Goal: Information Seeking & Learning: Learn about a topic

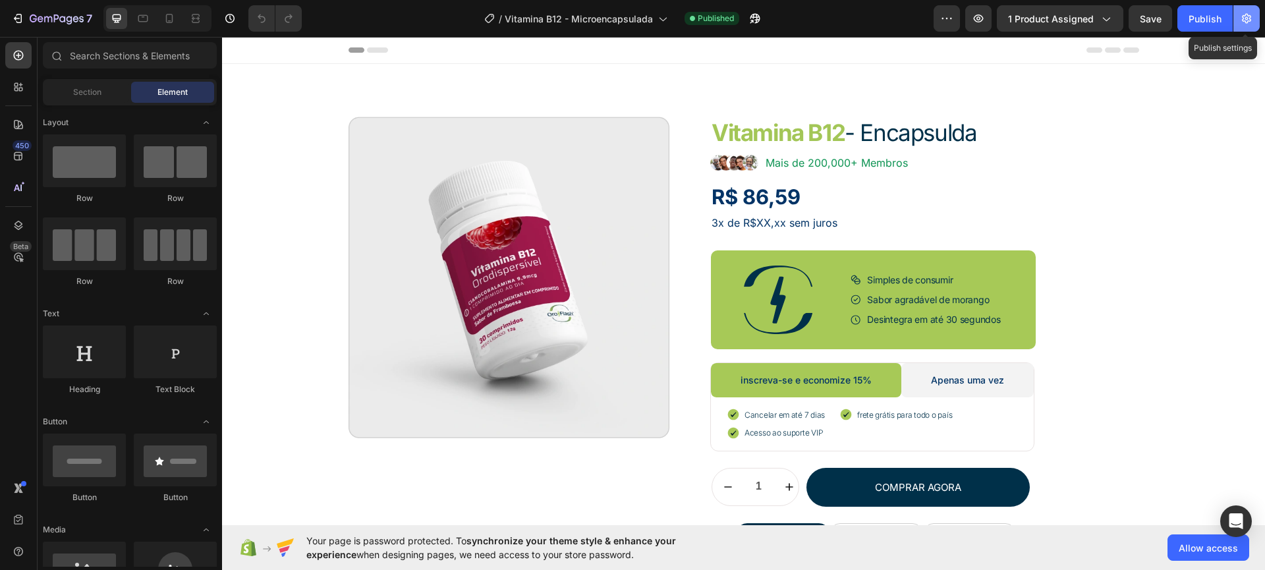
click at [1251, 22] on icon "button" at bounding box center [1245, 18] width 13 height 13
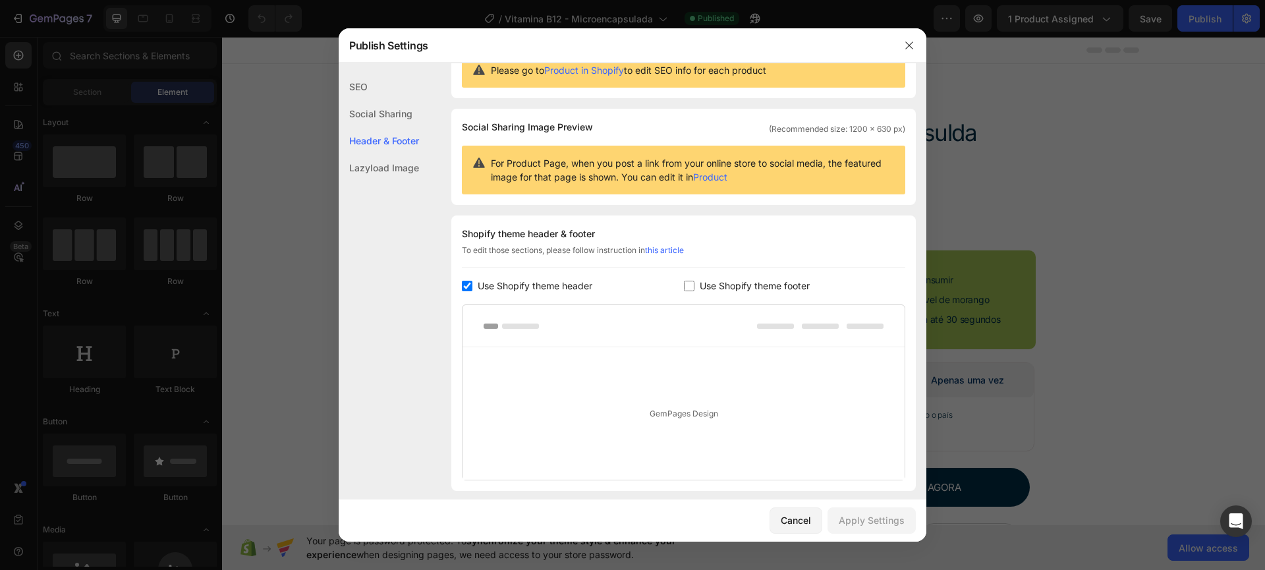
scroll to position [141, 0]
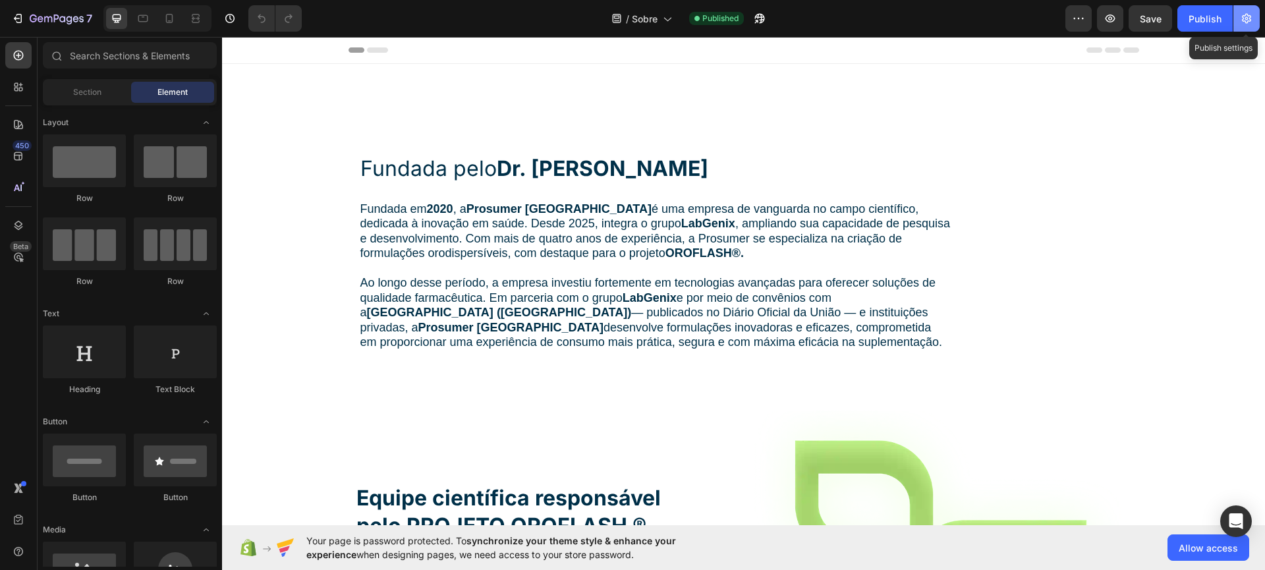
click at [1251, 17] on icon "button" at bounding box center [1245, 18] width 13 height 13
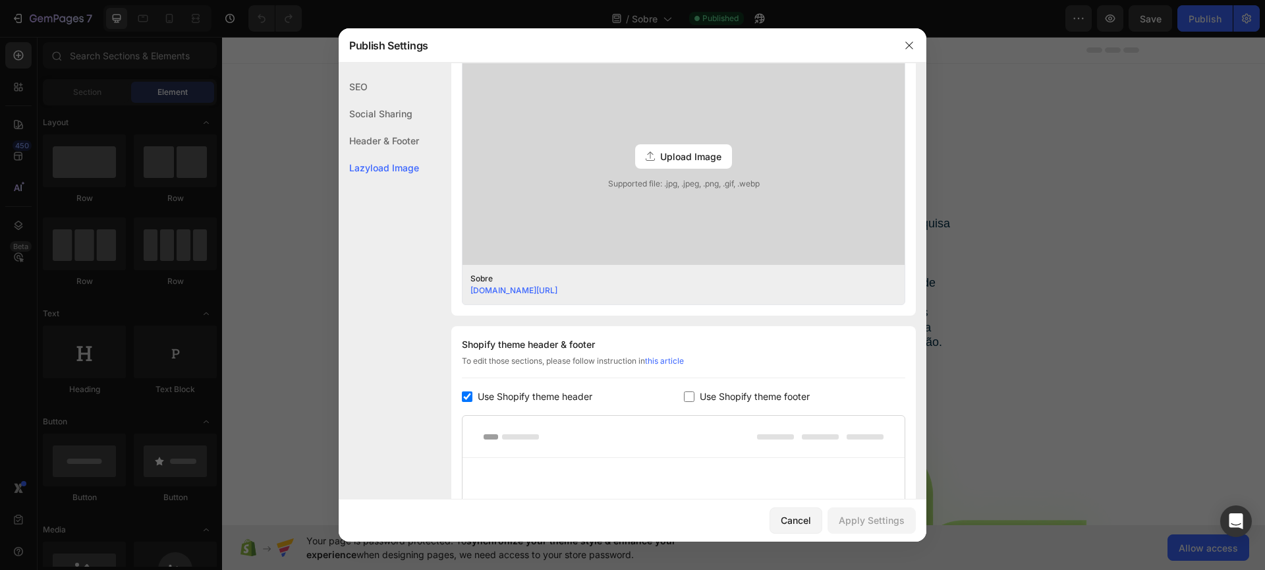
scroll to position [566, 0]
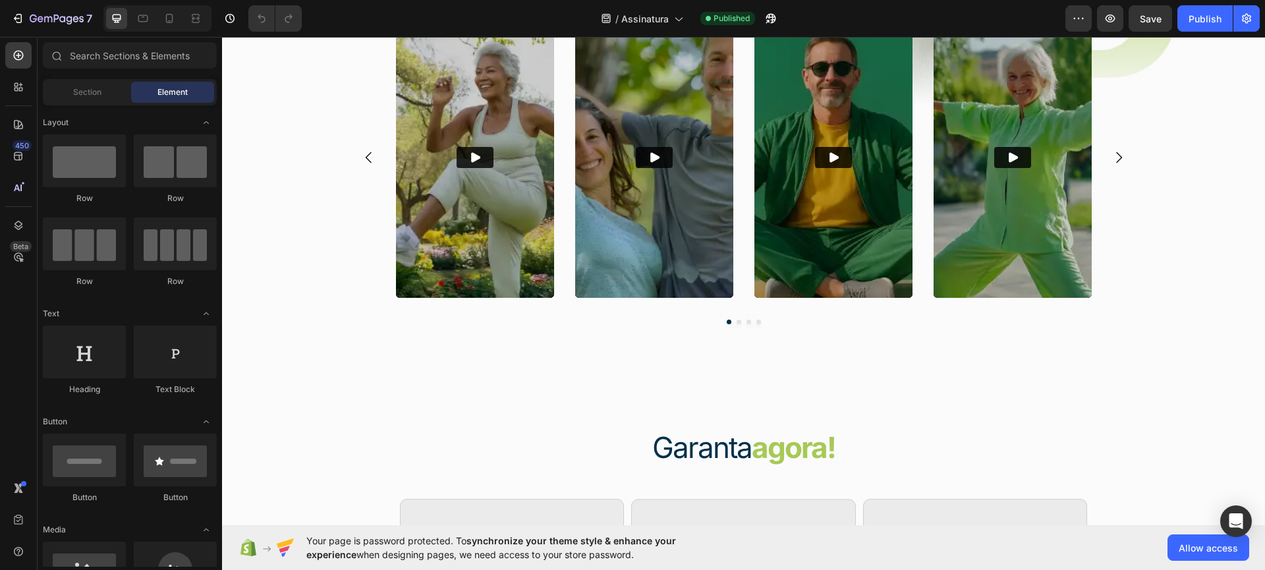
scroll to position [2518, 0]
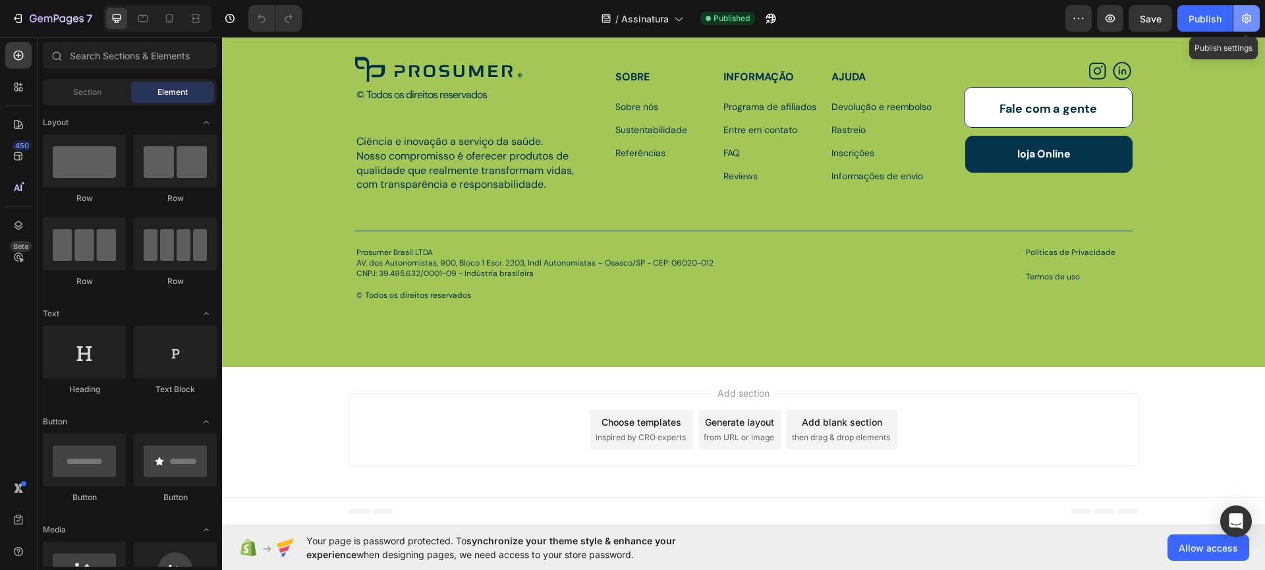
click at [1247, 16] on icon "button" at bounding box center [1245, 19] width 9 height 10
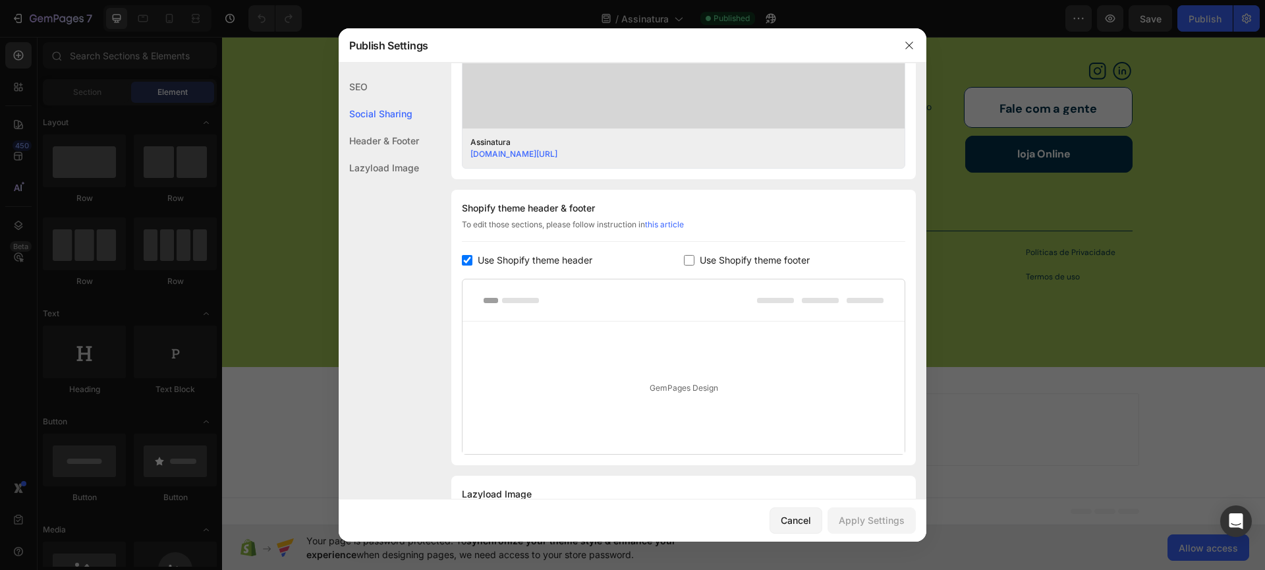
scroll to position [524, 0]
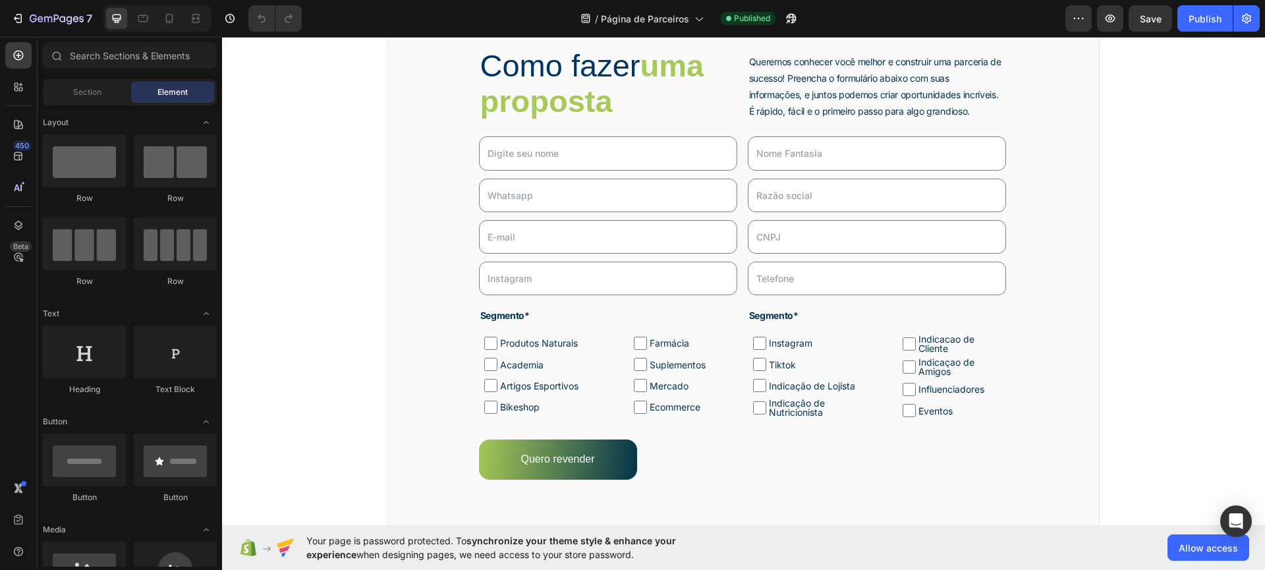
scroll to position [692, 0]
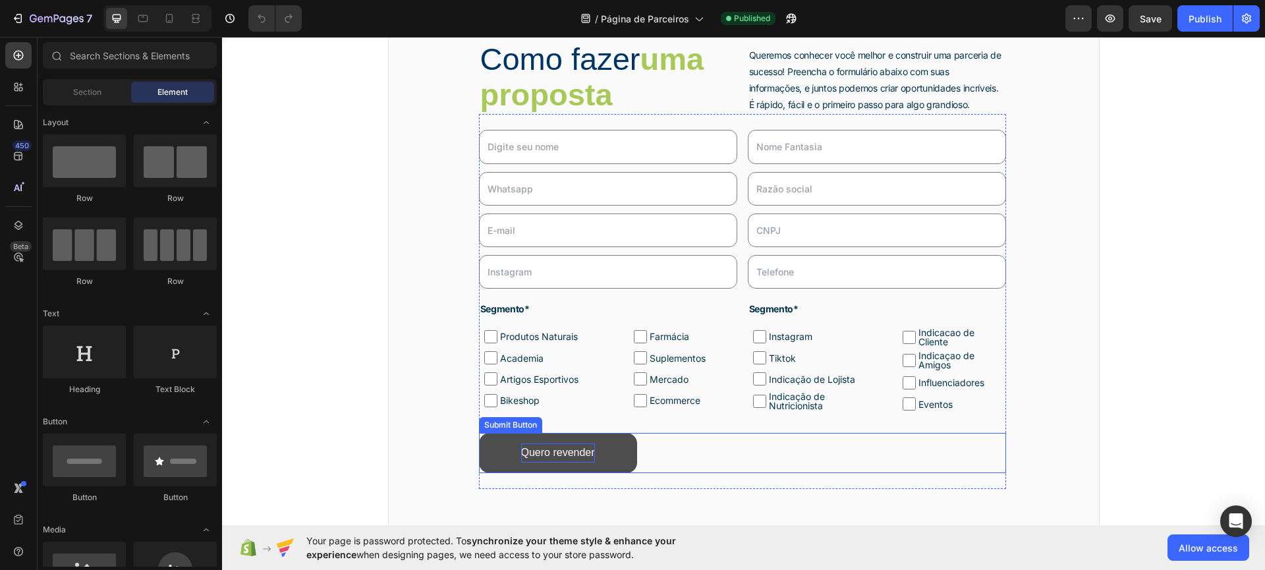
click at [582, 449] on div "Quero revender" at bounding box center [558, 452] width 74 height 19
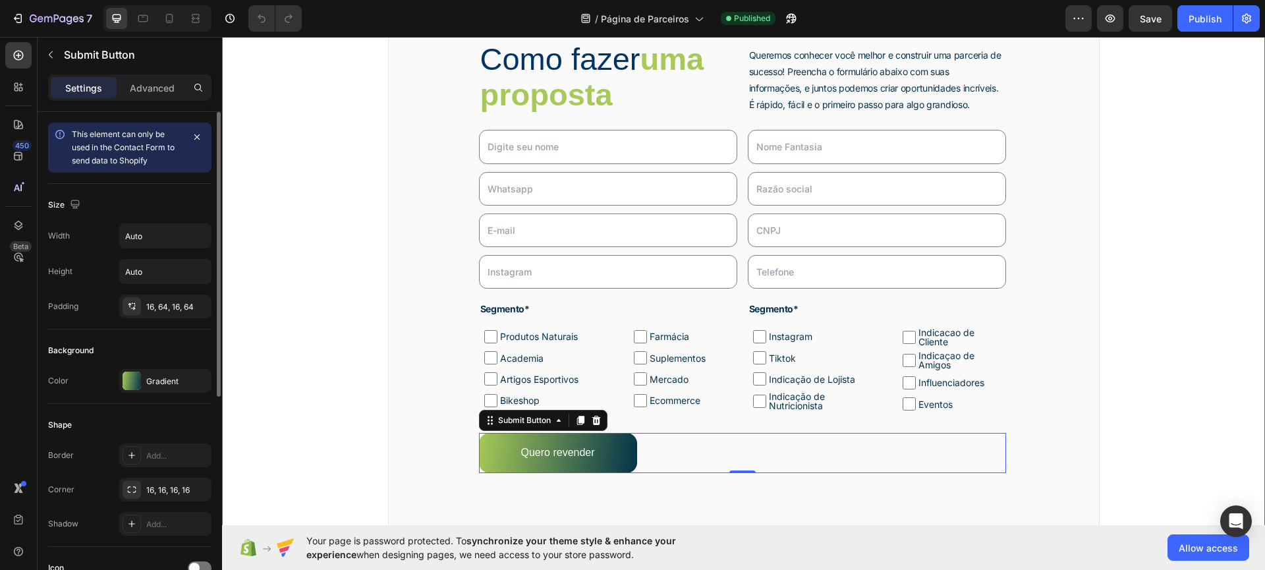
scroll to position [439, 0]
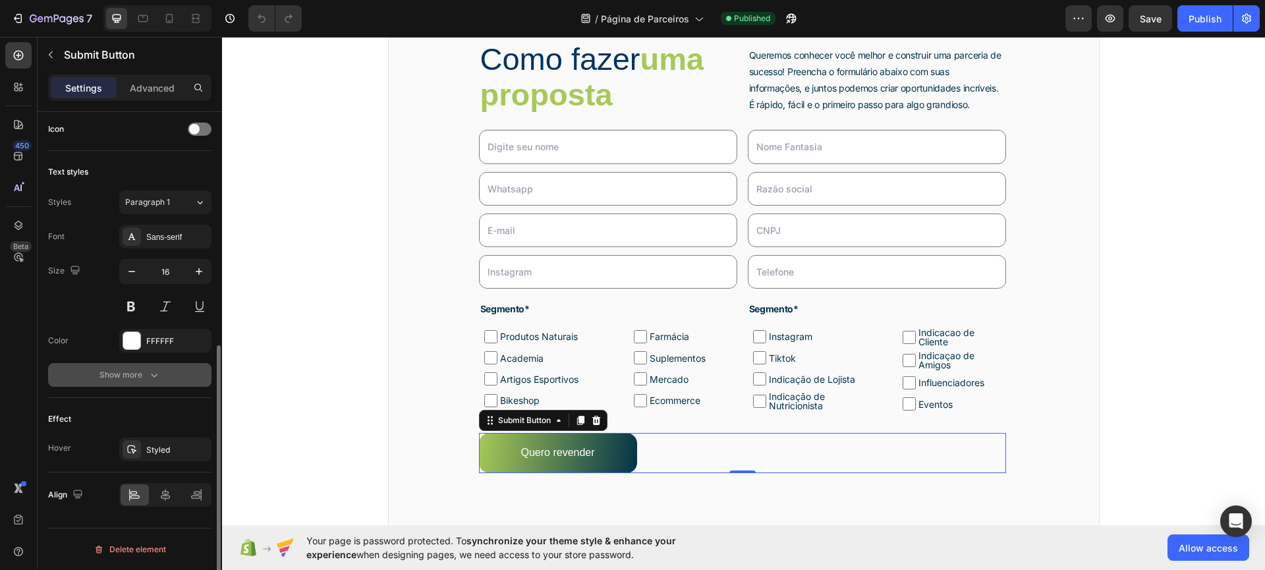
click at [156, 373] on icon "button" at bounding box center [154, 375] width 7 height 4
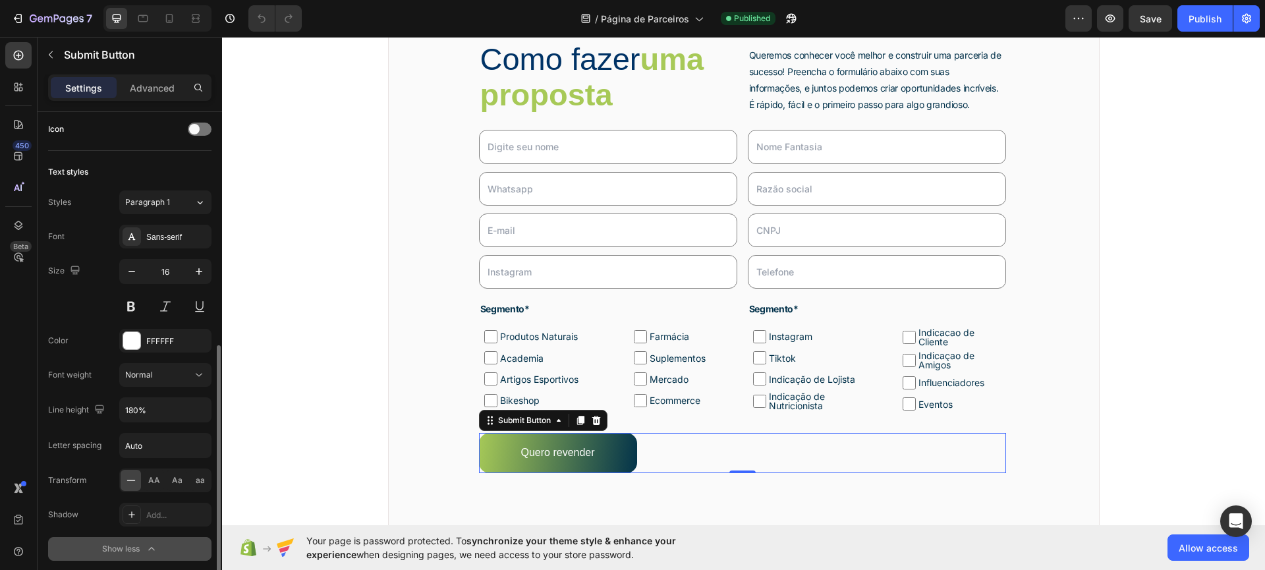
scroll to position [612, 0]
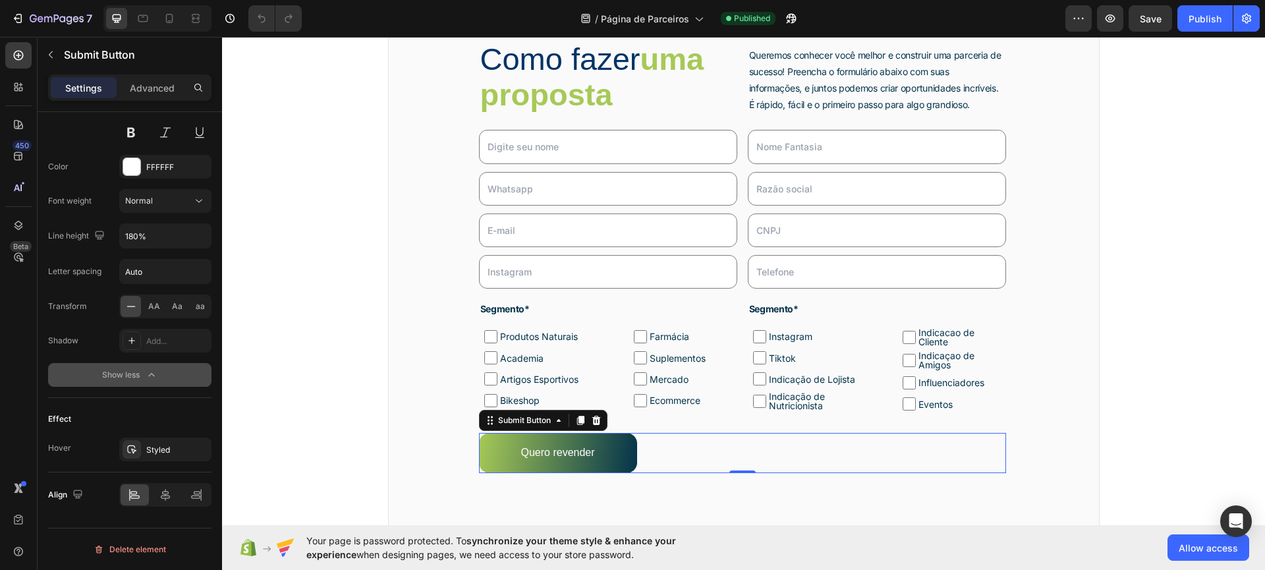
click at [694, 437] on div "Quero revender Submit Button 0" at bounding box center [742, 453] width 527 height 40
click at [486, 422] on icon at bounding box center [490, 420] width 11 height 11
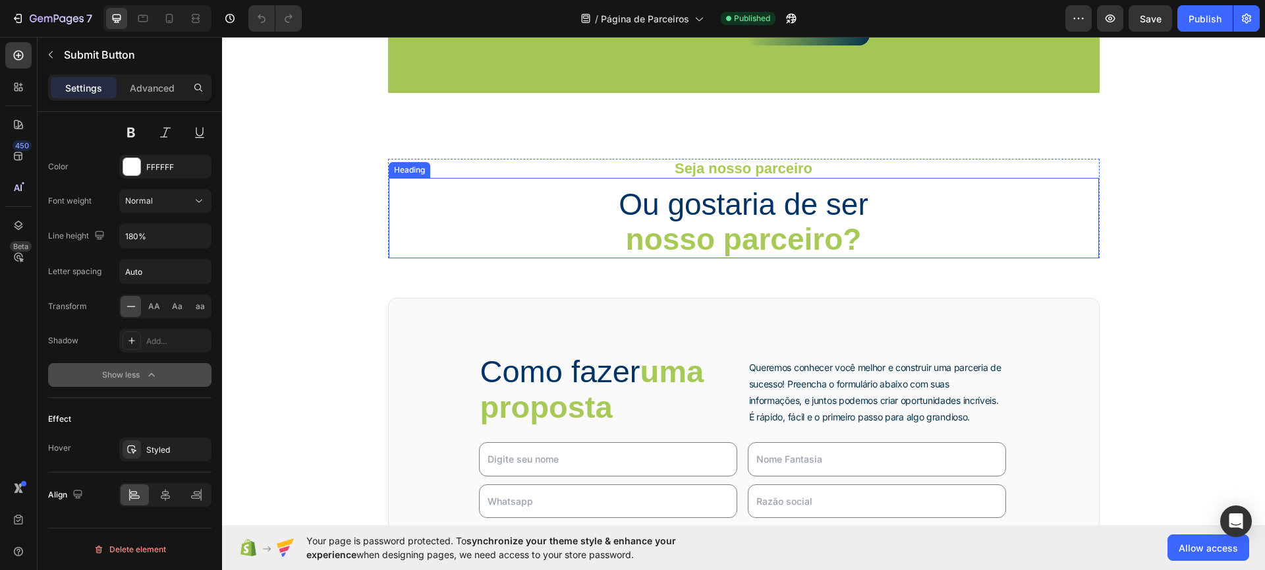
scroll to position [539, 0]
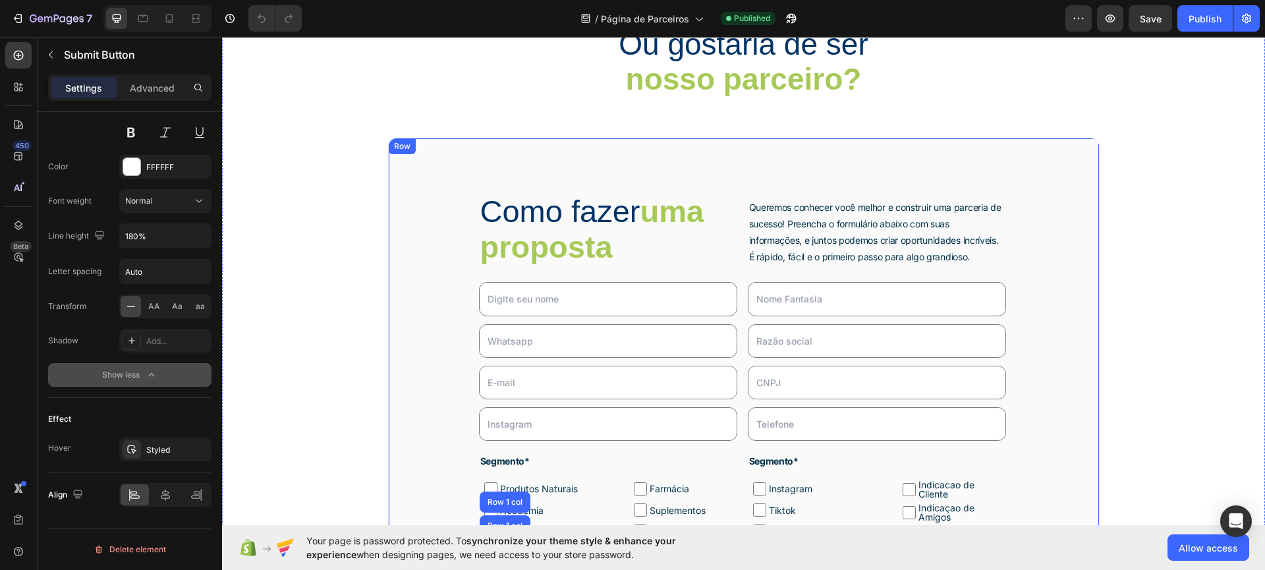
click at [692, 208] on strong "uma proposta" at bounding box center [592, 229] width 224 height 70
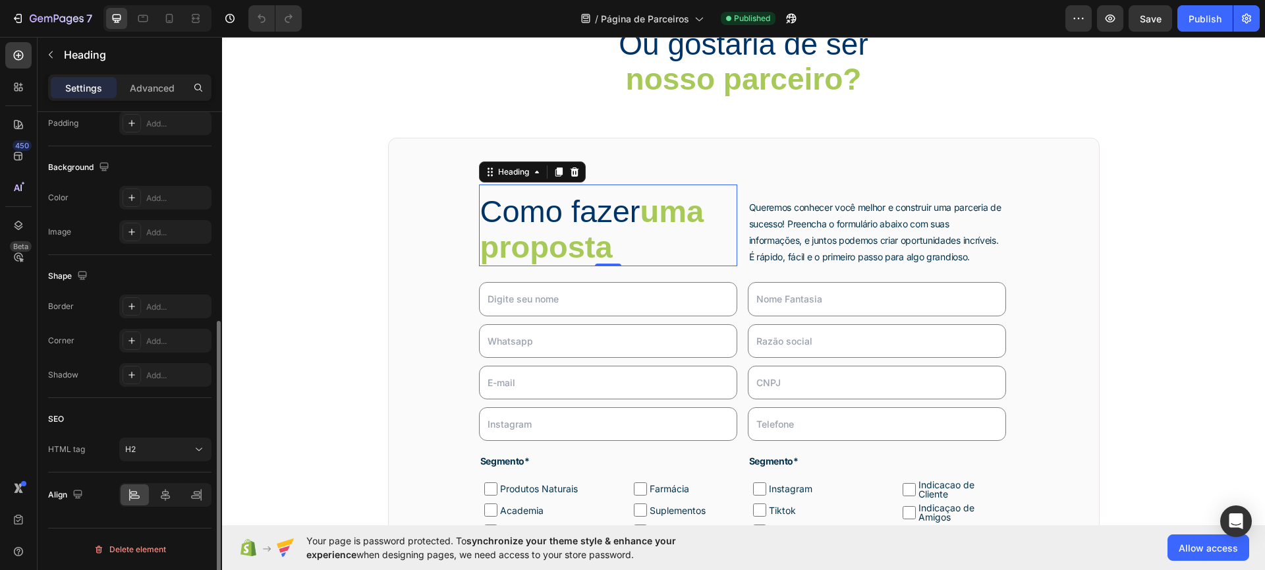
scroll to position [0, 0]
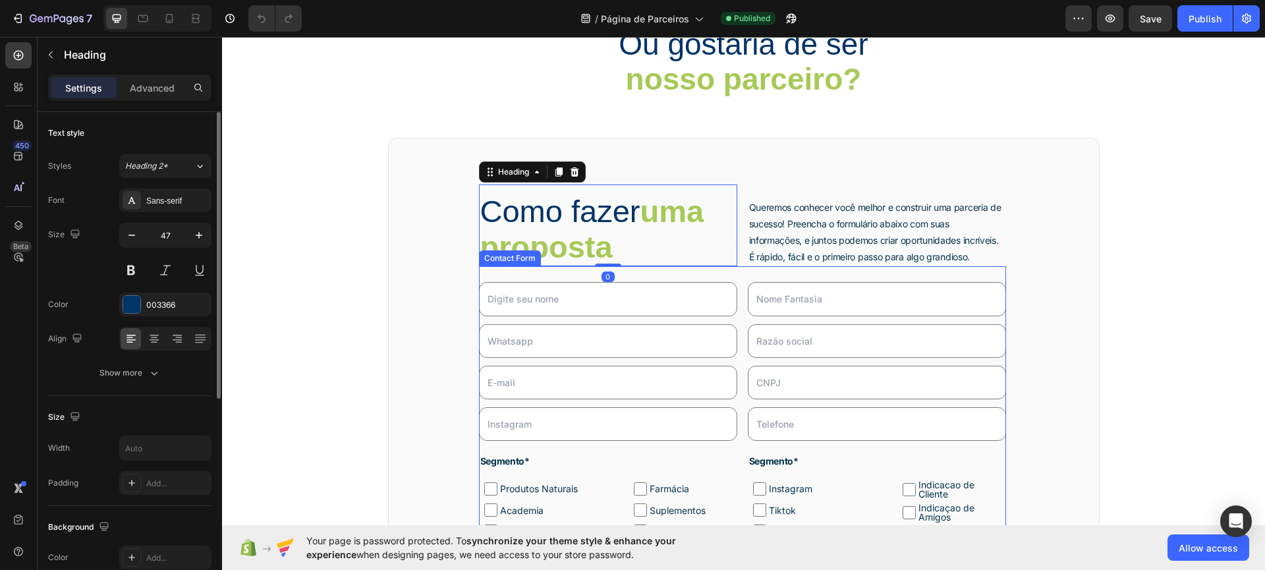
click at [741, 281] on div "Text Field Text Field Row Email Field Email Field Email Field Email Field Email…" at bounding box center [742, 453] width 527 height 374
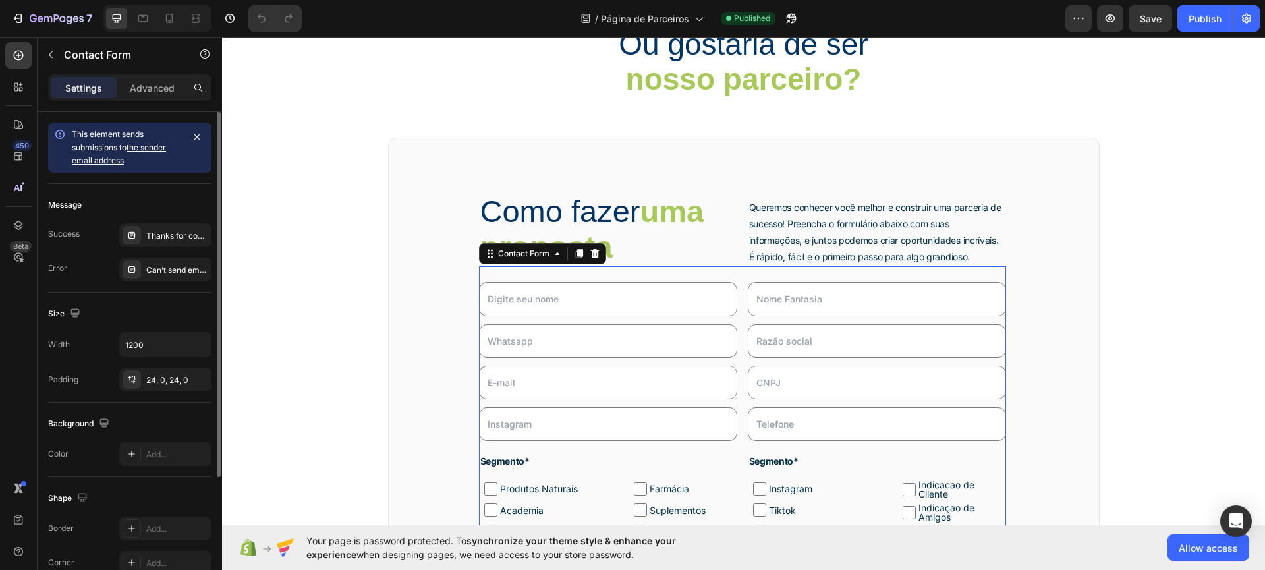
scroll to position [177, 0]
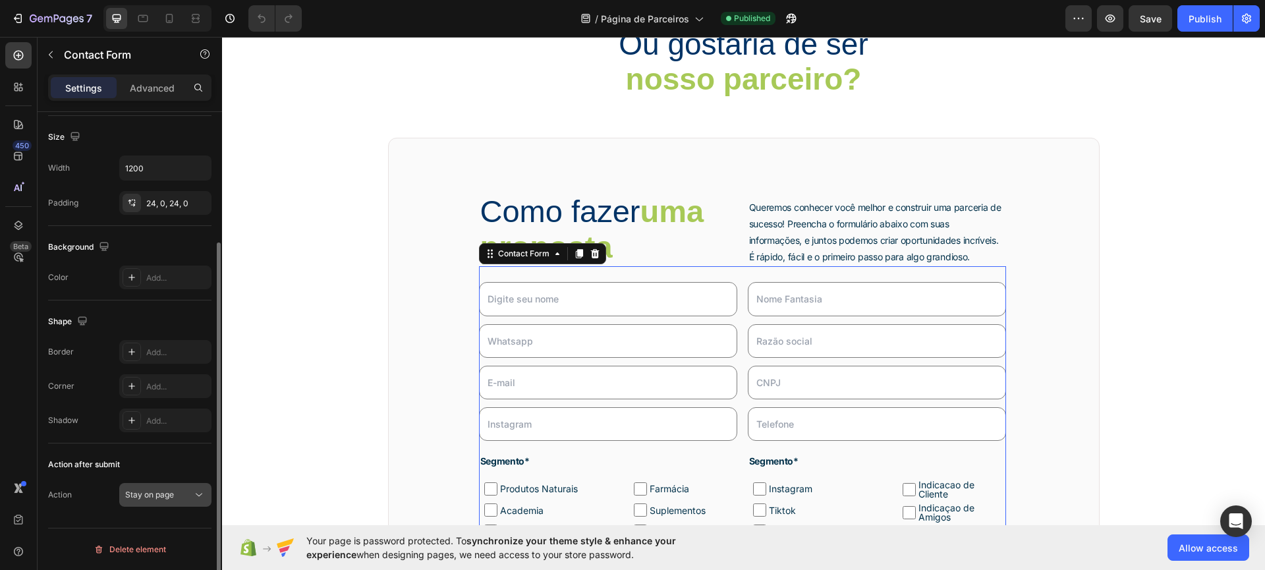
click at [166, 496] on span "Stay on page" at bounding box center [149, 494] width 49 height 10
click at [78, 491] on div "Action Stay on page" at bounding box center [129, 495] width 163 height 24
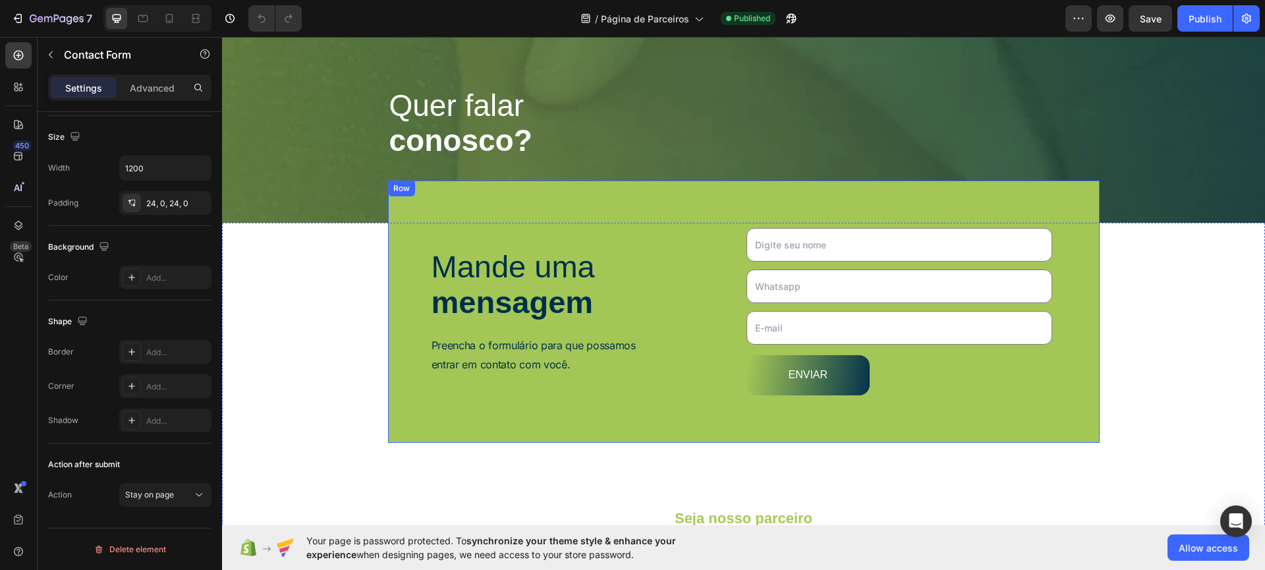
scroll to position [0, 0]
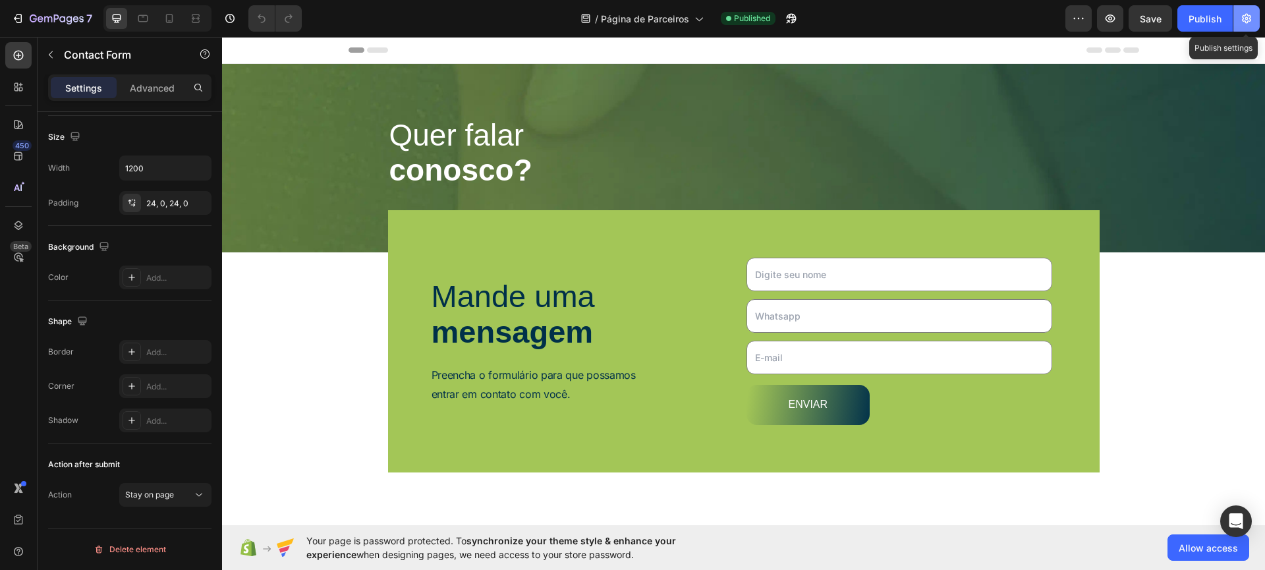
click at [1251, 18] on icon "button" at bounding box center [1245, 18] width 13 height 13
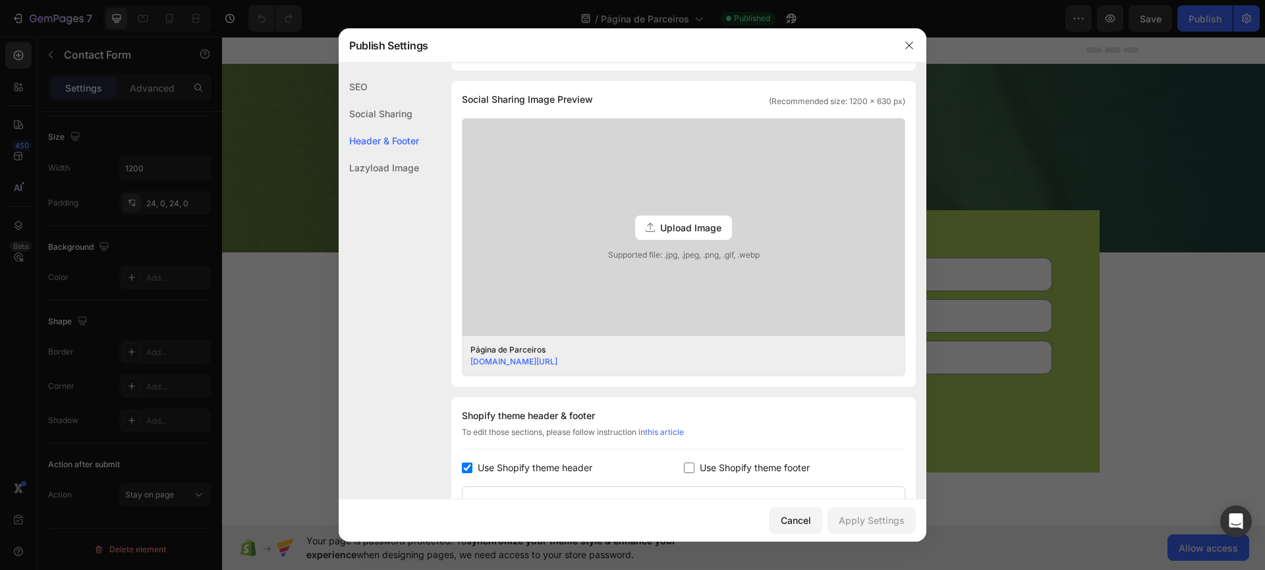
scroll to position [514, 0]
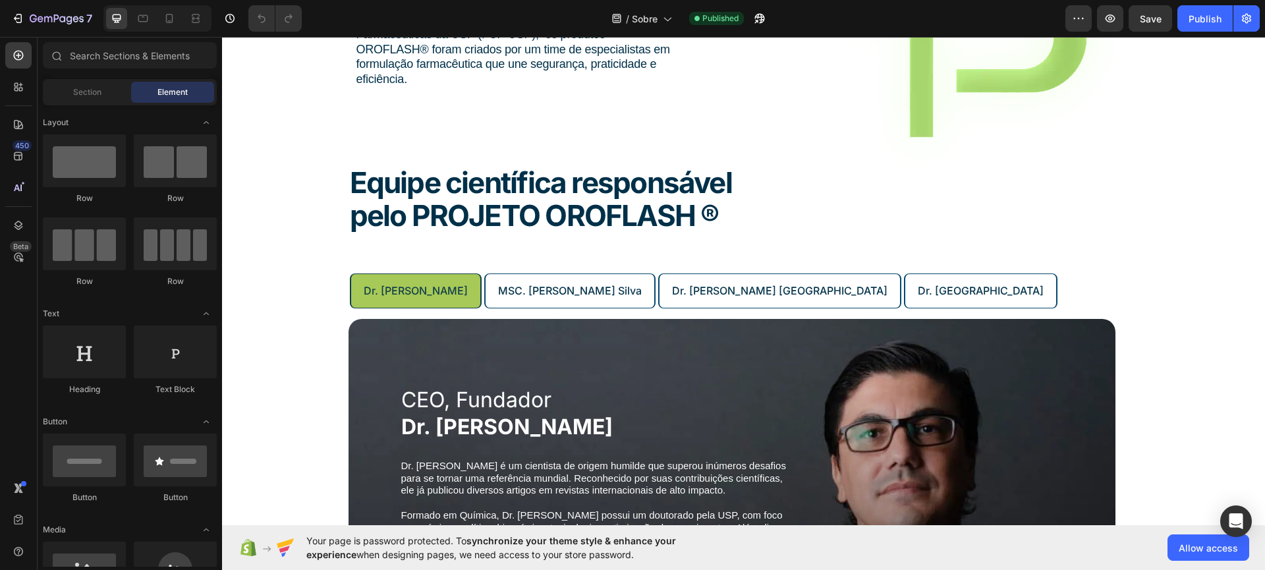
scroll to position [549, 0]
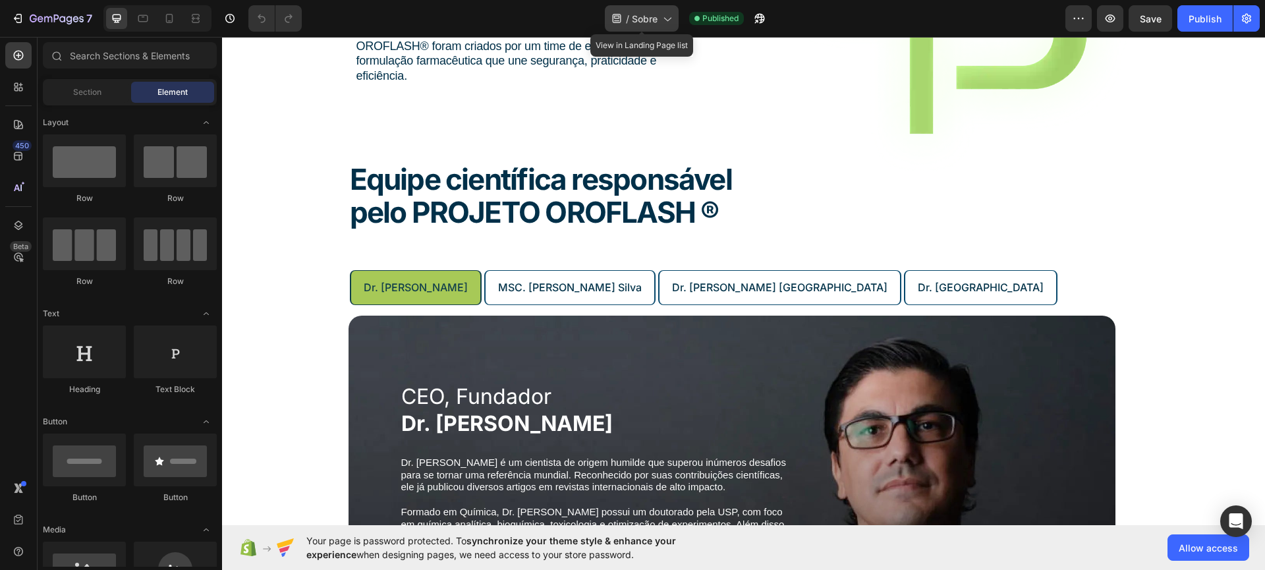
click at [655, 22] on span "Sobre" at bounding box center [645, 19] width 26 height 14
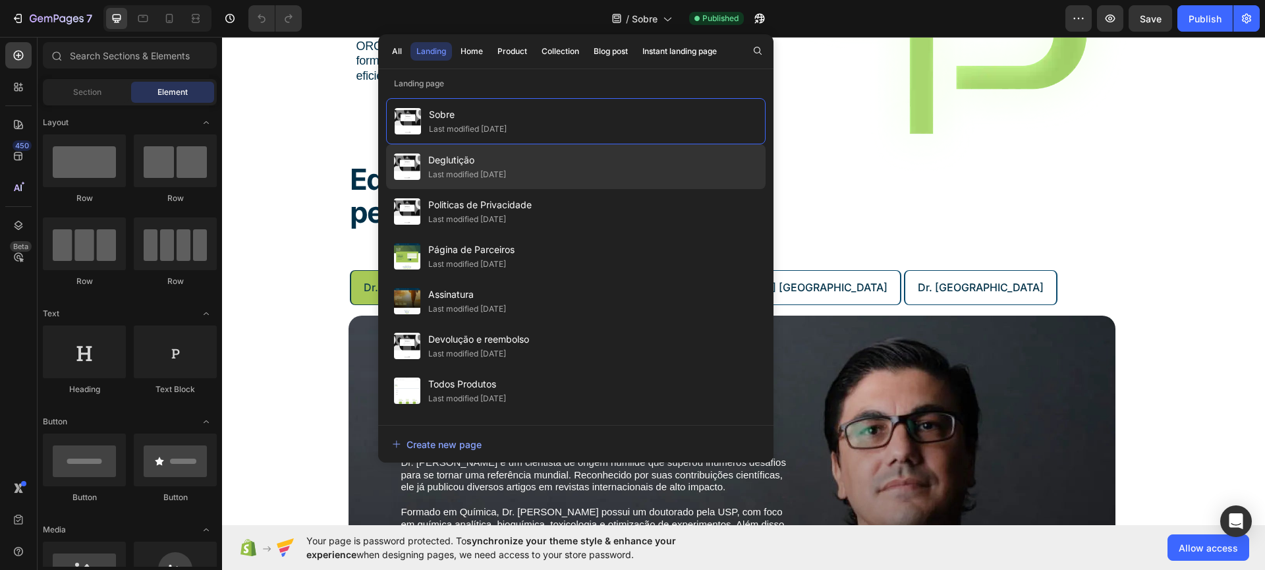
scroll to position [38, 0]
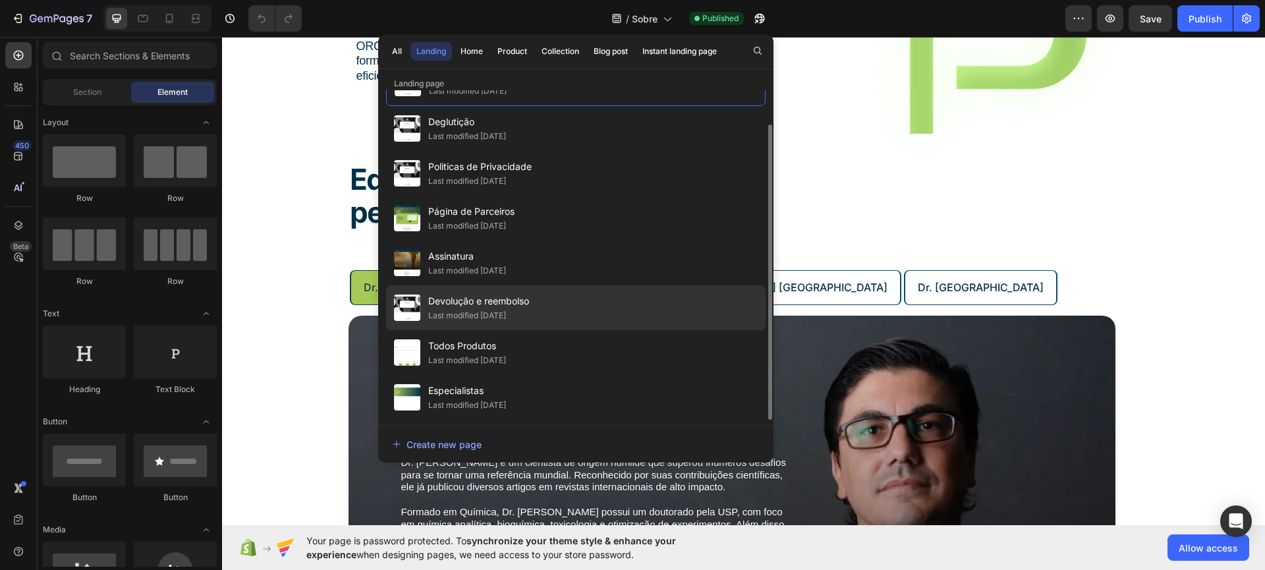
click at [504, 319] on div "Last modified [DATE]" at bounding box center [467, 315] width 78 height 13
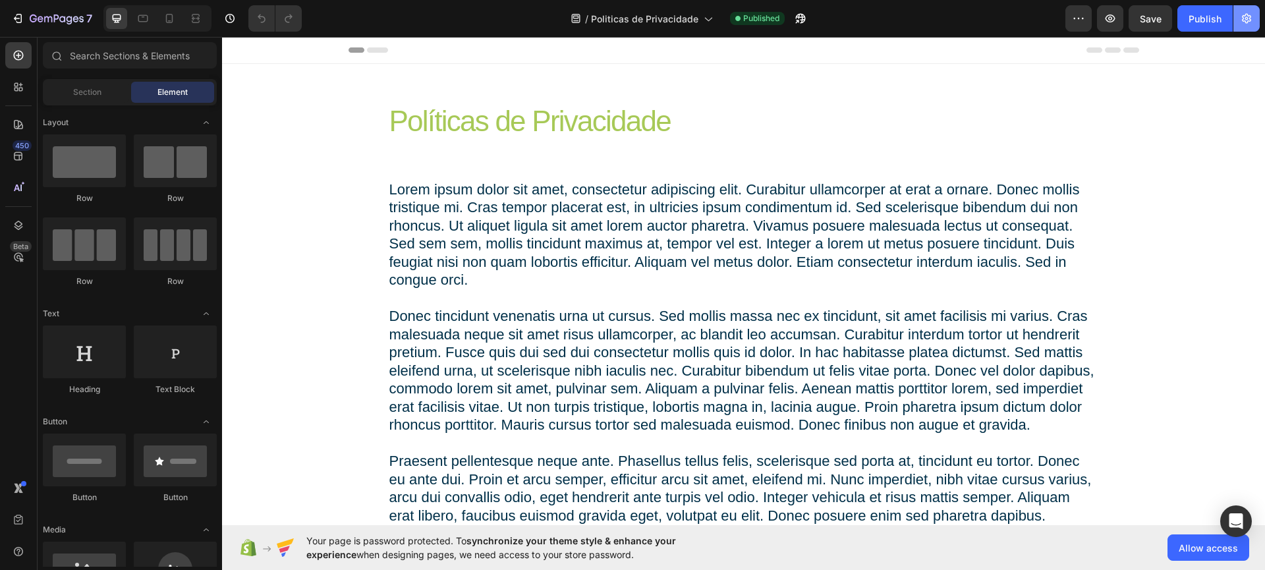
click at [1248, 19] on icon "button" at bounding box center [1245, 18] width 13 height 13
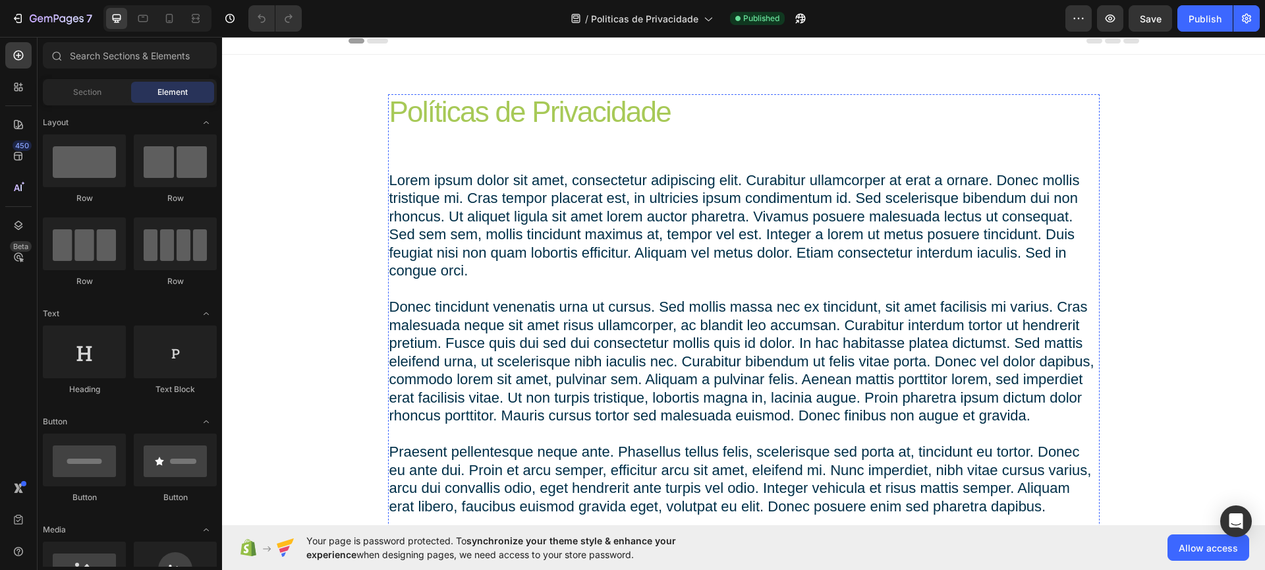
scroll to position [9, 0]
click at [647, 227] on p "Lorem ipsum dolor sit amet, consectetur adipiscing elit. Curabitur ullamcorper …" at bounding box center [743, 344] width 709 height 344
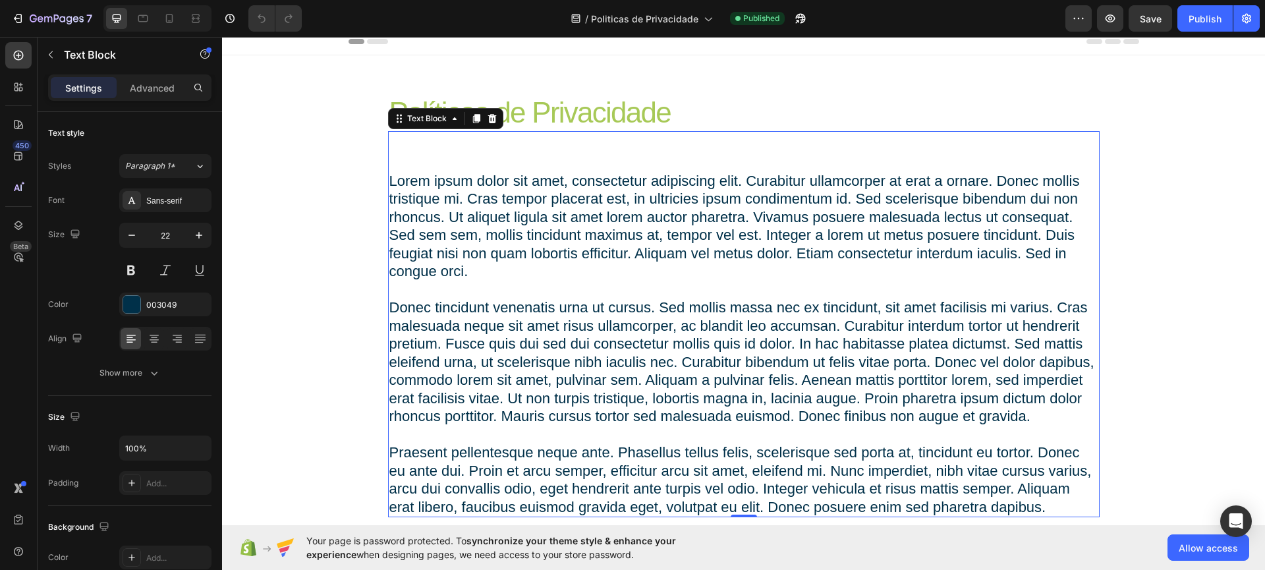
click at [533, 297] on p "Lorem ipsum dolor sit amet, consectetur adipiscing elit. Curabitur ullamcorper …" at bounding box center [743, 344] width 709 height 344
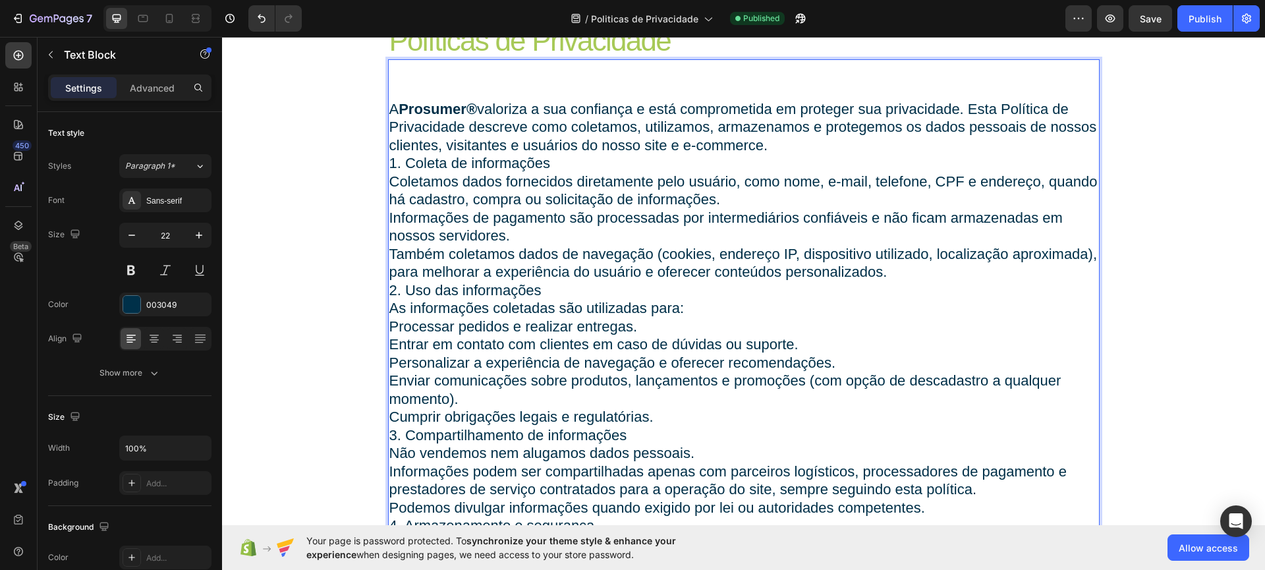
scroll to position [76, 0]
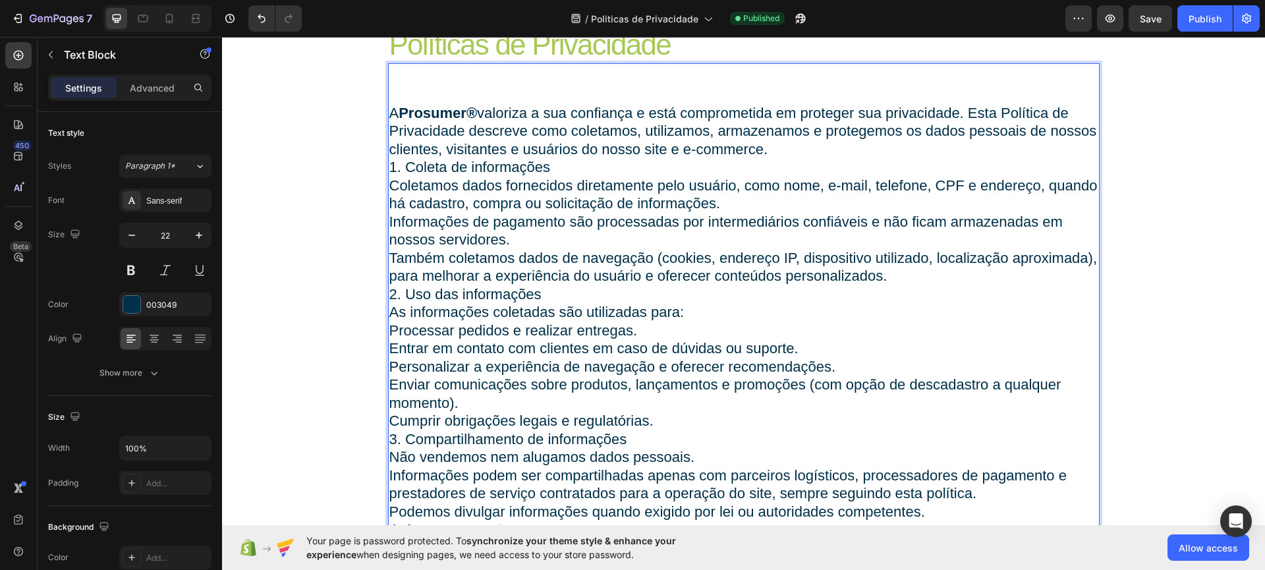
click at [794, 159] on p "1. Coleta de informações" at bounding box center [743, 167] width 709 height 18
click at [773, 155] on p "A Prosumer® valoriza a sua confiança e está comprometida em proteger sua privac…" at bounding box center [743, 131] width 709 height 55
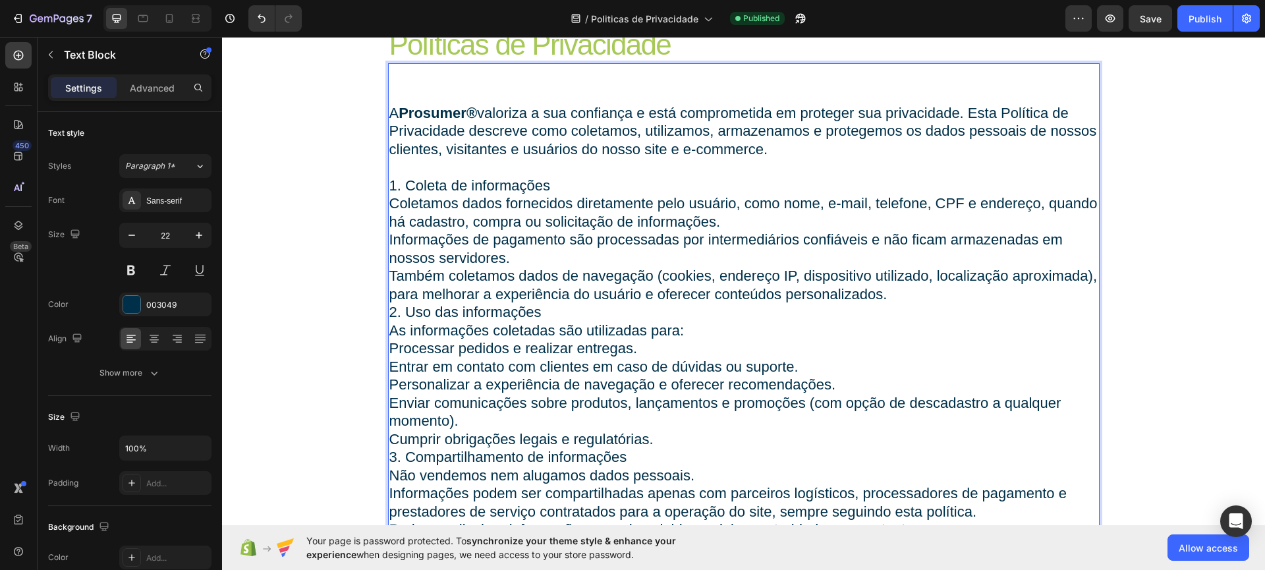
click at [518, 259] on p "Informações de pagamento são processadas por intermediários confiáveis e não fi…" at bounding box center [743, 249] width 709 height 36
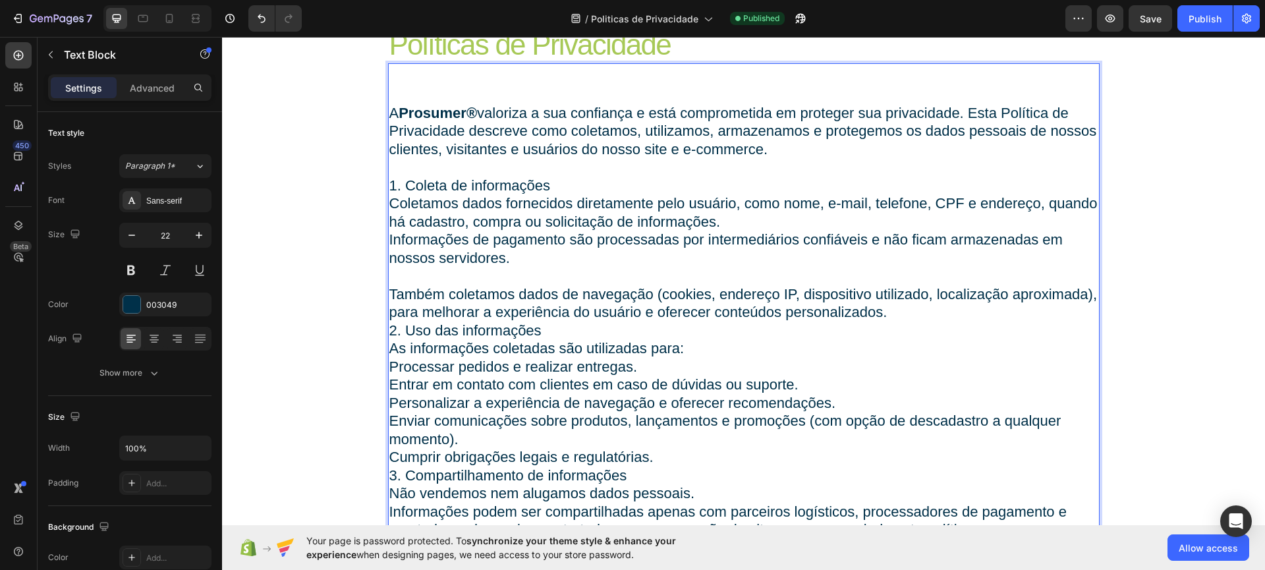
click at [896, 313] on p "Também coletamos dados de navegação (cookies, endereço IP, dispositivo utilizad…" at bounding box center [743, 303] width 709 height 36
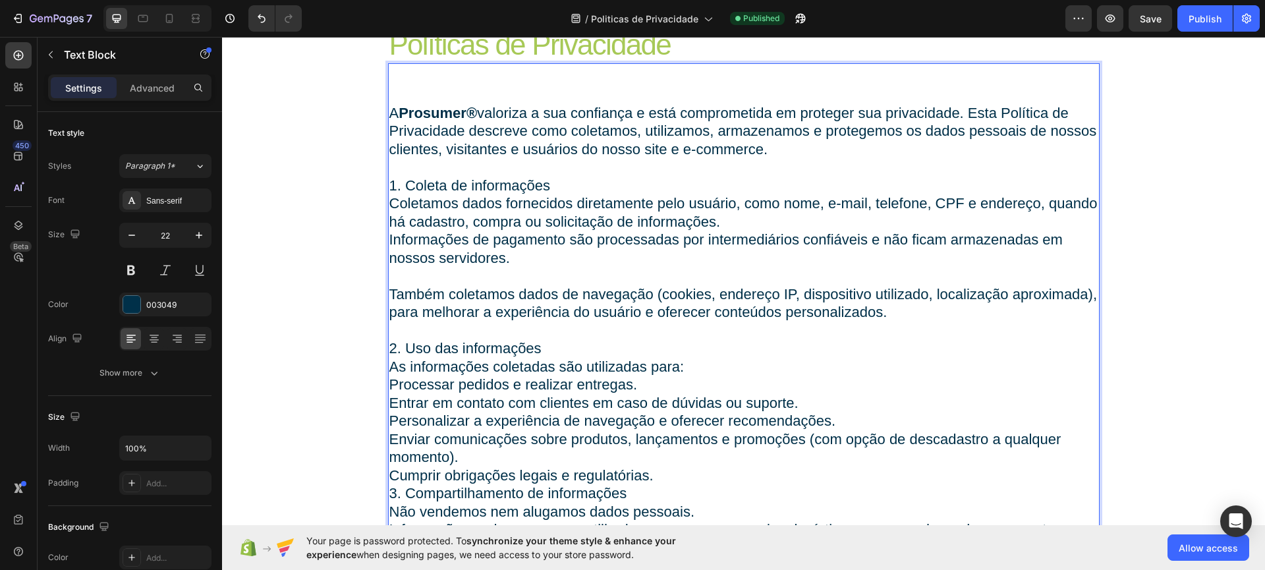
click at [659, 384] on p "Processar pedidos e realizar entregas." at bounding box center [743, 384] width 709 height 18
click at [655, 472] on p "Cumprir obrigações legais e regulatórias." at bounding box center [743, 475] width 709 height 18
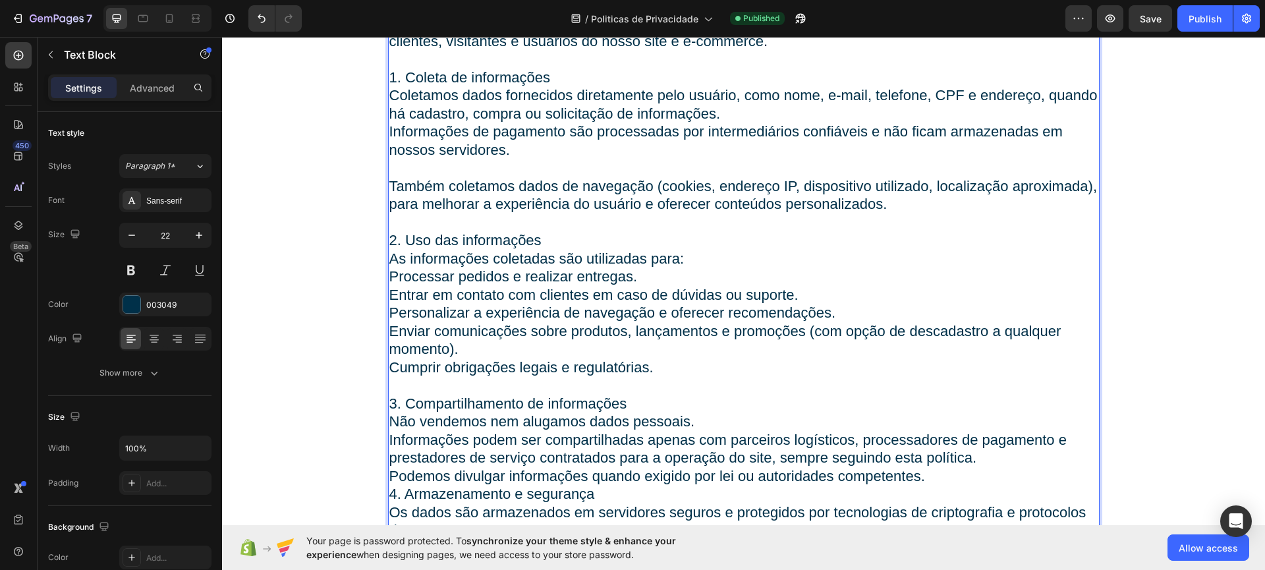
scroll to position [192, 0]
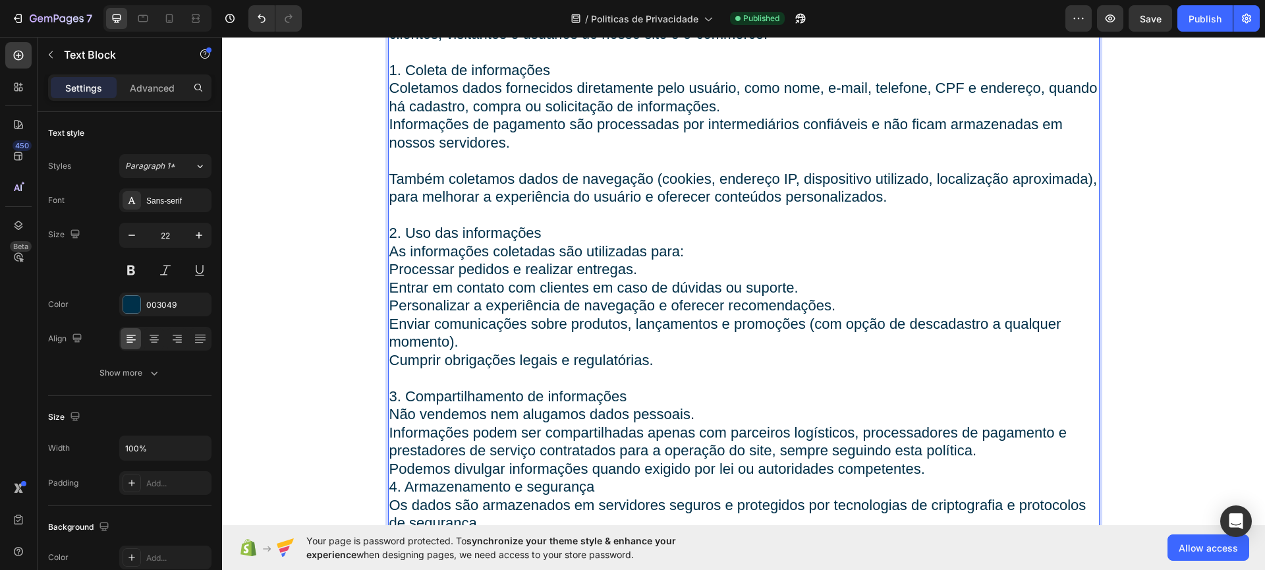
click at [459, 337] on p "Enviar comunicações sobre produtos, lançamentos e promoções (com opção de desca…" at bounding box center [743, 333] width 709 height 36
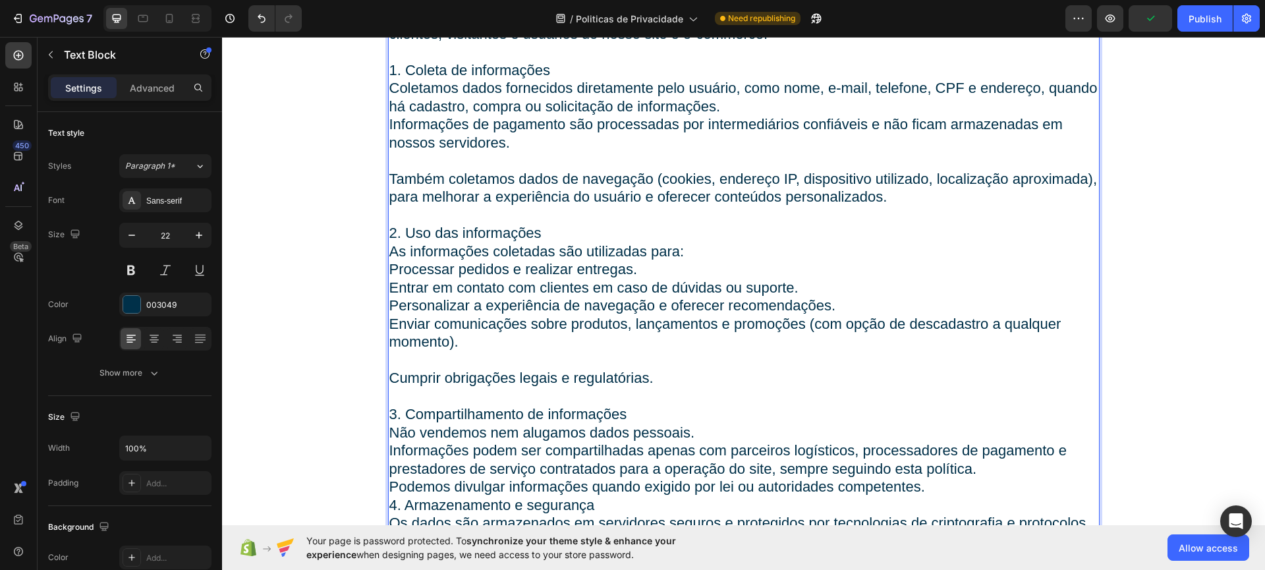
click at [556, 238] on p "2. Uso das informações" at bounding box center [743, 233] width 709 height 18
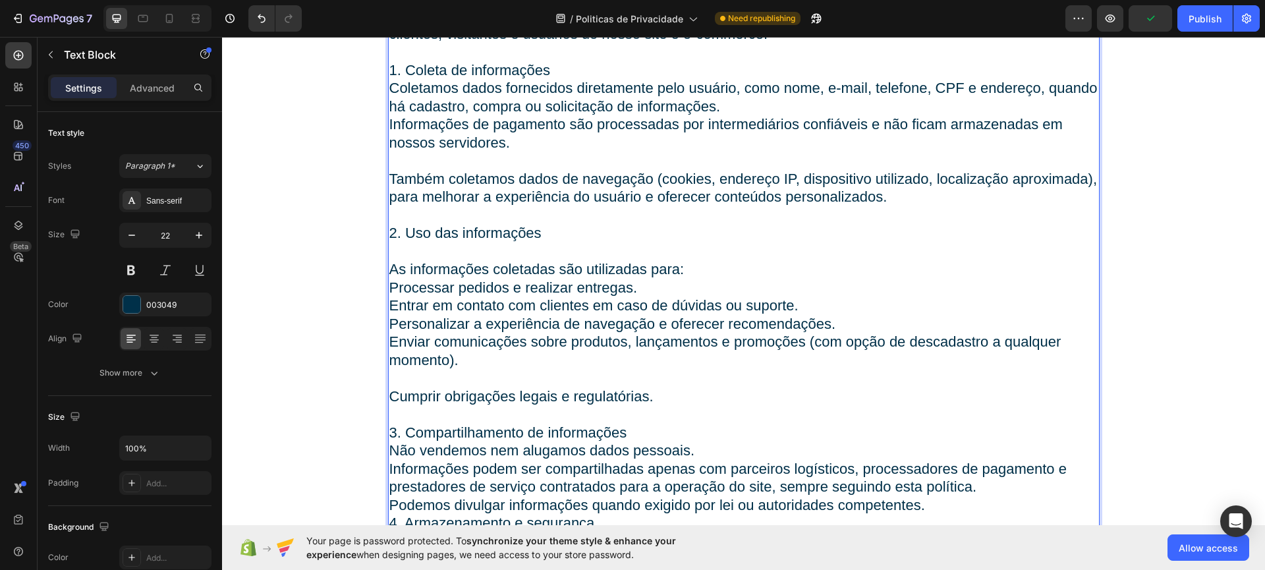
click at [566, 69] on p "1. Coleta de informações" at bounding box center [743, 70] width 709 height 18
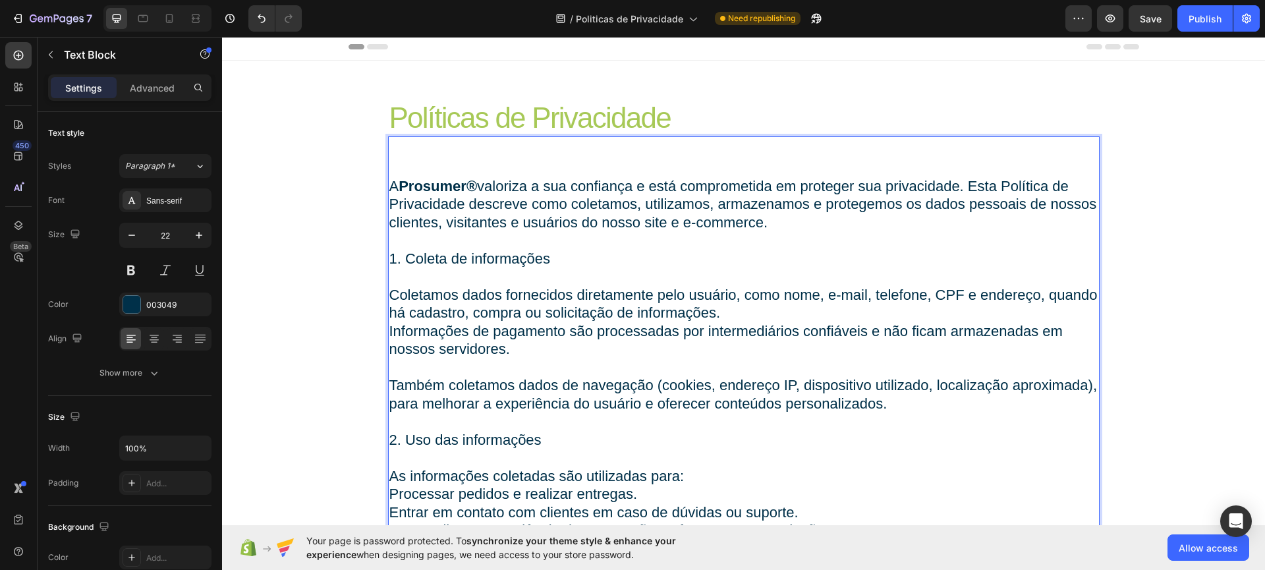
scroll to position [0, 0]
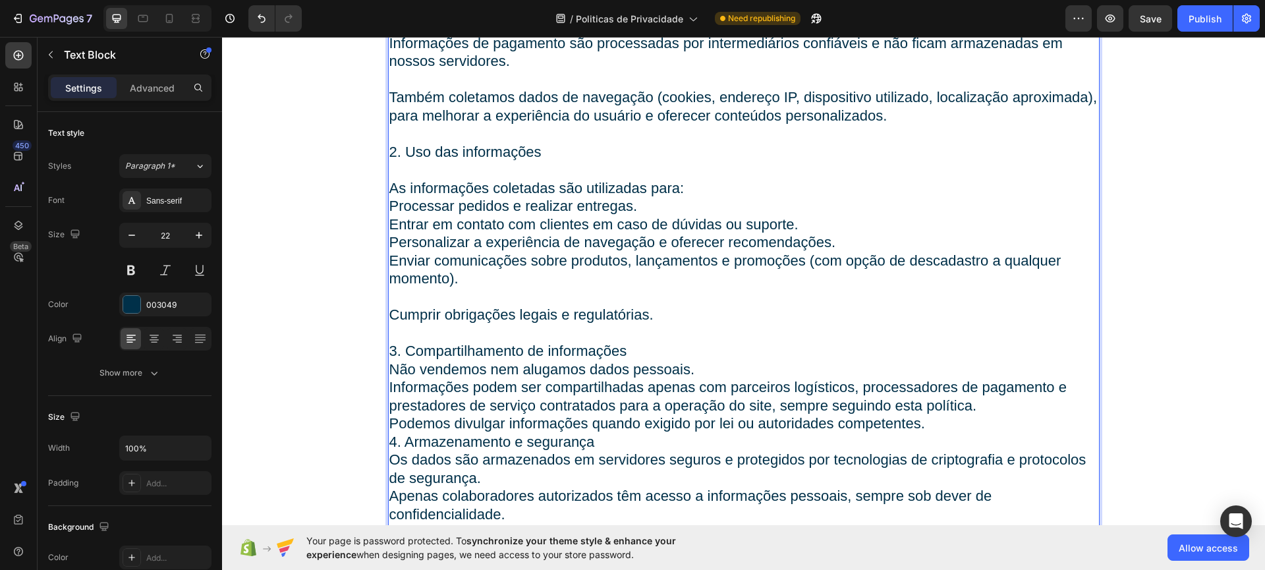
click at [631, 353] on p "3. Compartilhamento de informações" at bounding box center [743, 351] width 709 height 18
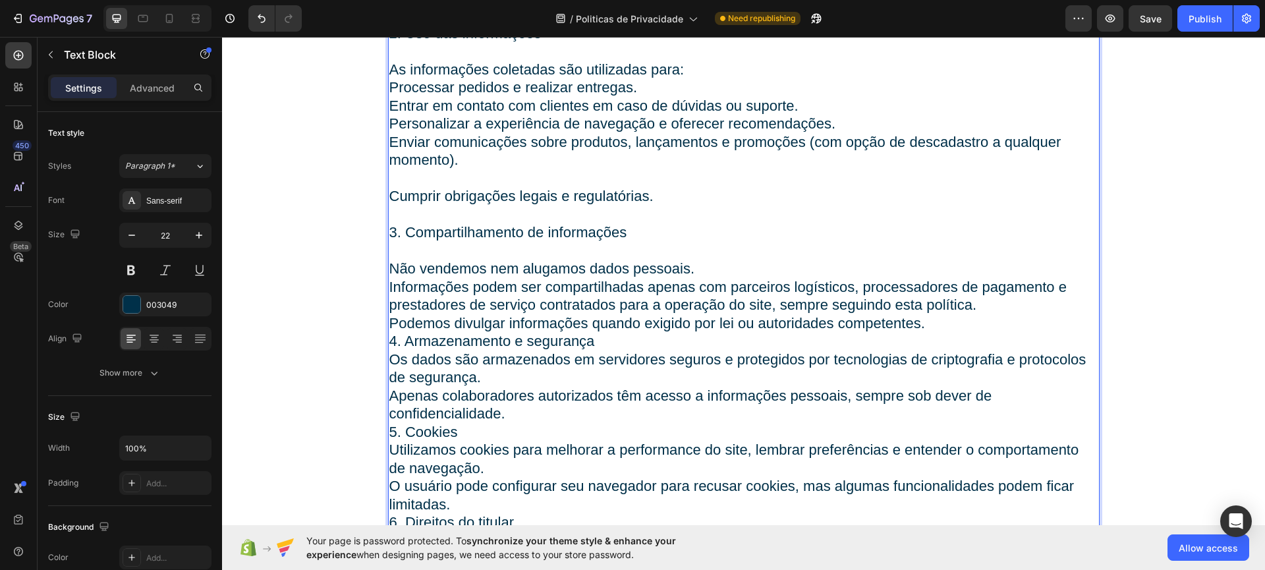
scroll to position [418, 0]
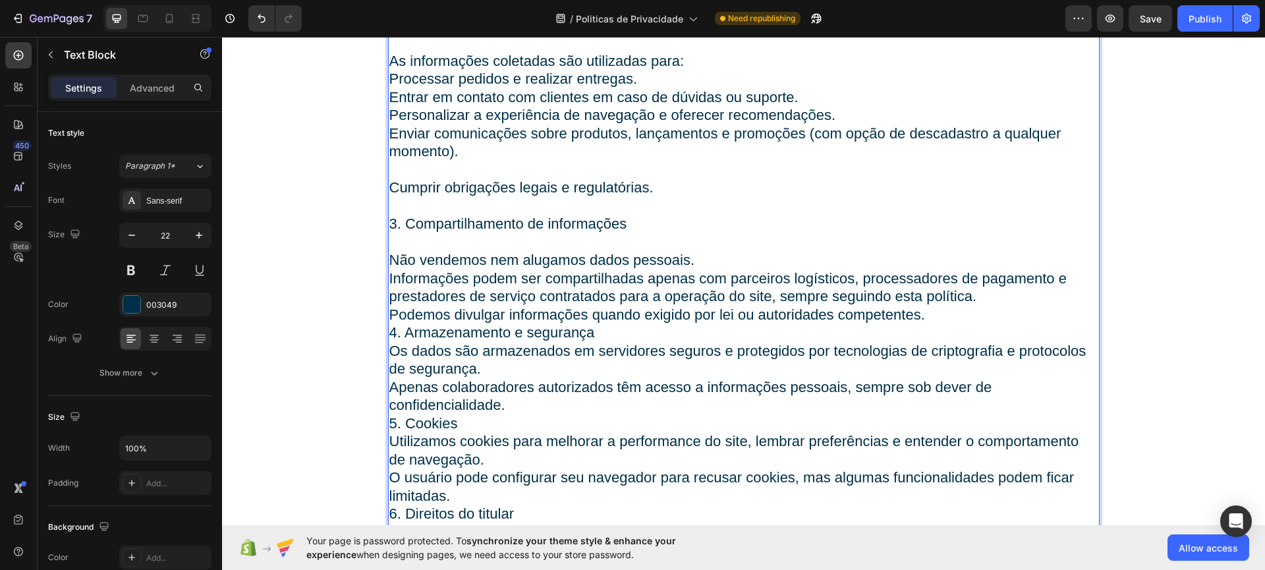
click at [932, 315] on p "Podemos divulgar informações quando exigido por lei ou autoridades competentes." at bounding box center [743, 315] width 709 height 18
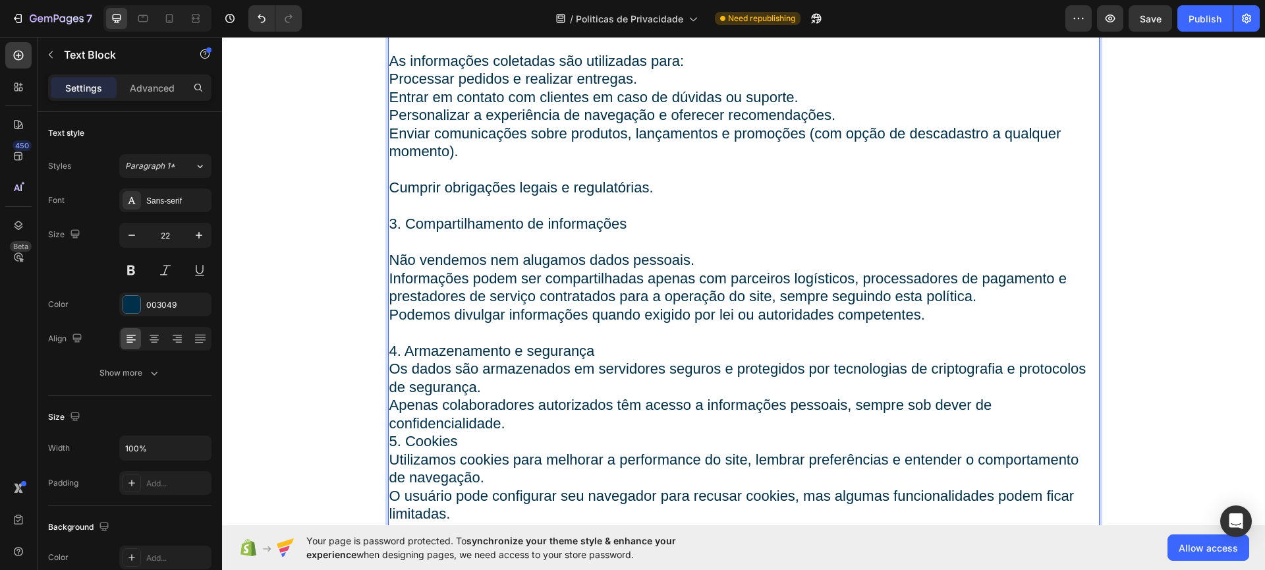
click at [616, 349] on p "4. Armazenamento e segurança" at bounding box center [743, 351] width 709 height 18
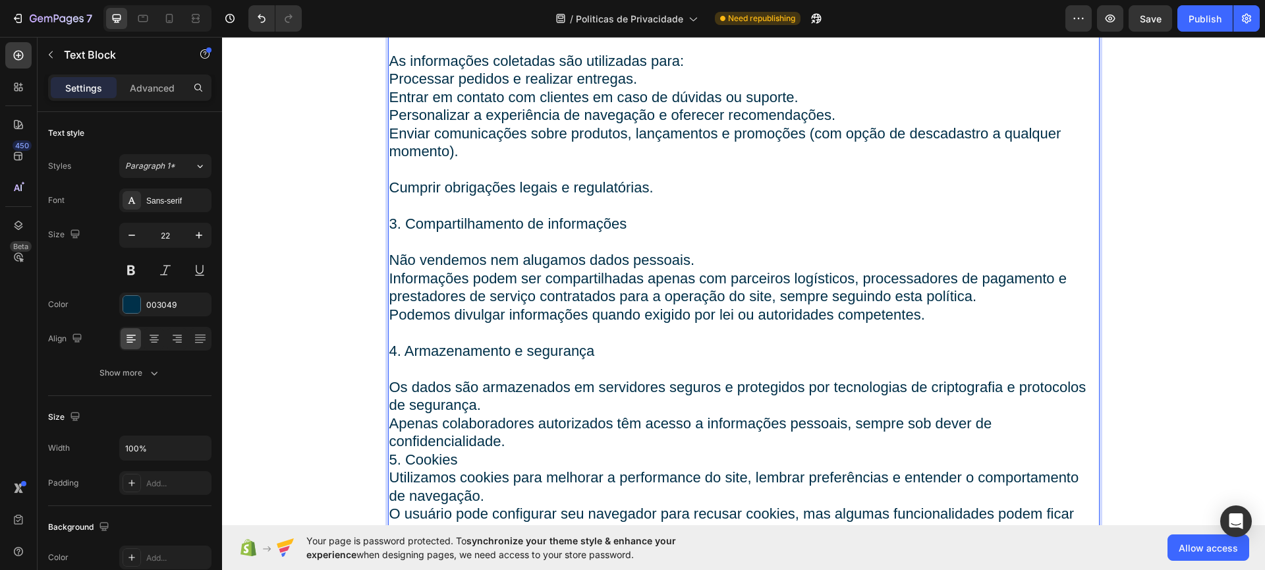
click at [518, 443] on p "Apenas colaboradores autorizados têm acesso a informações pessoais, sempre sob …" at bounding box center [743, 432] width 709 height 36
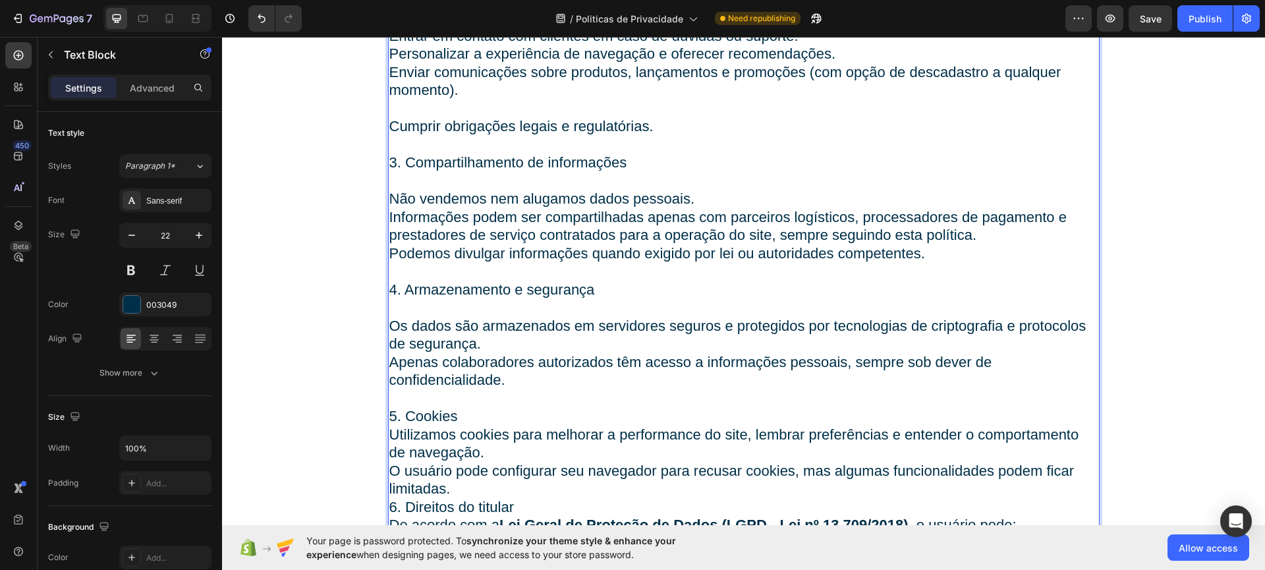
scroll to position [506, 0]
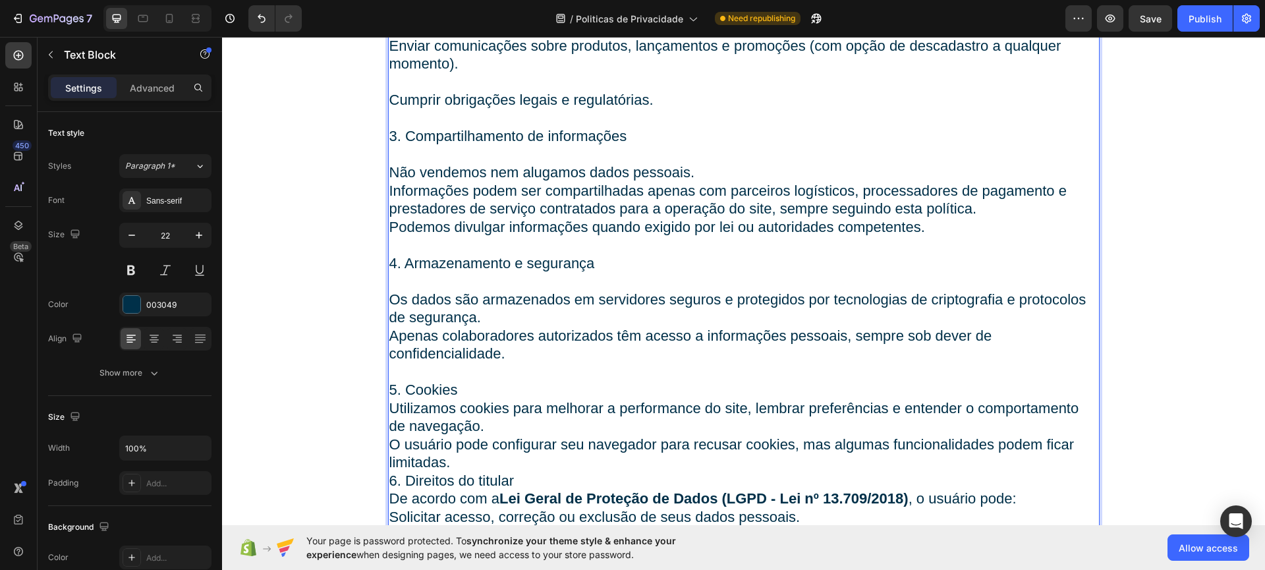
click at [499, 393] on p "5. Cookies" at bounding box center [743, 390] width 709 height 18
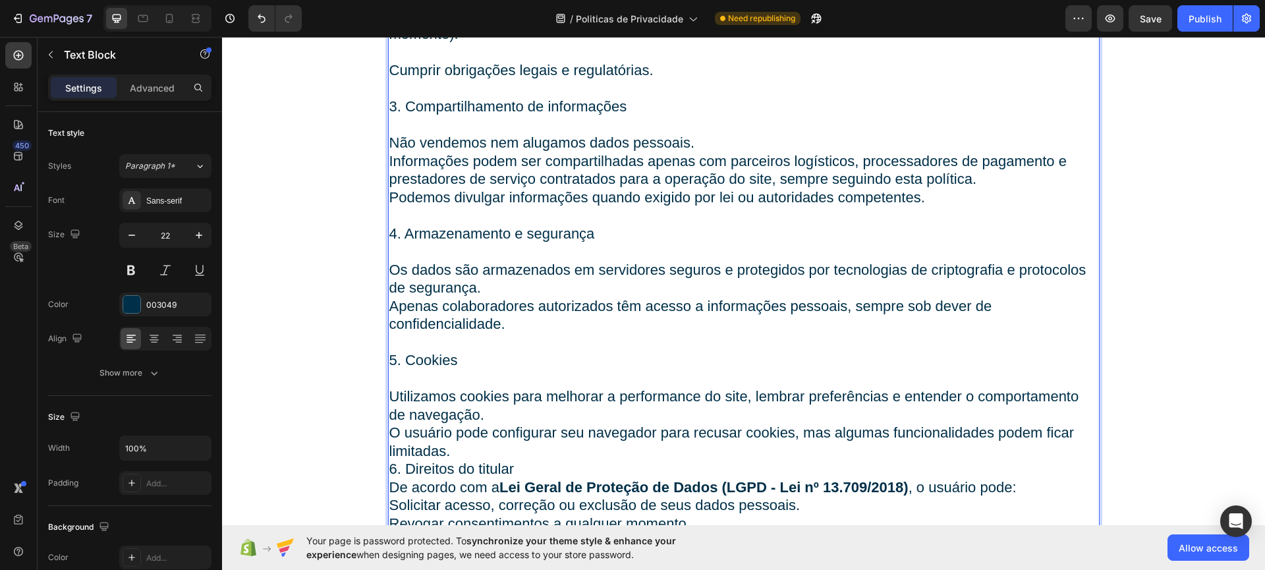
scroll to position [536, 0]
click at [499, 454] on p "O usuário pode configurar seu navegador para recusar cookies, mas algumas funci…" at bounding box center [743, 441] width 709 height 36
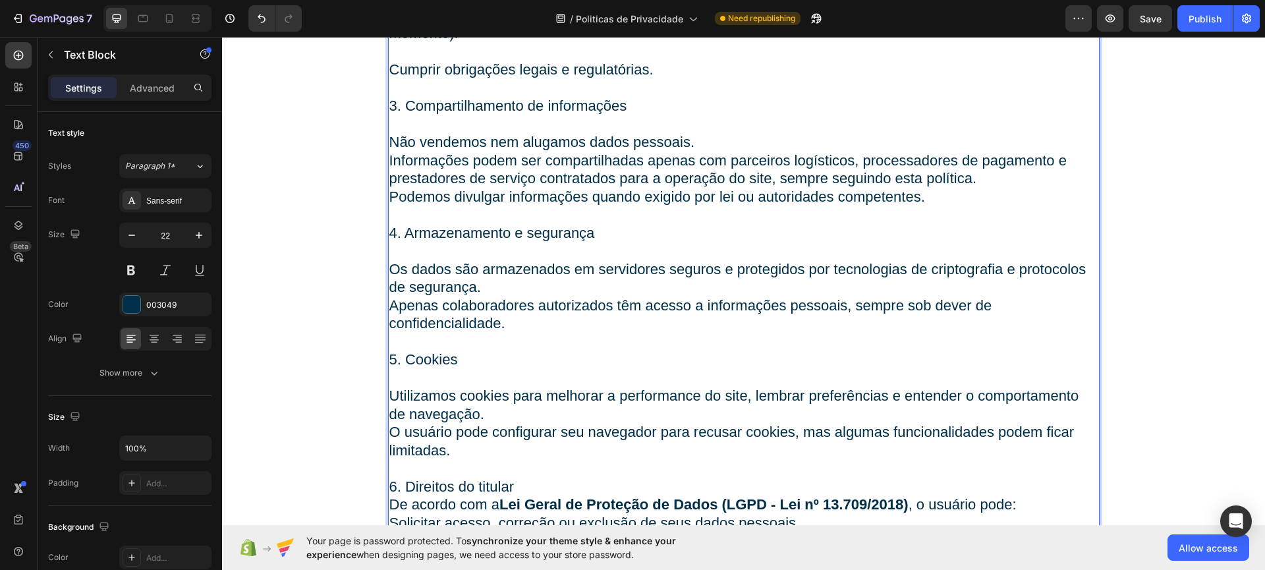
click at [519, 487] on p "6. Direitos do titular" at bounding box center [743, 486] width 709 height 18
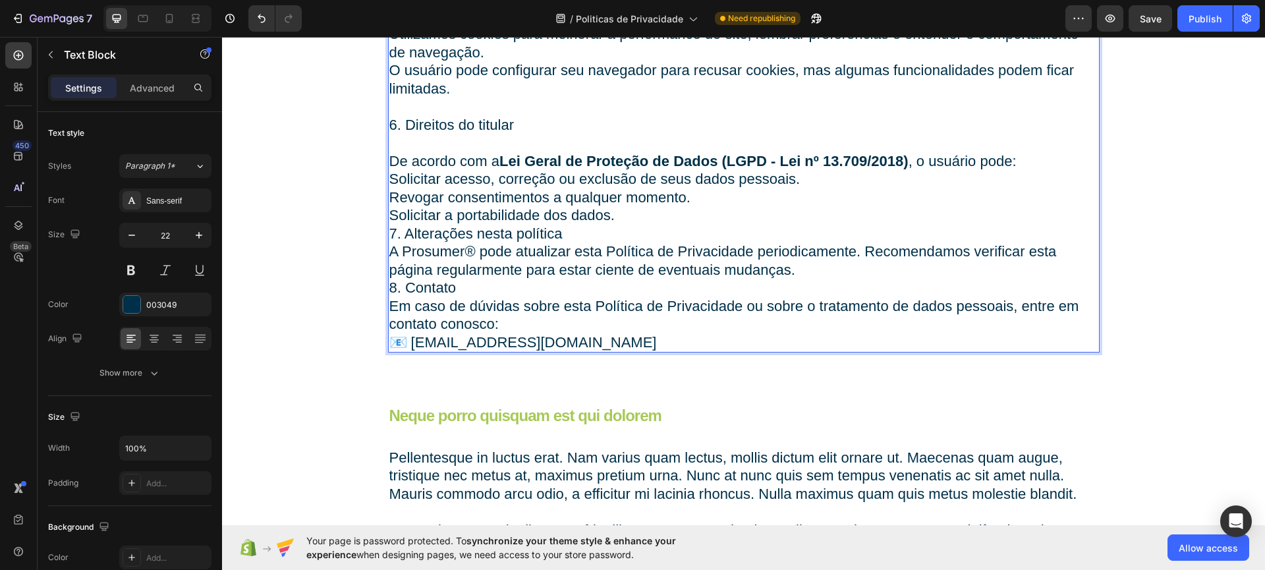
scroll to position [913, 0]
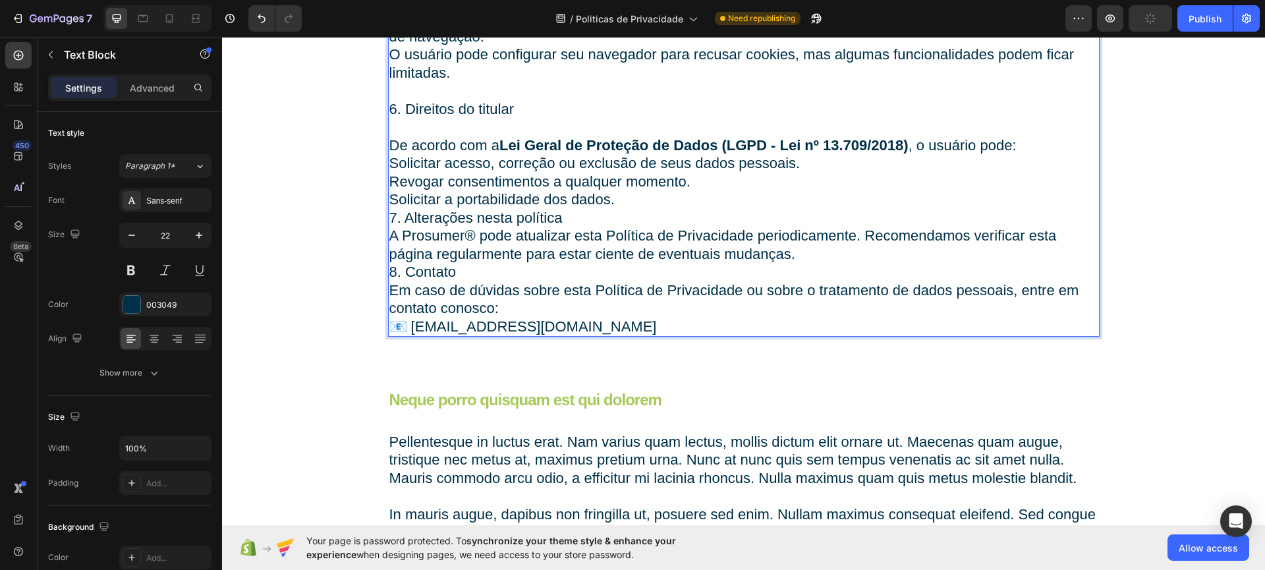
click at [466, 265] on p "8. Contato" at bounding box center [743, 272] width 709 height 18
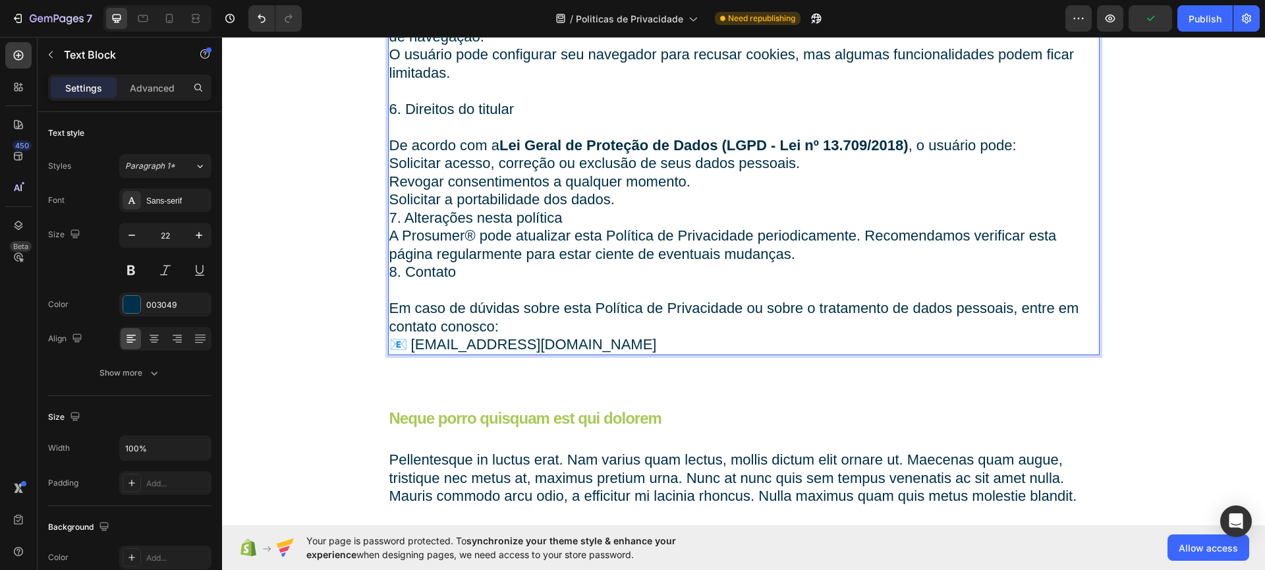
click at [818, 255] on p "A Prosumer® pode atualizar esta Política de Privacidade periodicamente. Recomen…" at bounding box center [743, 245] width 709 height 36
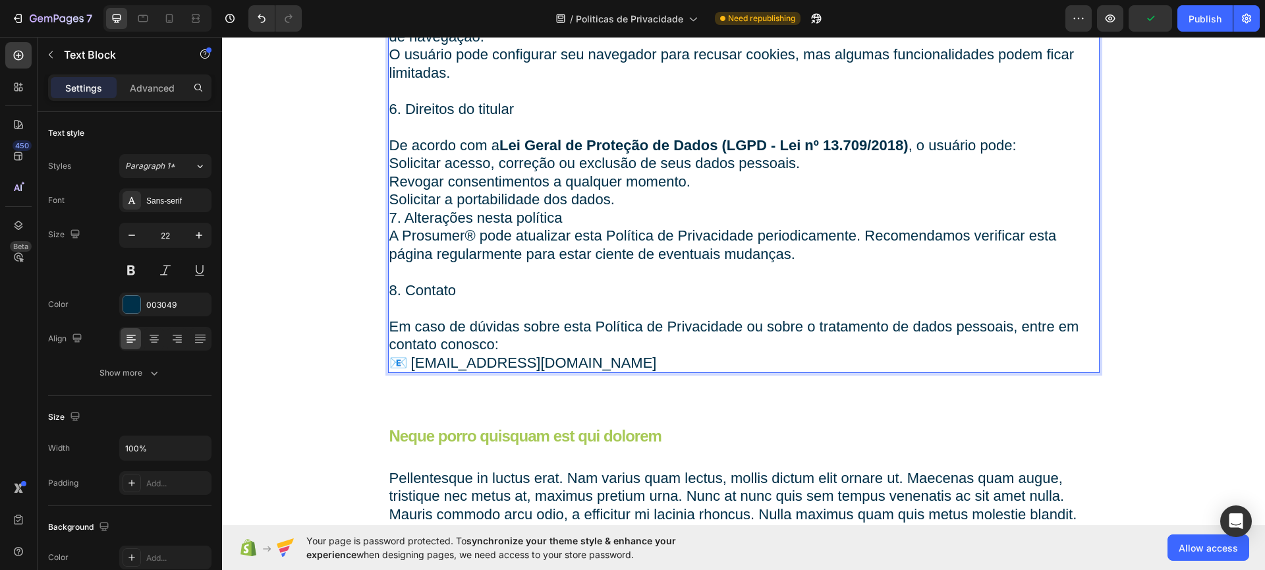
click at [642, 200] on p "Solicitar a portabilidade dos dados." at bounding box center [743, 199] width 709 height 18
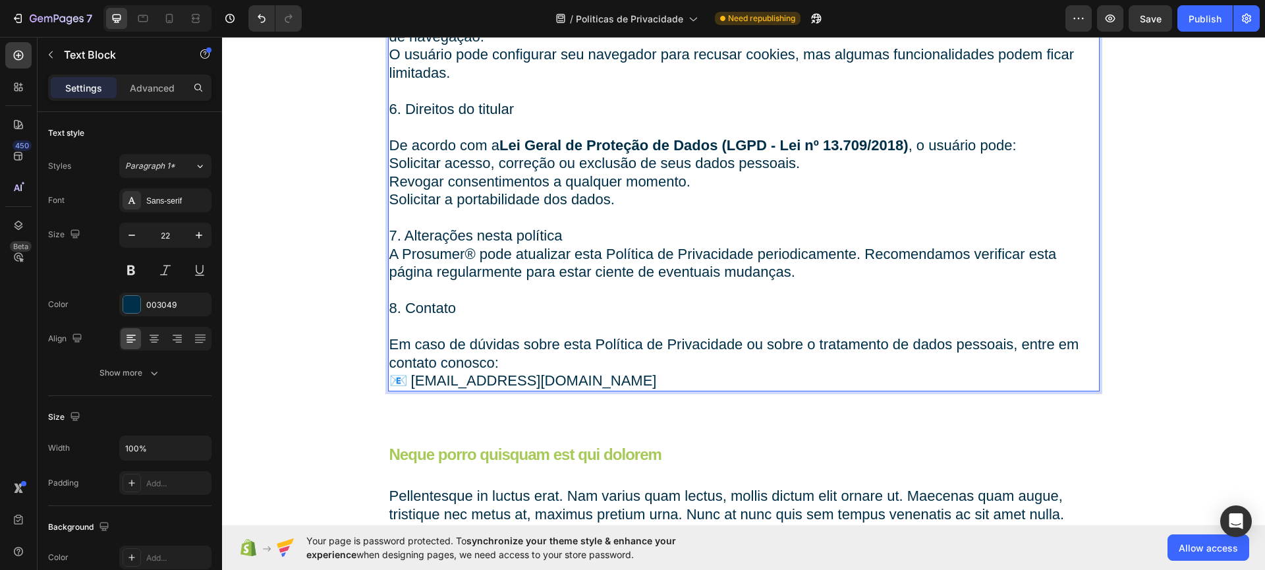
click at [574, 241] on p "7. Alterações nesta política" at bounding box center [743, 236] width 709 height 18
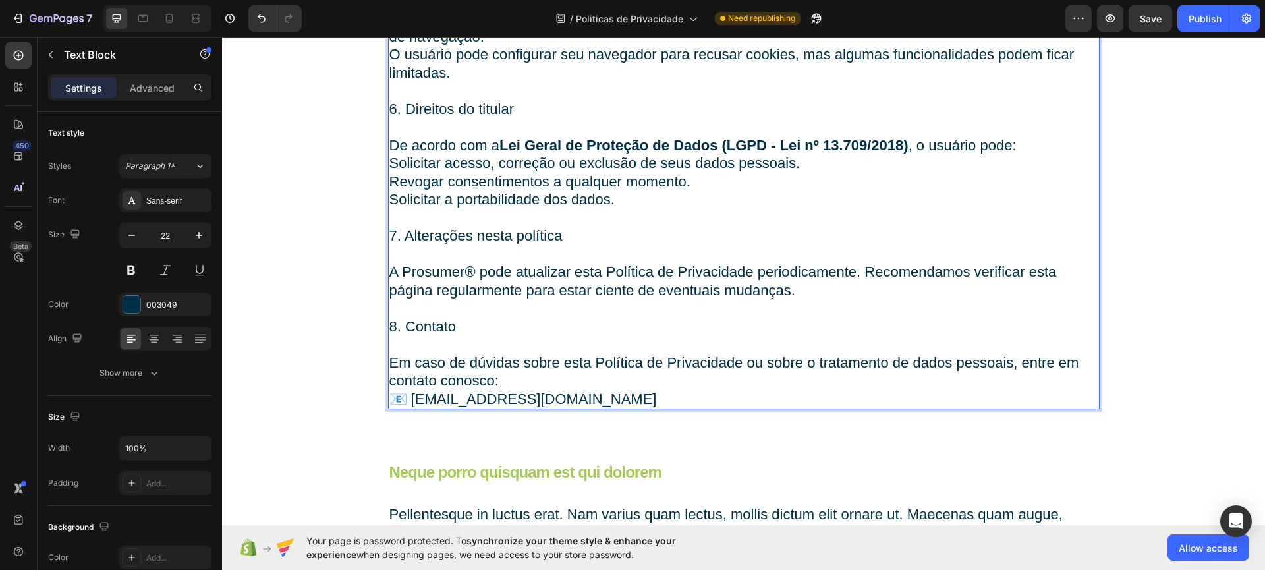
drag, startPoint x: 558, startPoint y: 369, endPoint x: 548, endPoint y: 378, distance: 13.1
click at [557, 369] on p "Em caso de dúvidas sobre esta Política de Privacidade ou sobre o tratamento de …" at bounding box center [743, 381] width 709 height 55
click at [542, 384] on p "Em caso de dúvidas sobre esta Política de Privacidade ou sobre o tratamento de …" at bounding box center [743, 381] width 709 height 55
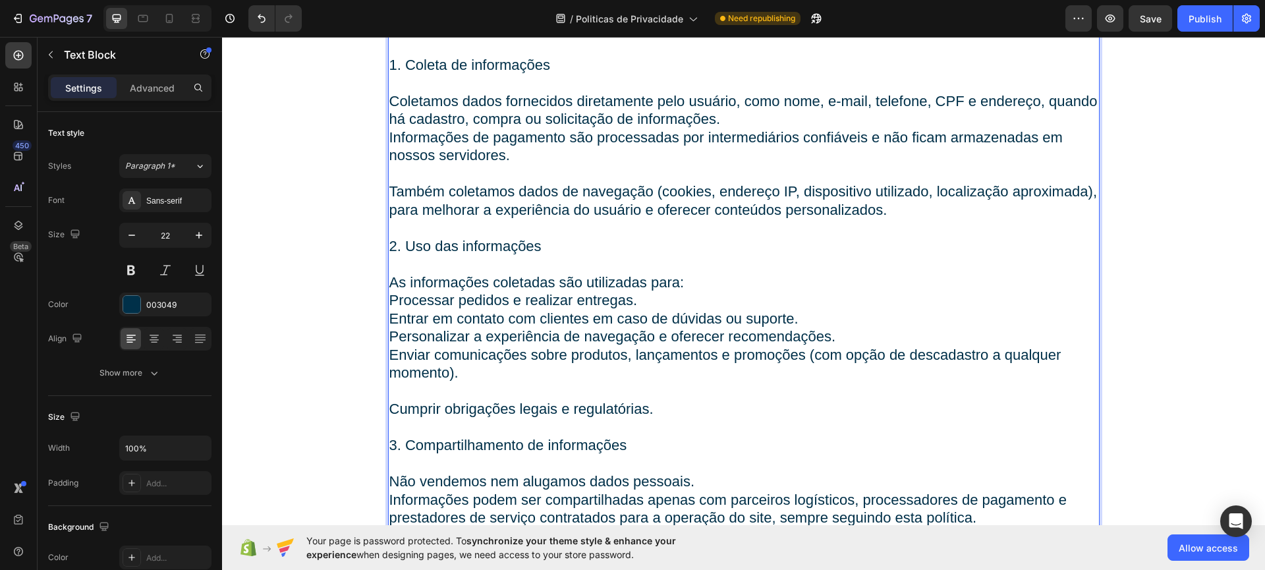
scroll to position [0, 0]
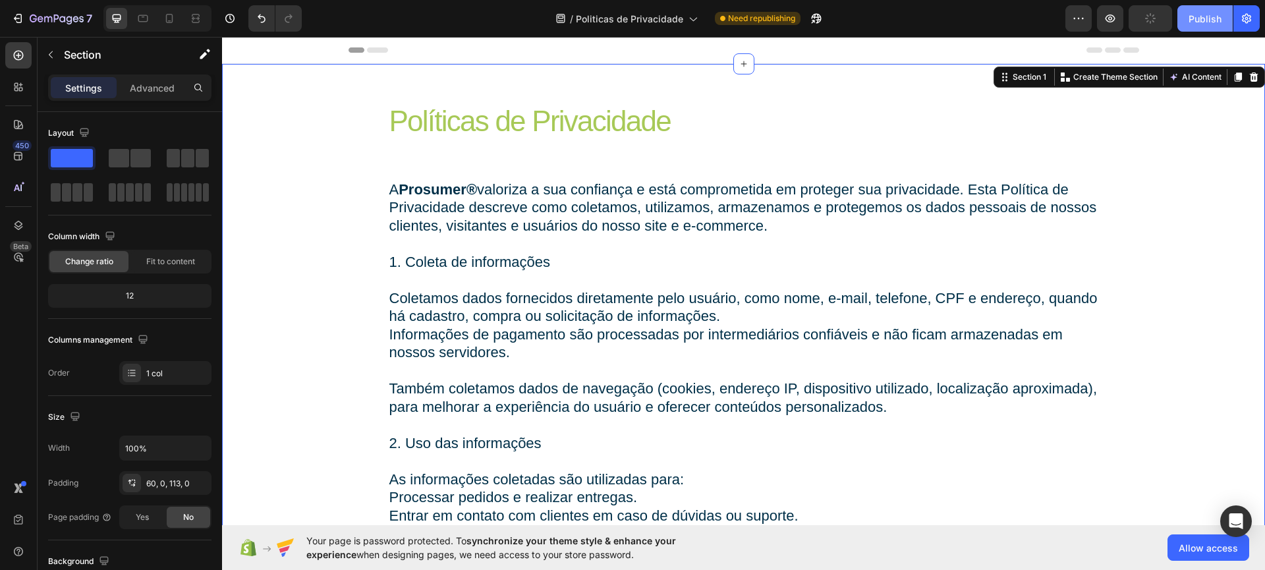
click at [1198, 22] on div "Publish" at bounding box center [1204, 19] width 33 height 14
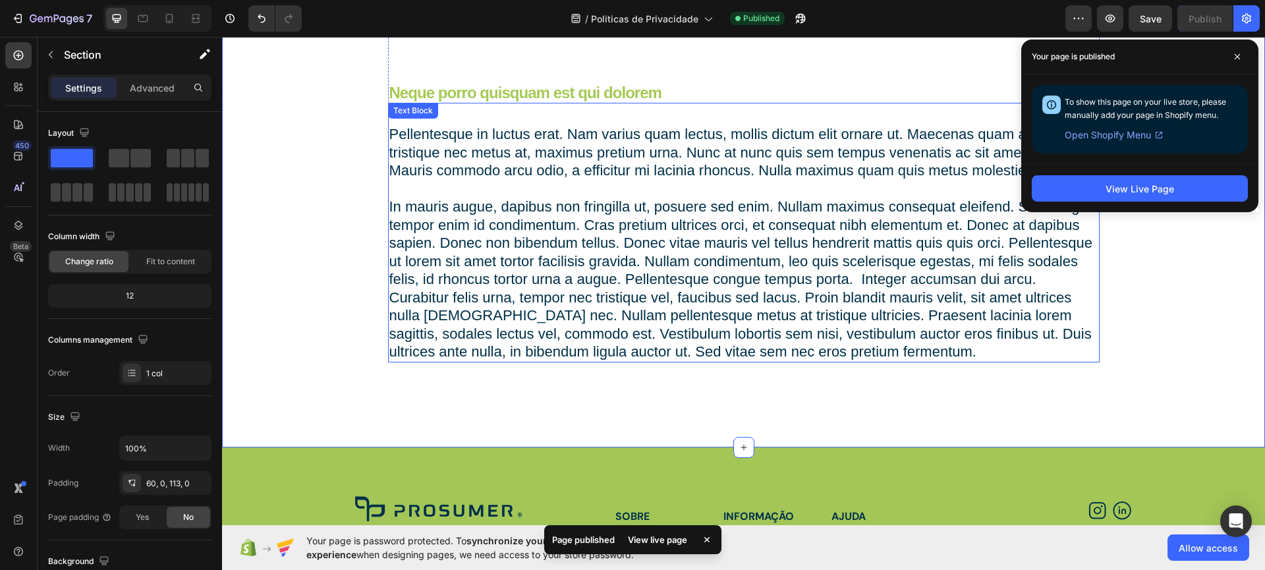
scroll to position [1290, 0]
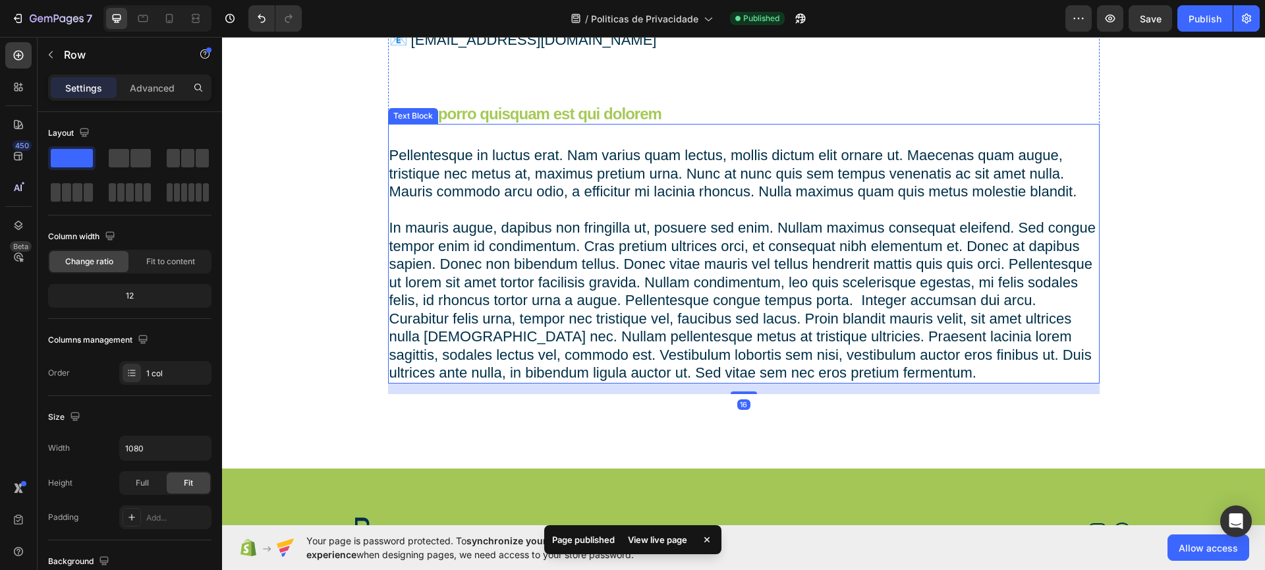
click at [678, 167] on p "Pellentesque in luctus erat. Nam varius quam lectus, mollis dictum elit ornare …" at bounding box center [743, 264] width 709 height 236
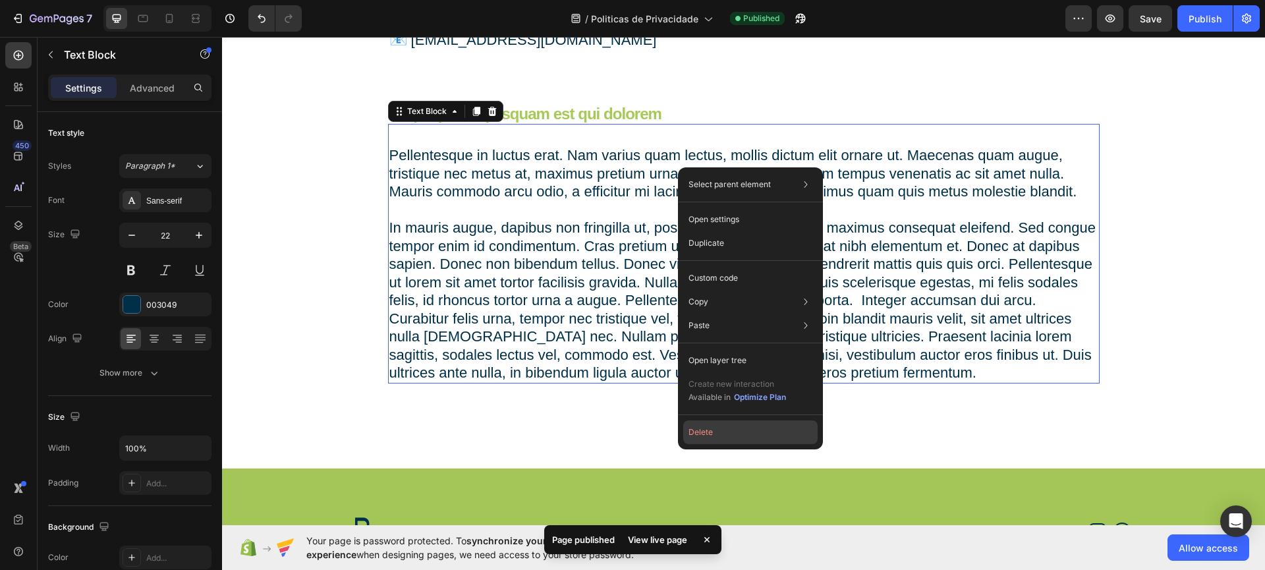
click at [767, 441] on button "Delete" at bounding box center [750, 432] width 134 height 24
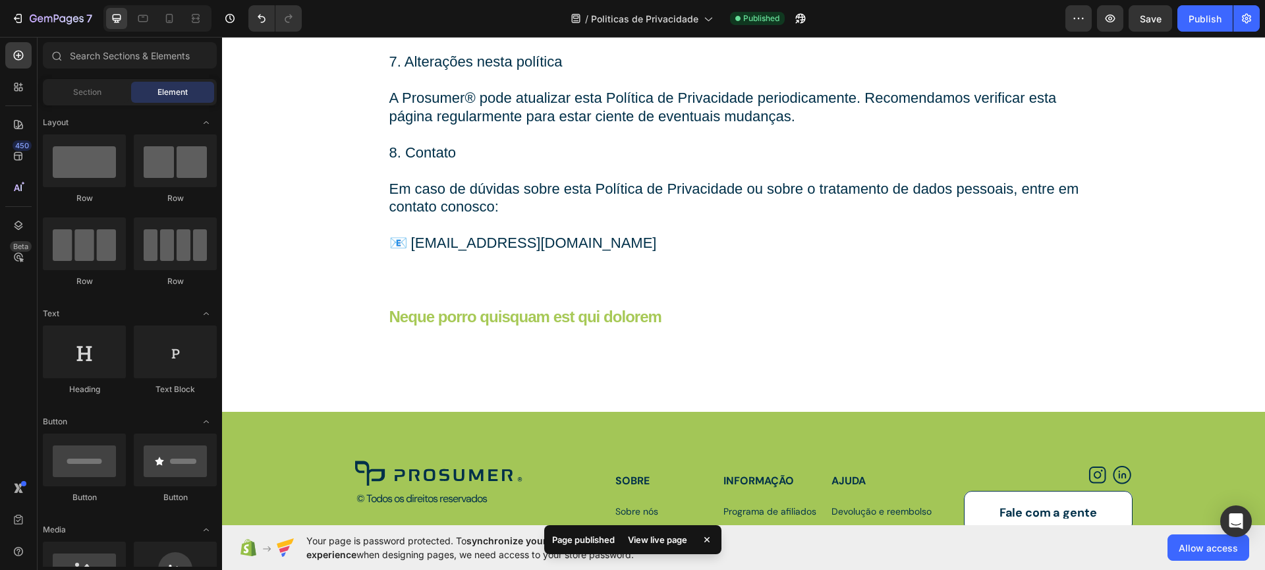
scroll to position [1093, 0]
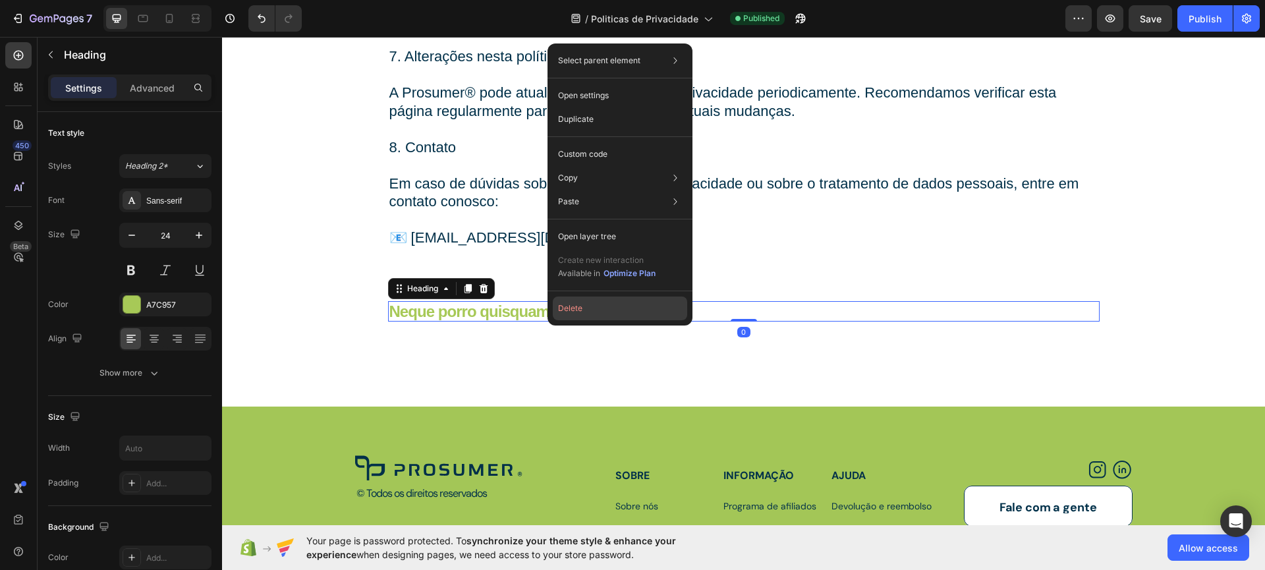
click at [610, 313] on button "Delete" at bounding box center [620, 308] width 134 height 24
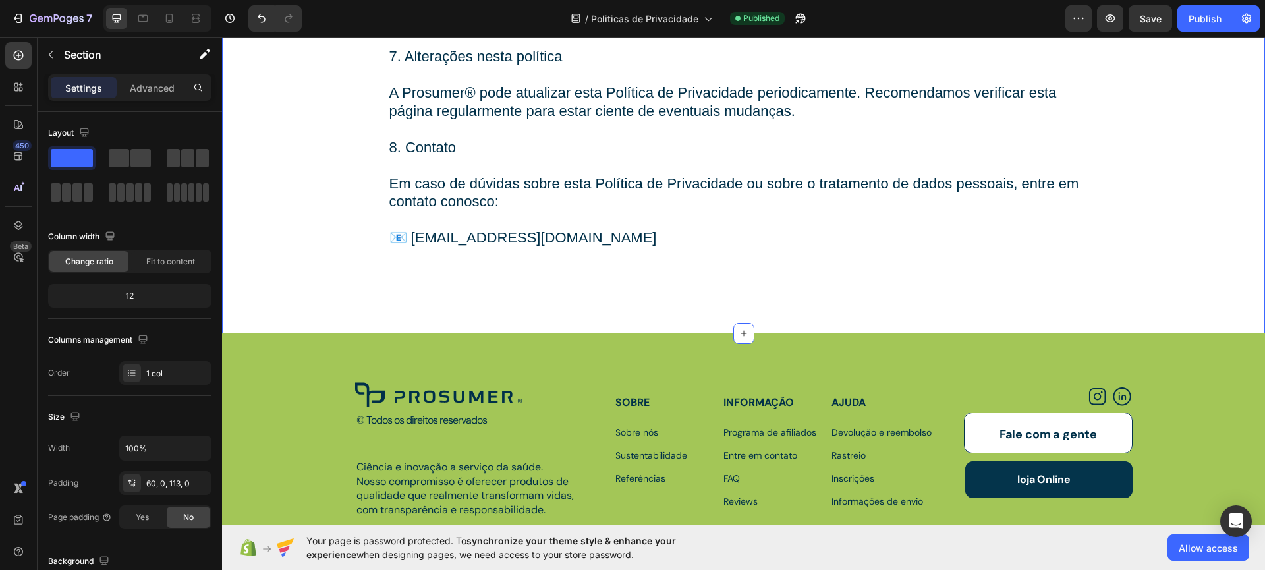
click at [478, 232] on p "⁠⁠⁠⁠⁠⁠⁠ 📧 contato@prosumer.com.br" at bounding box center [743, 229] width 709 height 36
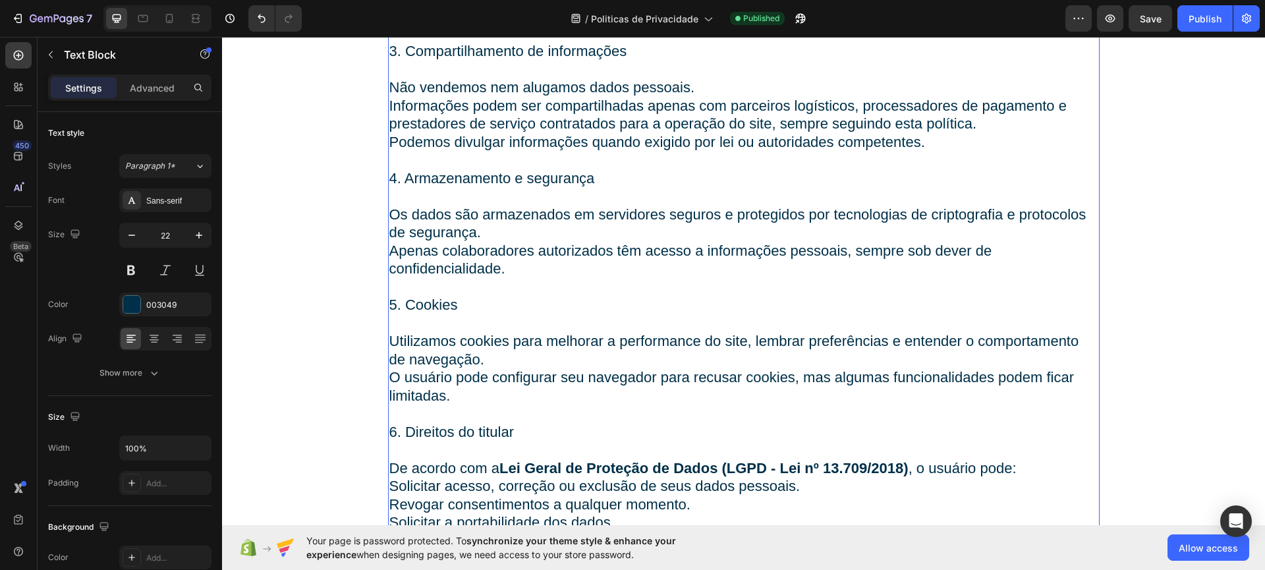
scroll to position [0, 0]
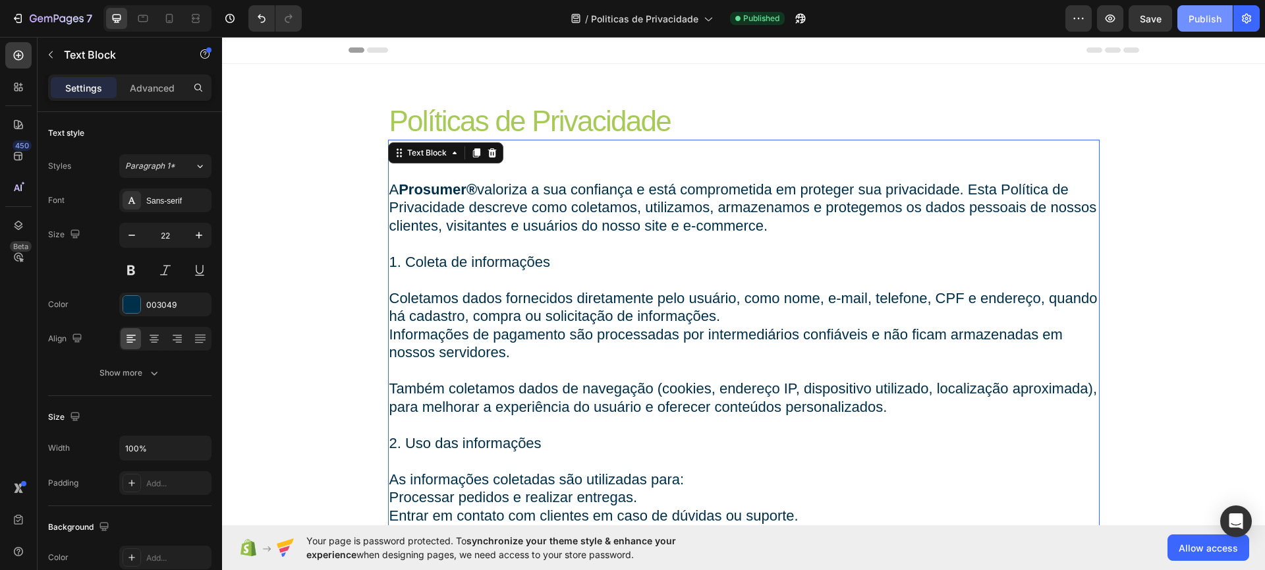
click at [1203, 26] on button "Publish" at bounding box center [1204, 18] width 55 height 26
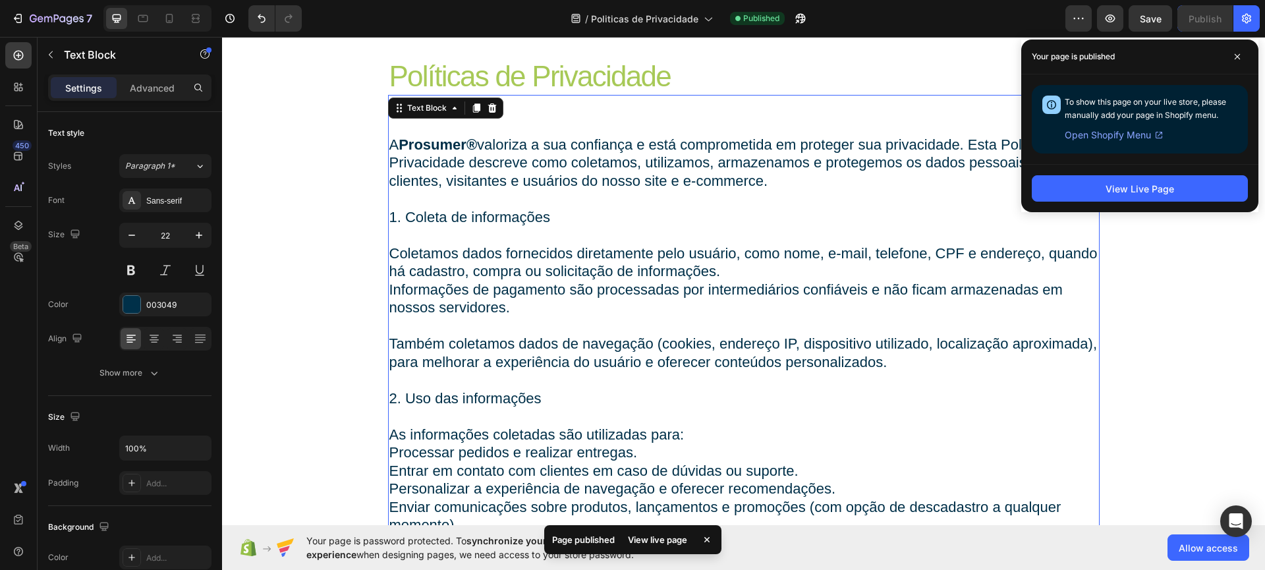
scroll to position [238, 0]
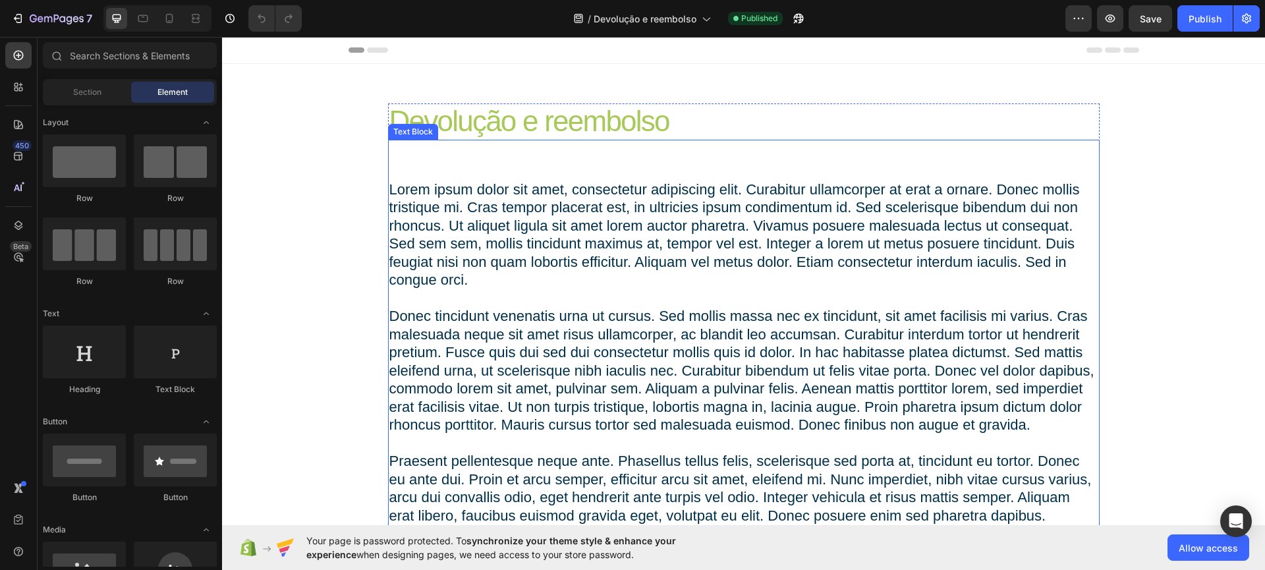
click at [578, 227] on p "Lorem ipsum dolor sit amet, consectetur adipiscing elit. Curabitur ullamcorper …" at bounding box center [743, 352] width 709 height 344
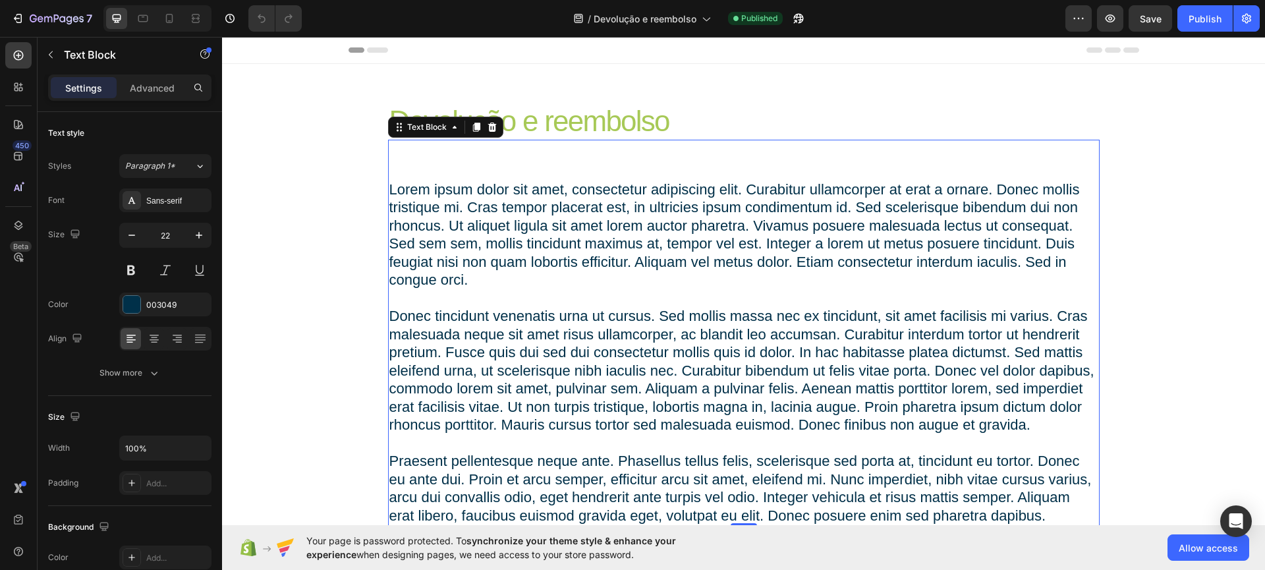
click at [594, 213] on p "Lorem ipsum dolor sit amet, consectetur adipiscing elit. Curabitur ullamcorper …" at bounding box center [743, 352] width 709 height 344
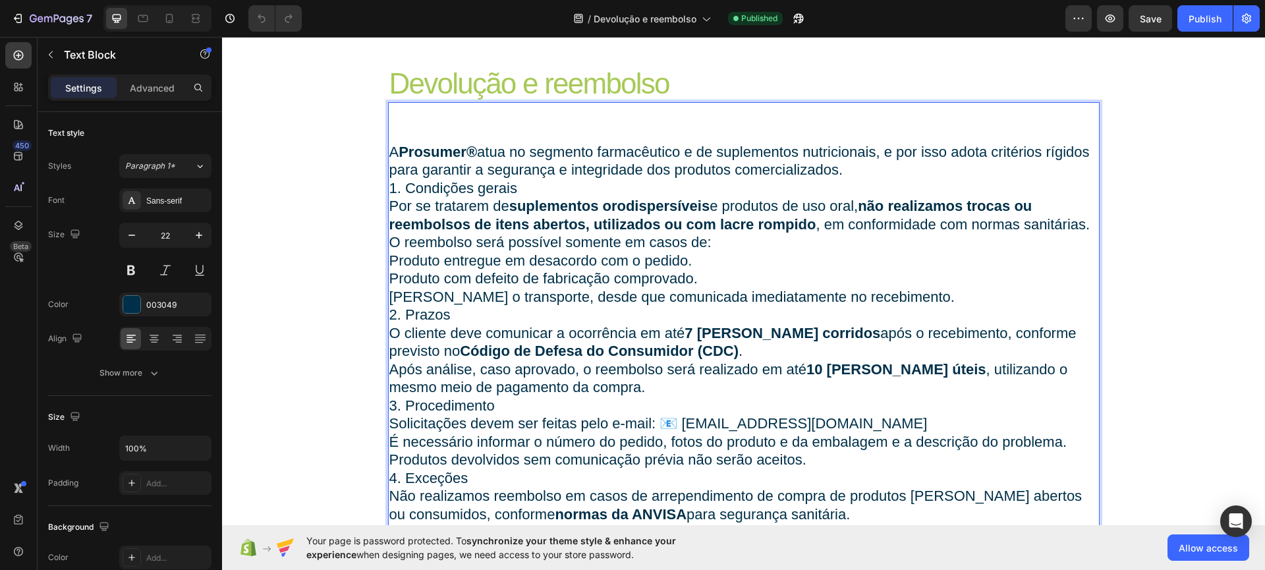
scroll to position [66, 0]
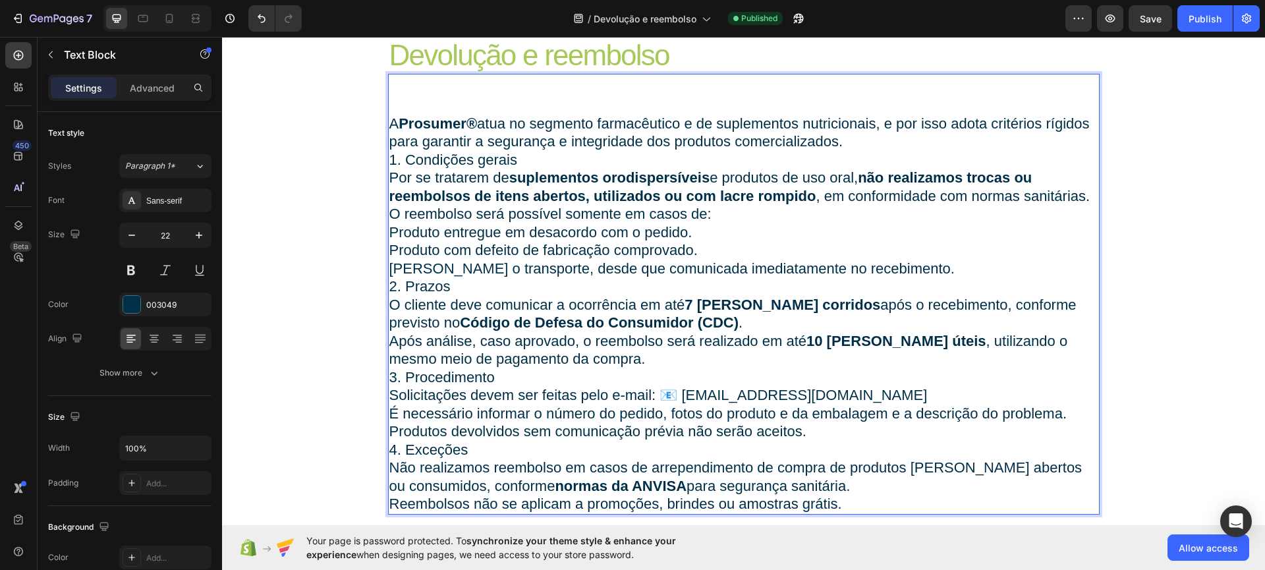
click at [865, 140] on p "A Prosumer® atua no segmento farmacêutico e de suplementos nutricionais, e por …" at bounding box center [743, 133] width 709 height 36
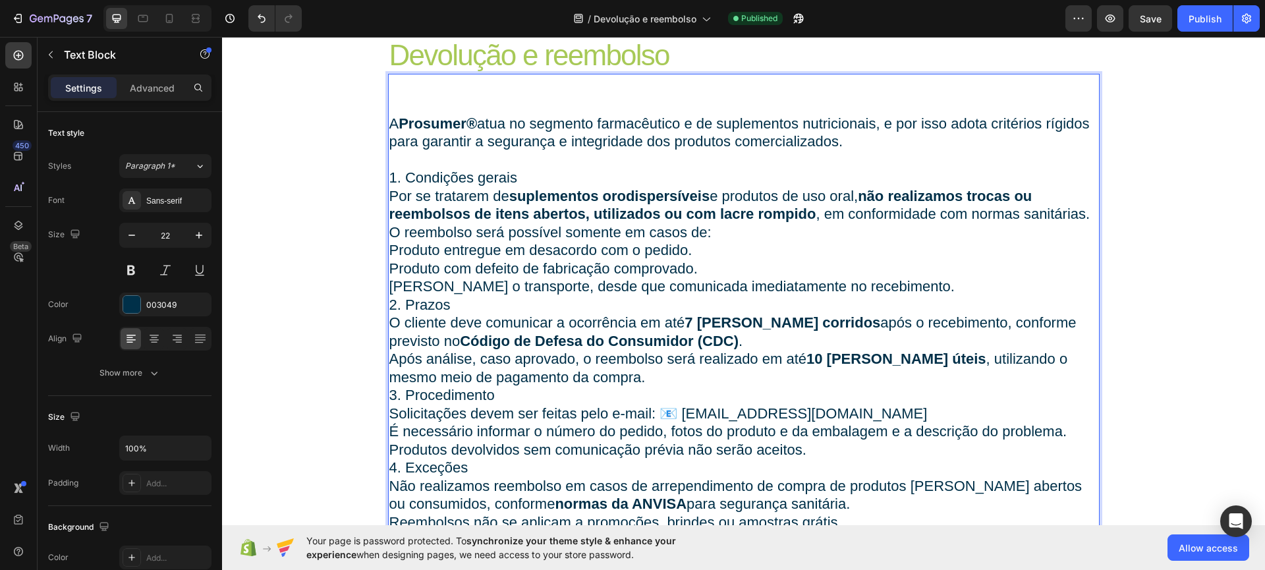
click at [984, 288] on p "Avaria durante o transporte, desde que comunicada imediatamente no recebimento." at bounding box center [743, 286] width 709 height 18
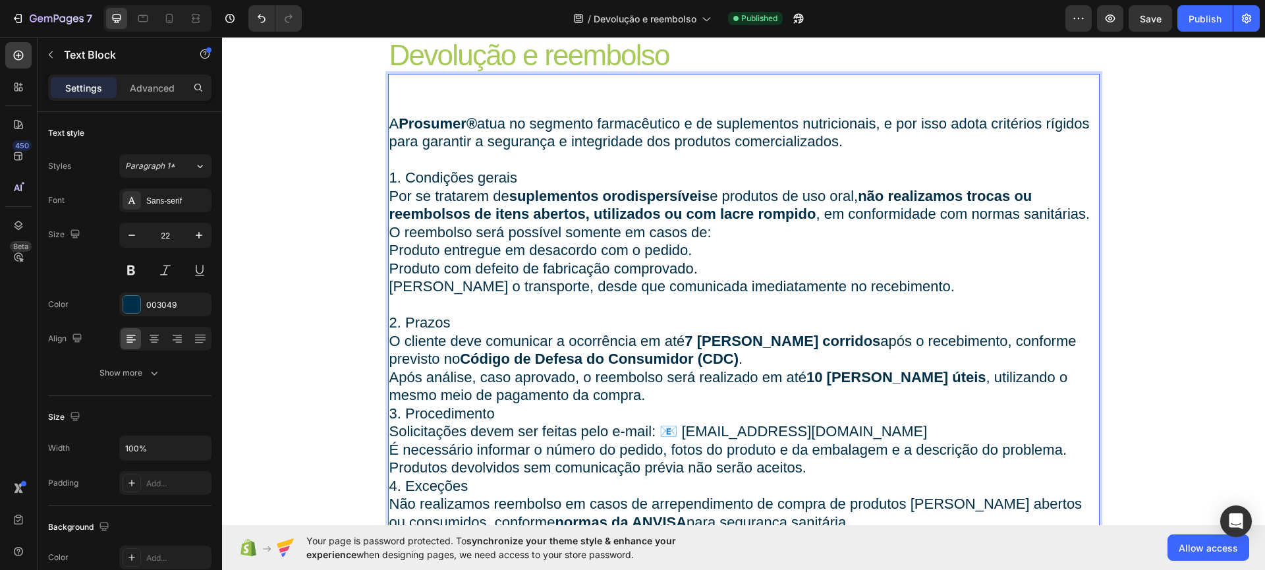
click at [537, 388] on p "Após análise, caso aprovado, o reembolso será realizado em até 10 dias úteis , …" at bounding box center [743, 386] width 709 height 36
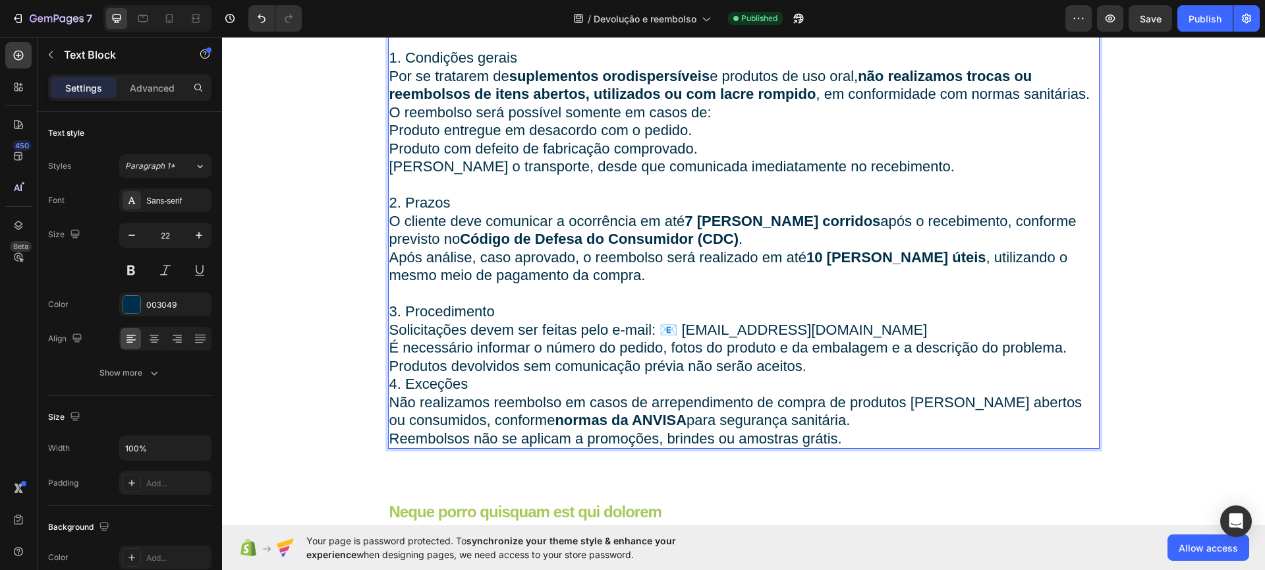
scroll to position [188, 0]
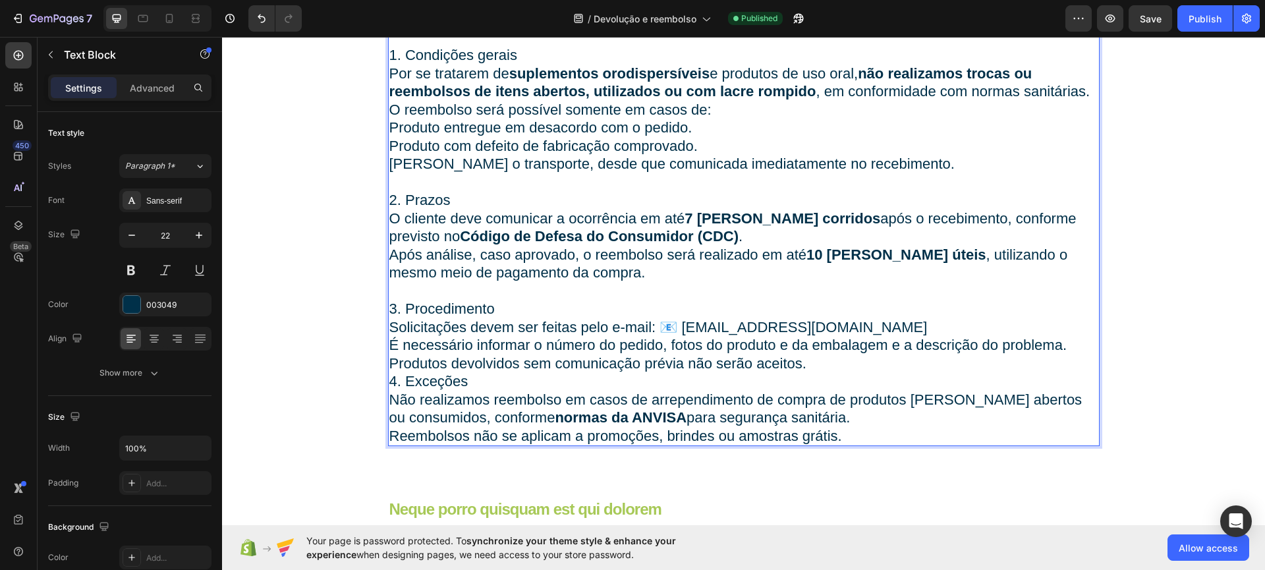
click at [845, 363] on p "Produtos devolvidos sem comunicação prévia não serão aceitos." at bounding box center [743, 363] width 709 height 18
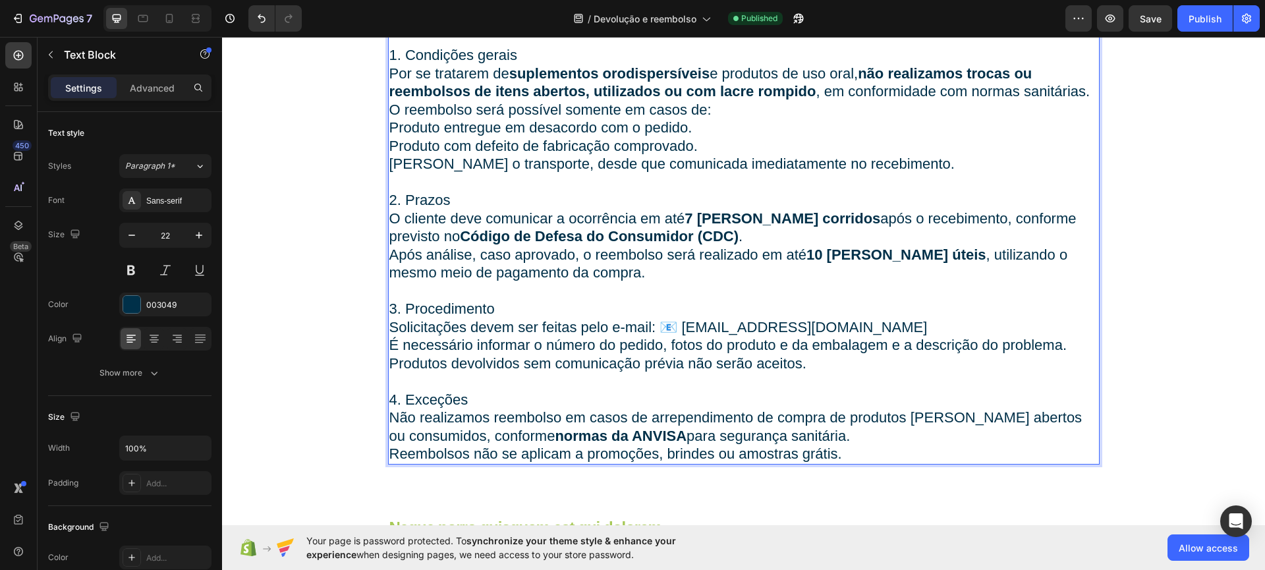
scroll to position [56, 0]
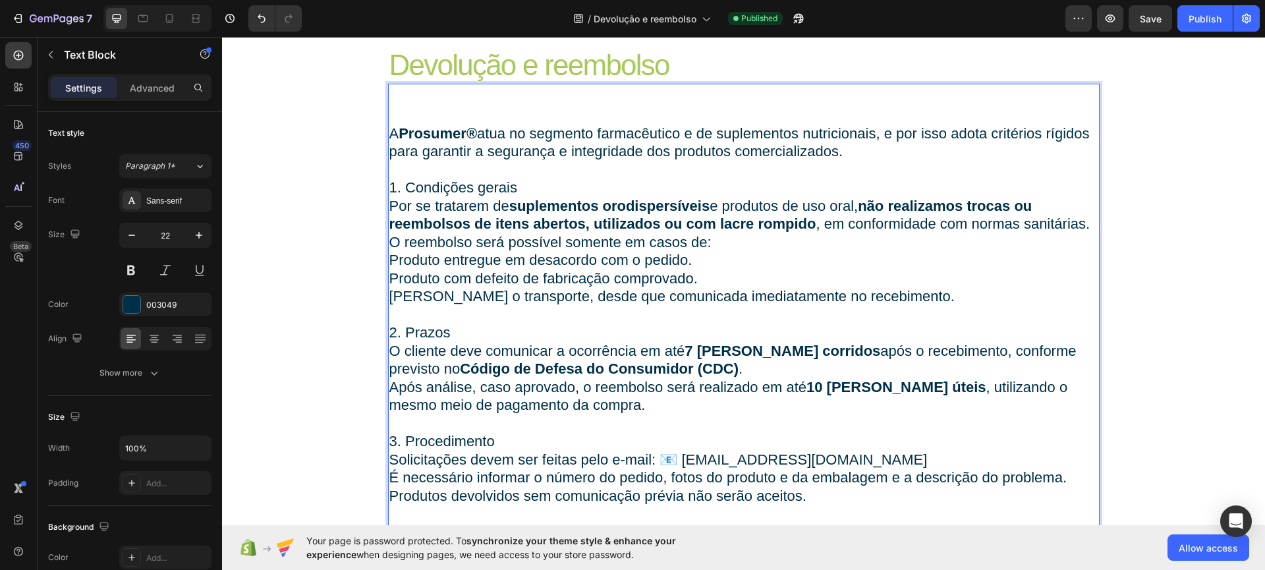
click at [534, 189] on p "1. Condições gerais" at bounding box center [743, 187] width 709 height 18
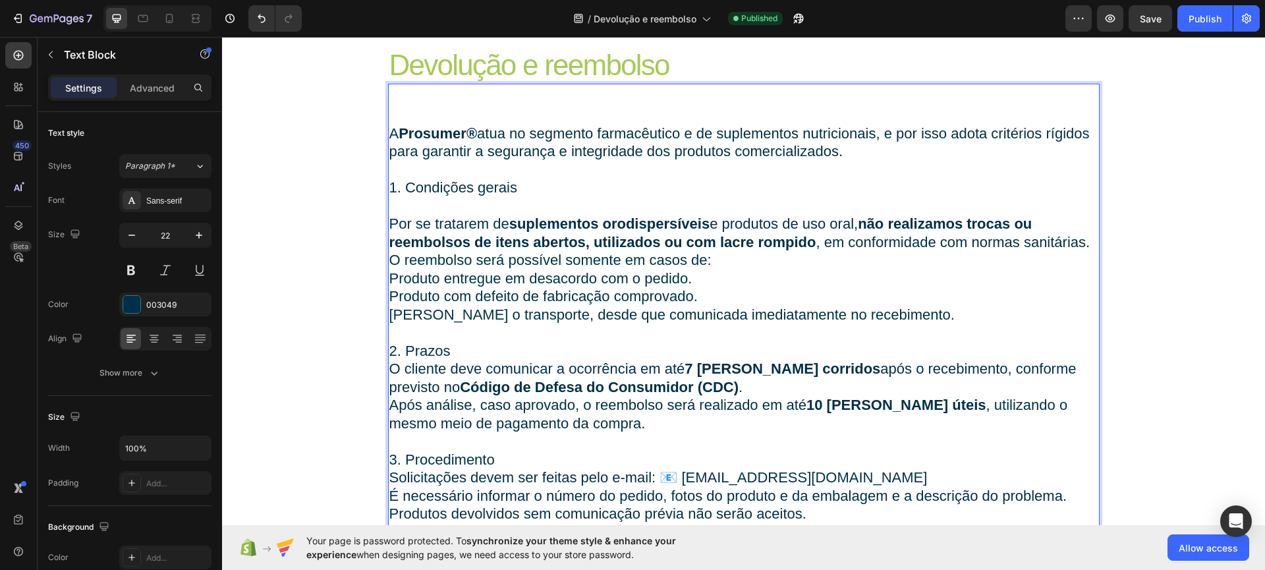
click at [473, 340] on p "Rich Text Editor. Editing area: main" at bounding box center [743, 332] width 709 height 18
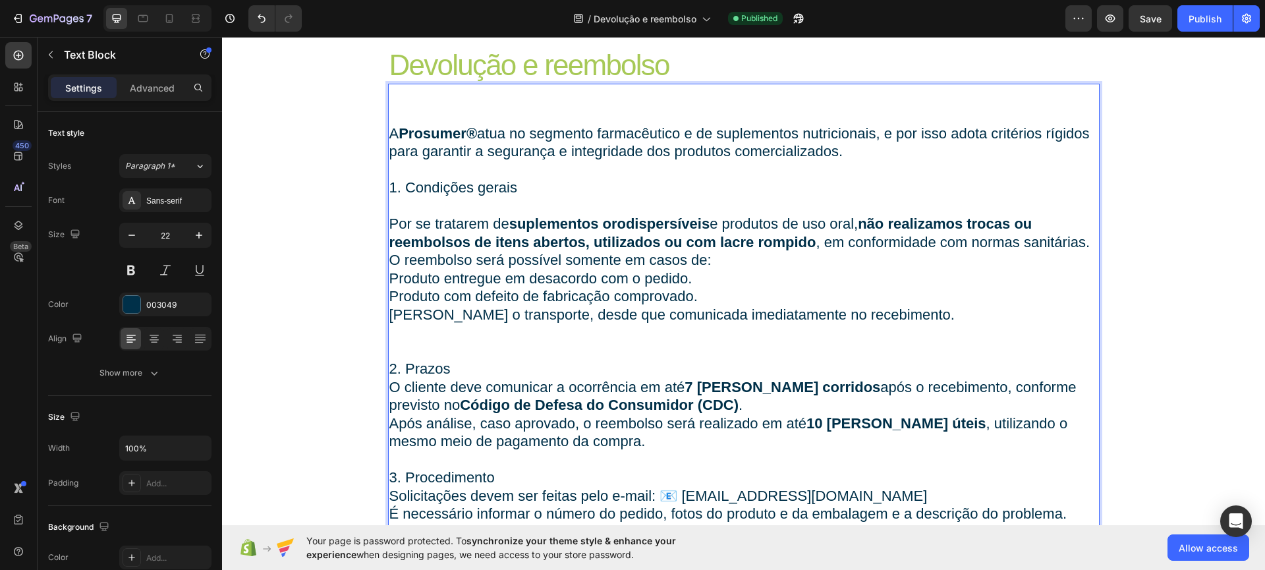
click at [497, 472] on p "3. Procedimento" at bounding box center [743, 477] width 709 height 18
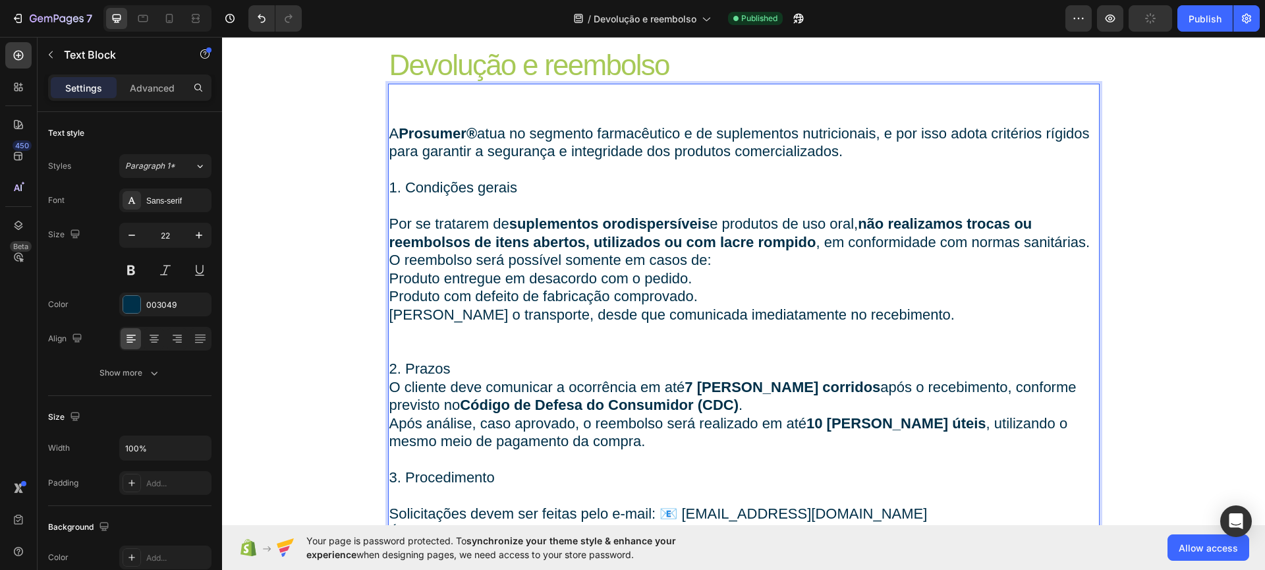
scroll to position [186, 0]
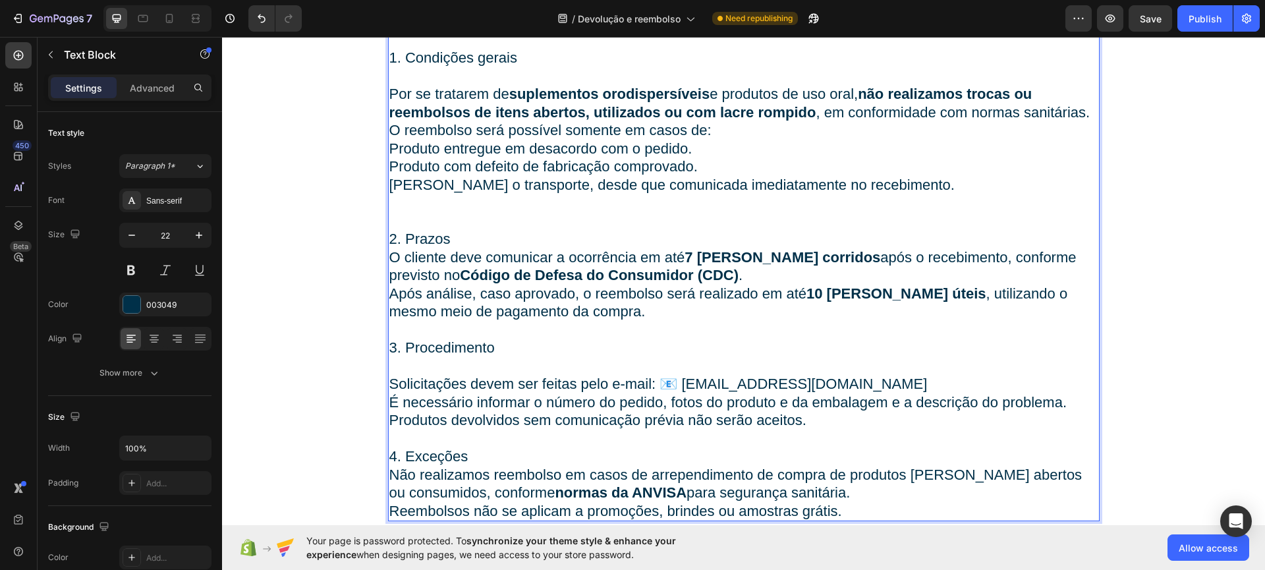
click at [487, 460] on p "4. Exceções" at bounding box center [743, 456] width 709 height 18
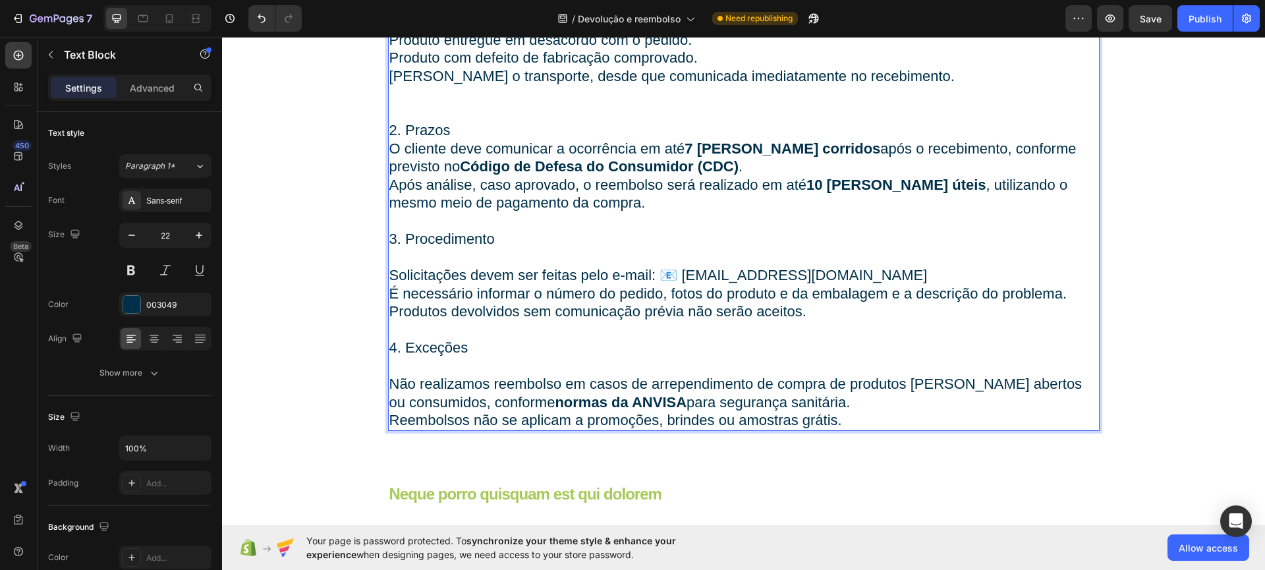
scroll to position [300, 0]
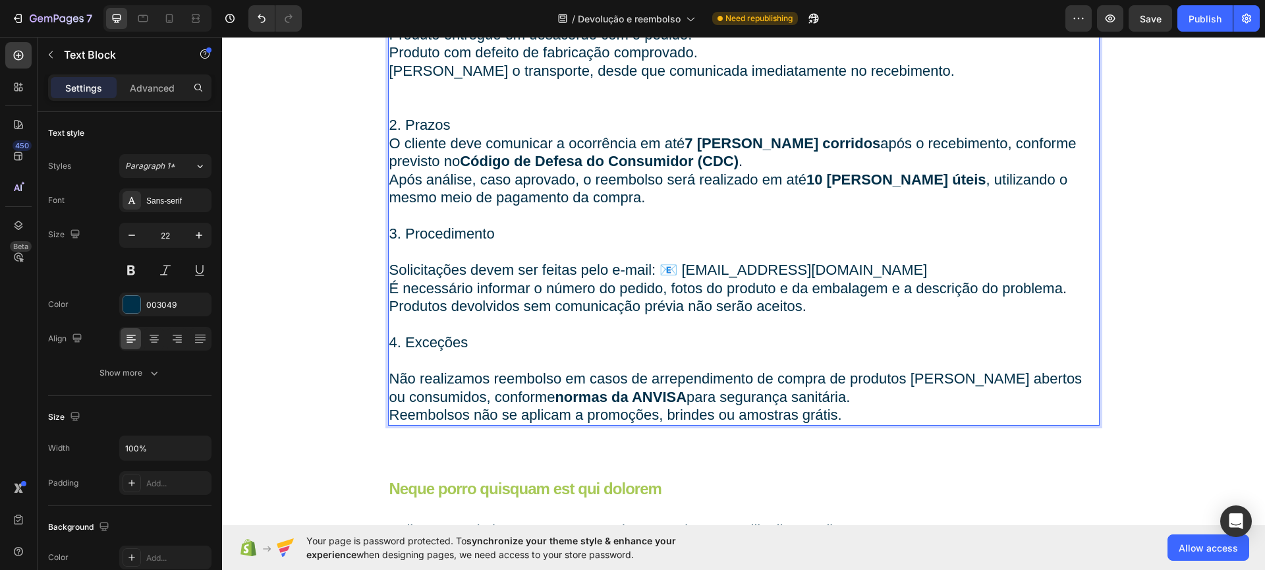
click at [769, 400] on p "Não realizamos reembolso em casos de arrependimento de compra de produtos já ab…" at bounding box center [743, 387] width 709 height 36
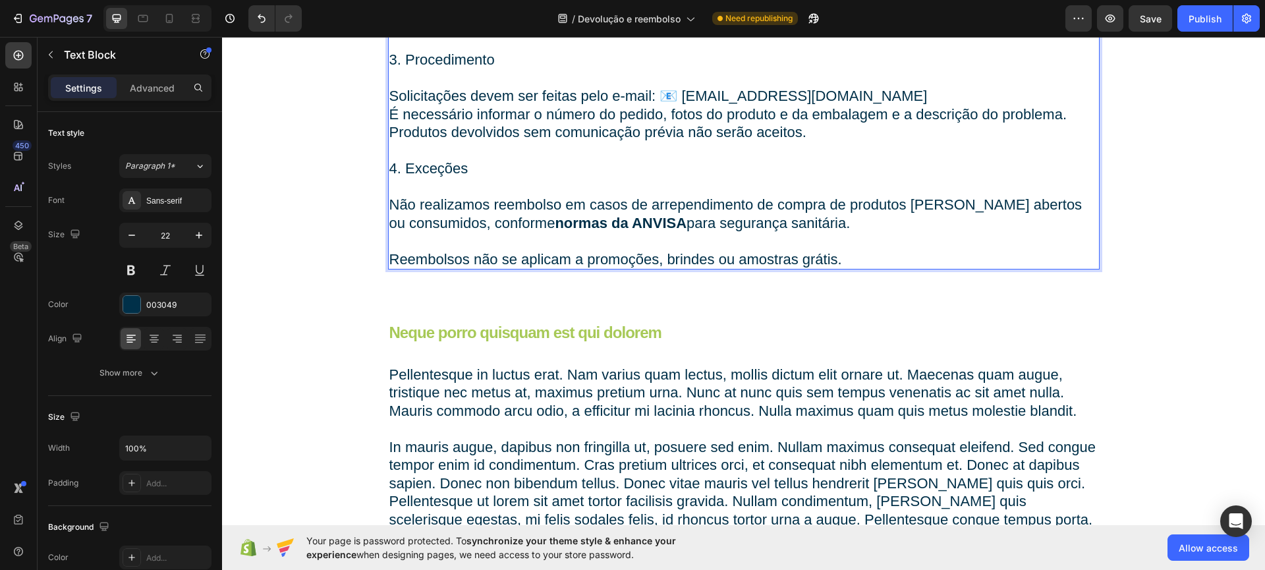
scroll to position [587, 0]
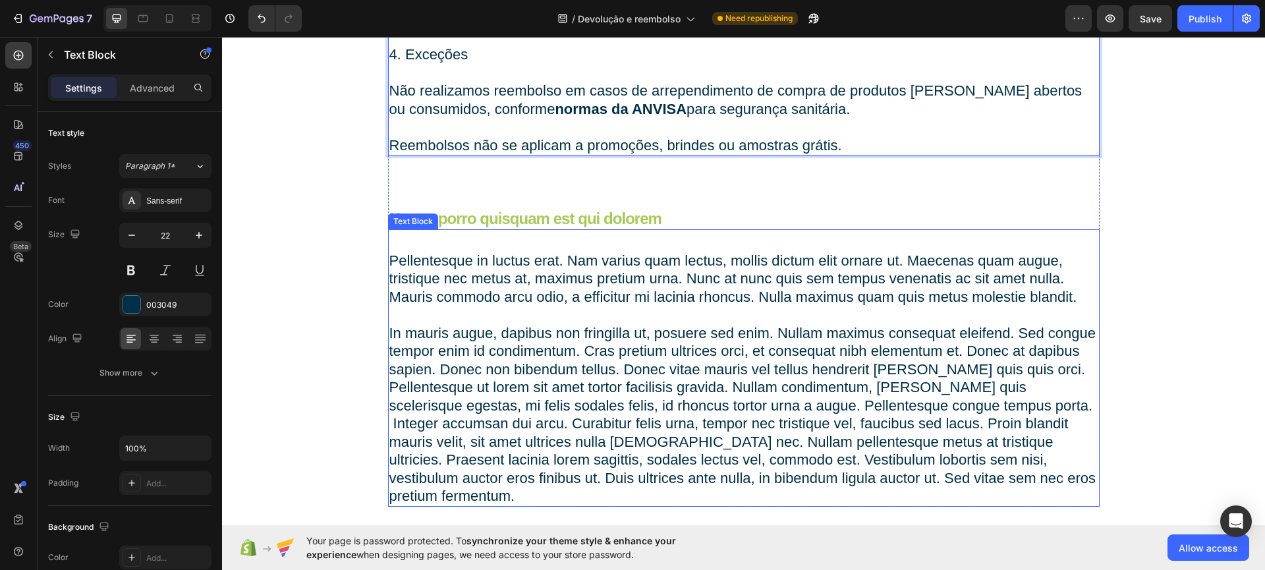
click at [699, 232] on div "Pellentesque in luctus erat. Nam varius quam lectus, mollis dictum elit ornare …" at bounding box center [743, 367] width 711 height 277
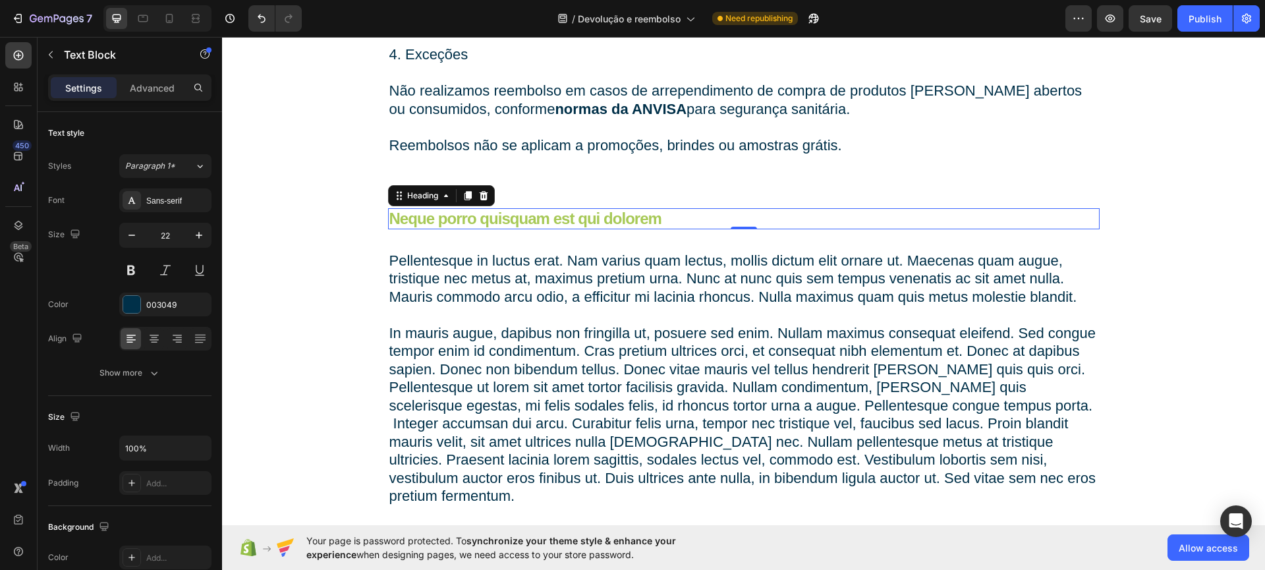
click at [703, 211] on div "Neque porro quisquam est qui dolorem" at bounding box center [743, 218] width 711 height 21
click at [481, 192] on icon at bounding box center [483, 195] width 9 height 9
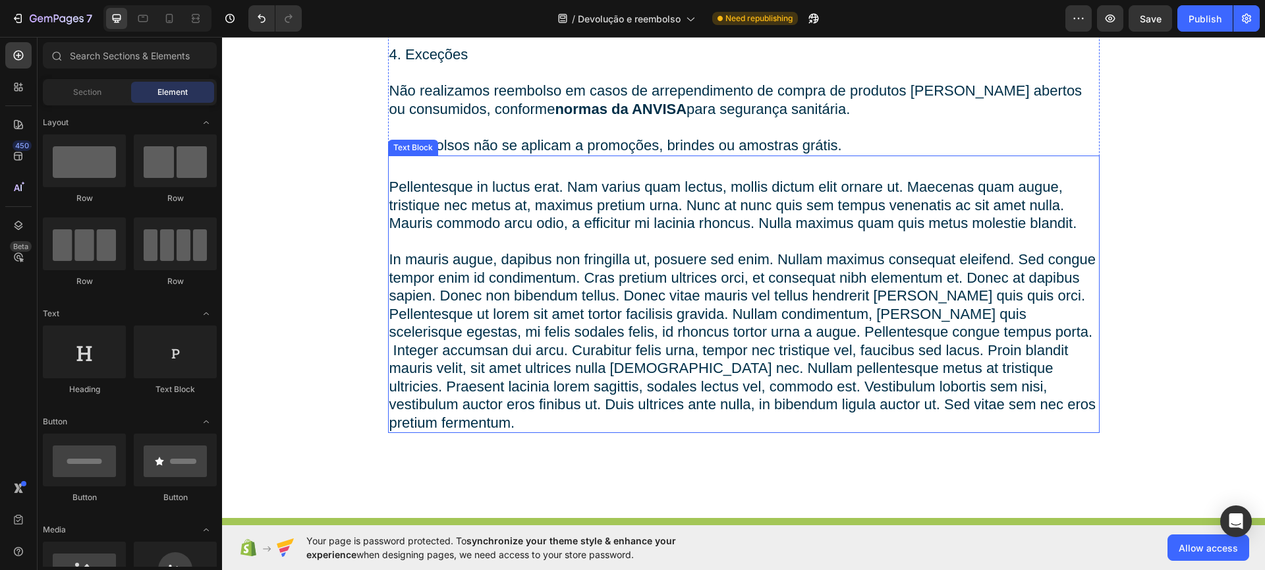
click at [717, 207] on p "Pellentesque in luctus erat. Nam varius quam lectus, mollis dictum elit ornare …" at bounding box center [743, 305] width 709 height 254
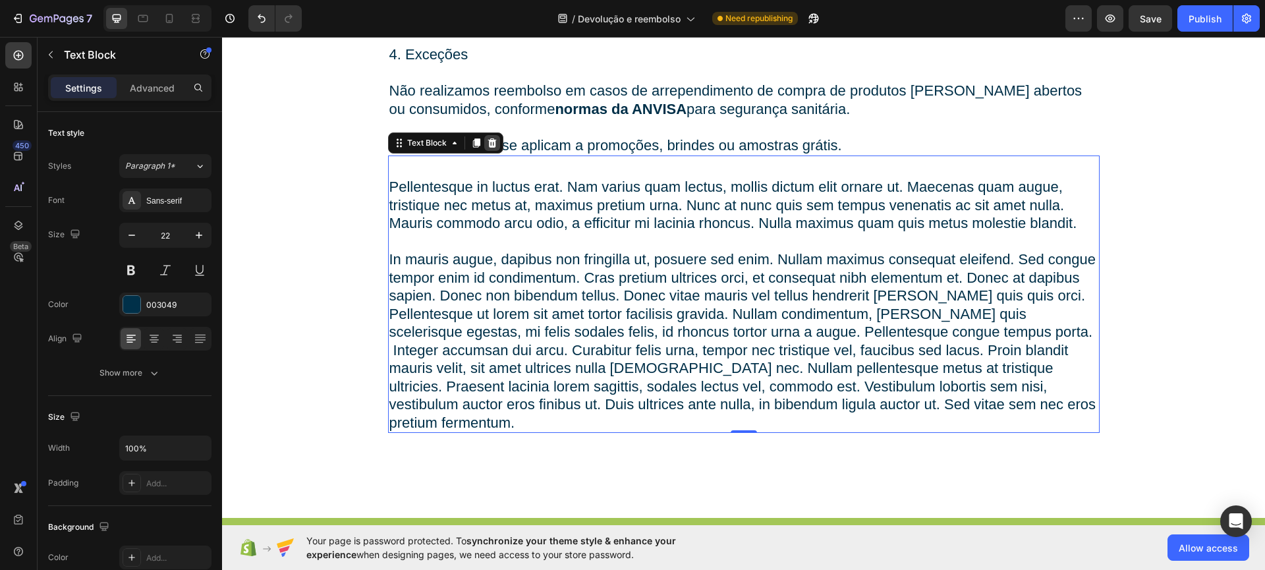
click at [493, 146] on div at bounding box center [492, 143] width 16 height 16
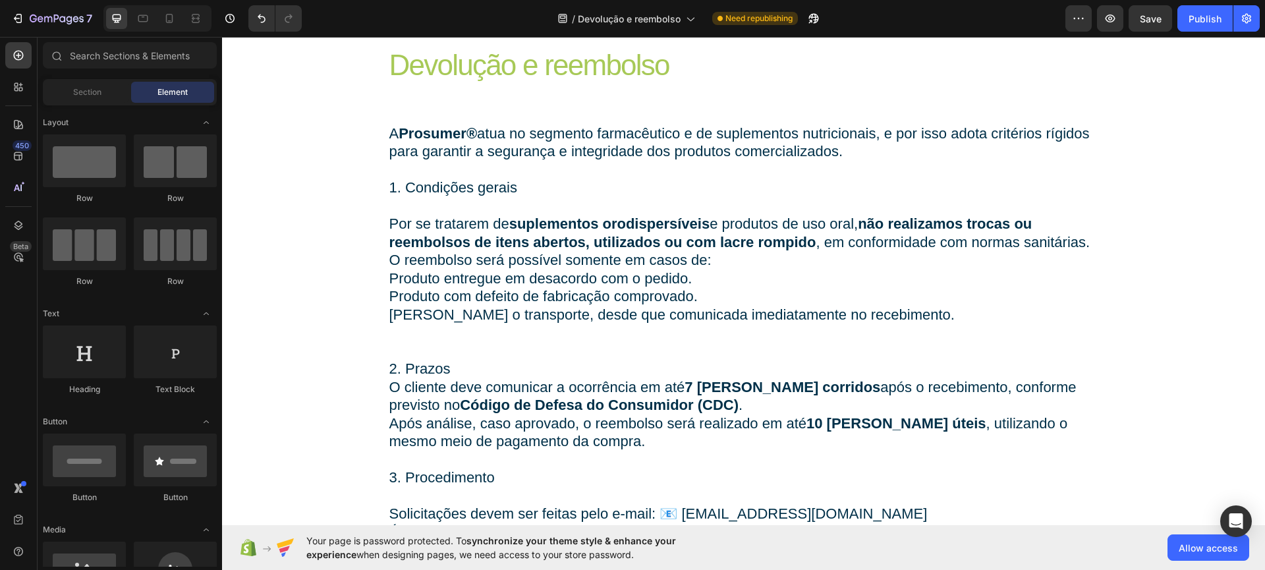
scroll to position [0, 0]
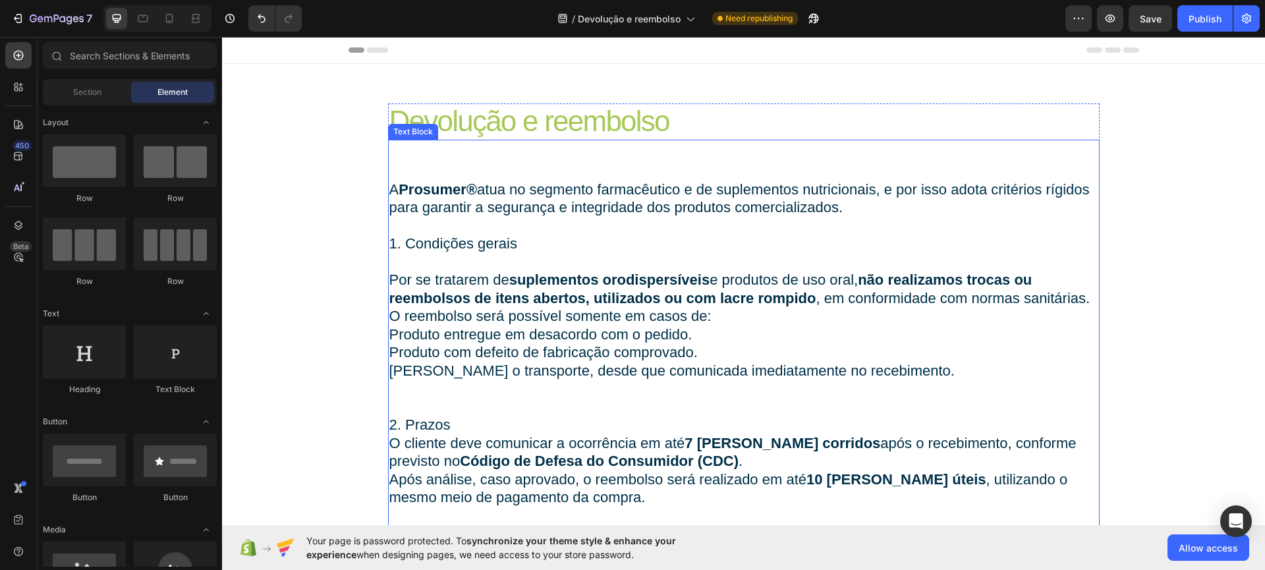
click at [750, 292] on strong "não realizamos trocas ou reembolsos de itens abertos, utilizados ou com lacre r…" at bounding box center [710, 288] width 643 height 35
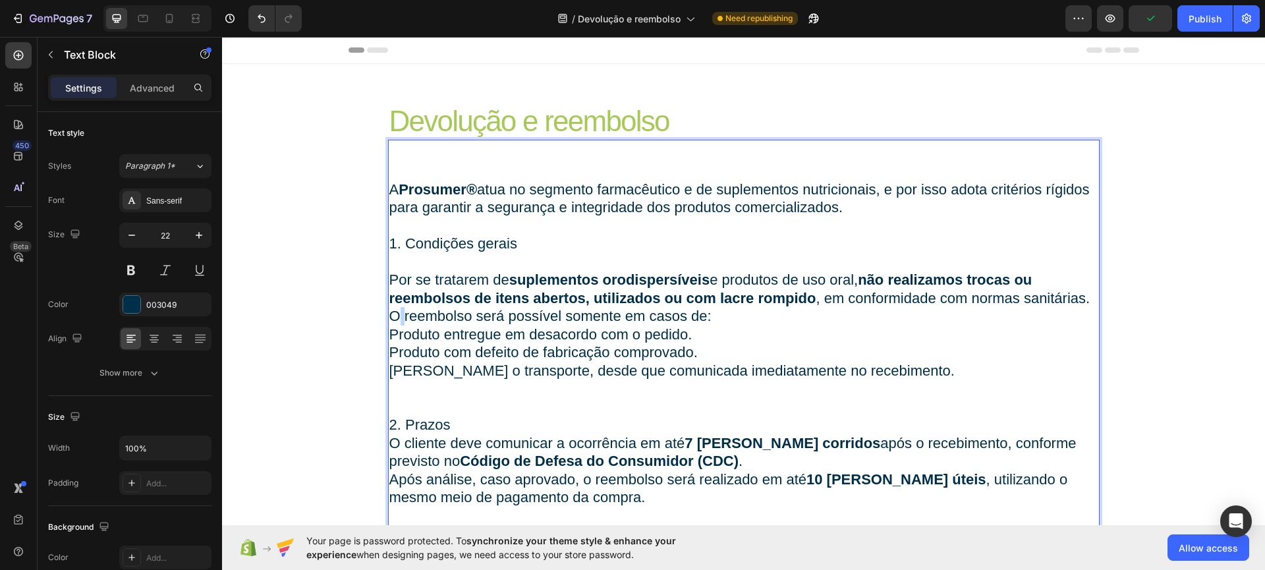
click at [390, 313] on p "O reembolso será possível somente em casos de:" at bounding box center [743, 316] width 709 height 18
click at [389, 313] on p "O reembolso será possível somente em casos de:" at bounding box center [743, 316] width 709 height 18
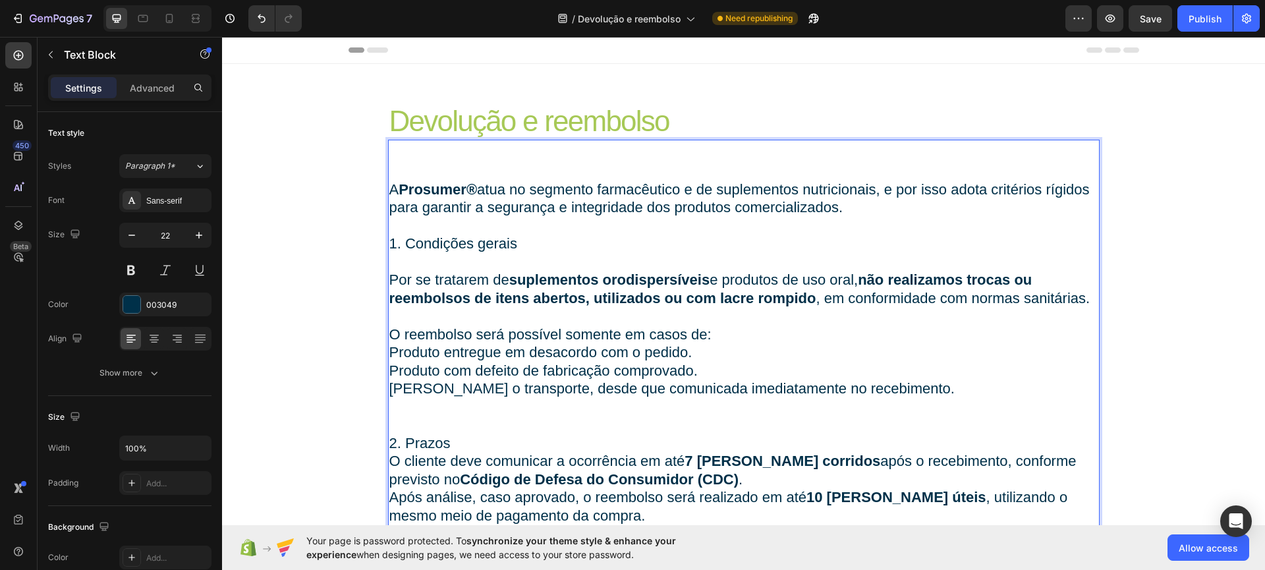
click at [389, 386] on p "Avaria durante o transporte, desde que comunicada imediatamente no recebimento." at bounding box center [743, 388] width 709 height 18
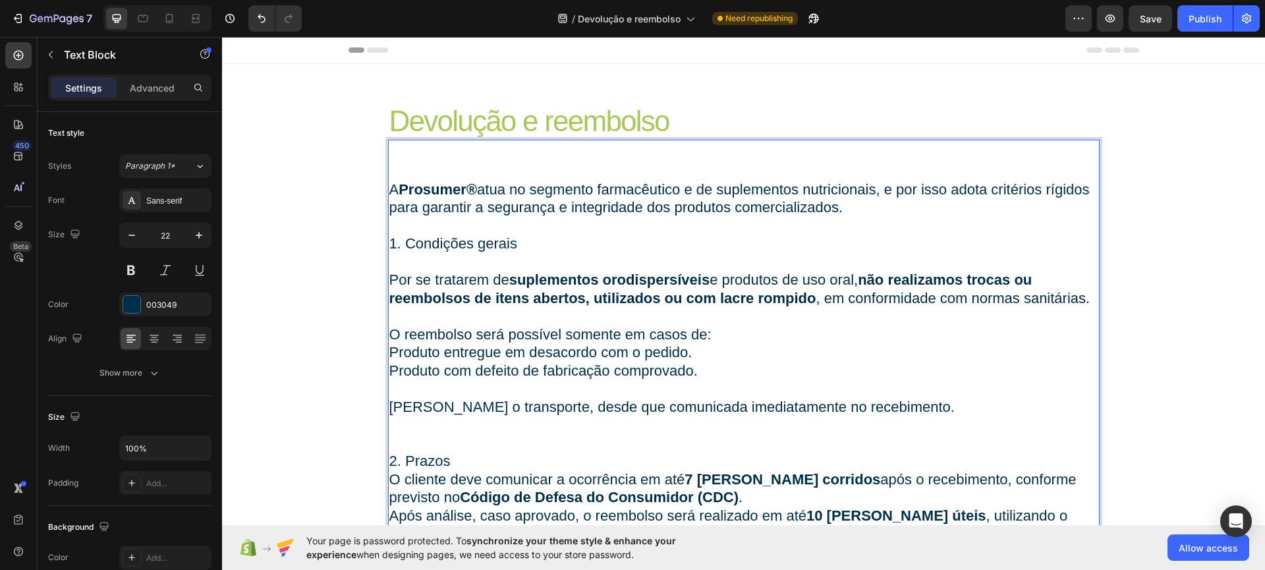
click at [709, 331] on p "O reembolso será possível somente em casos de:" at bounding box center [743, 334] width 709 height 18
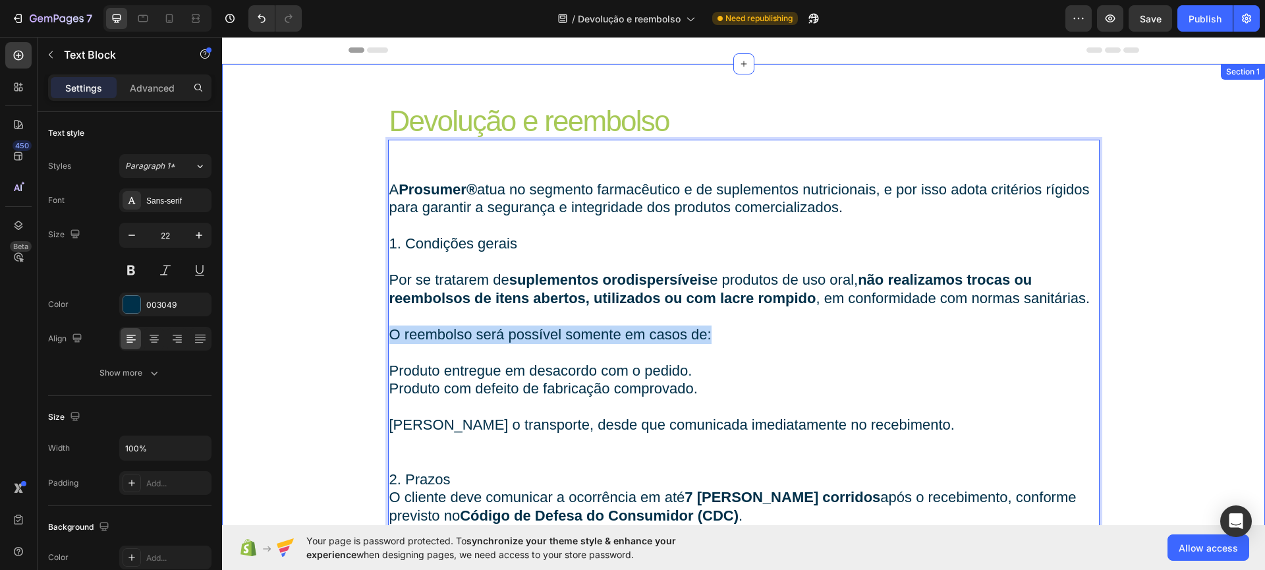
drag, startPoint x: 595, startPoint y: 332, endPoint x: 362, endPoint y: 328, distance: 233.2
click at [362, 328] on div "Devolução e reembolso Heading A Prosumer® atua no segmento farmacêutico e de su…" at bounding box center [743, 455] width 1043 height 705
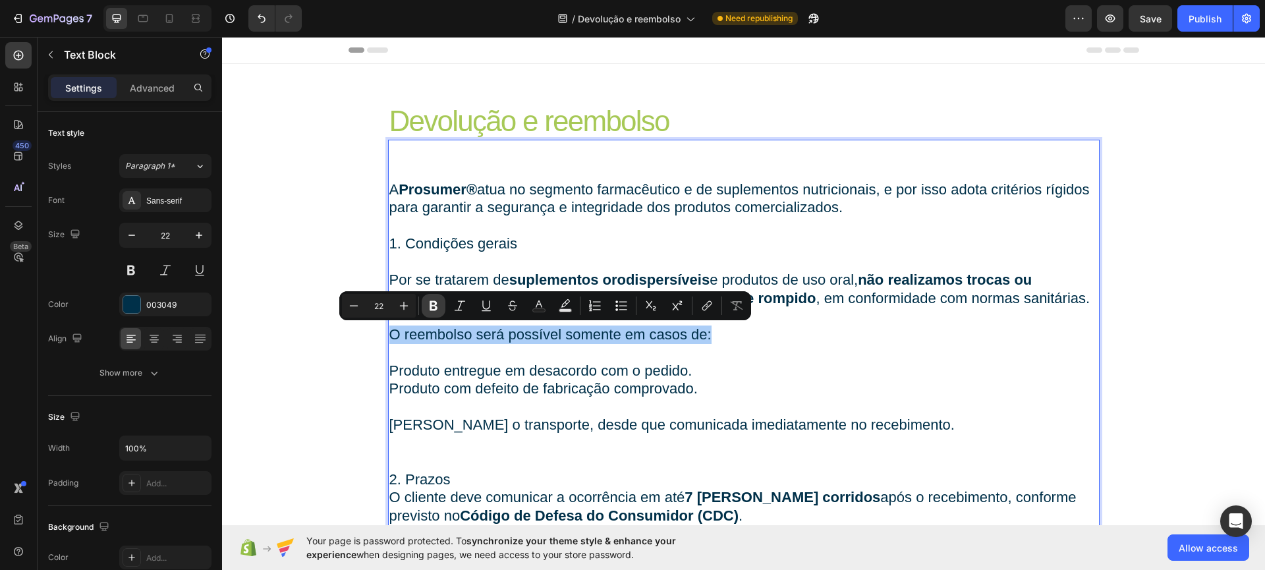
click at [429, 308] on icon "Editor contextual toolbar" at bounding box center [433, 305] width 13 height 13
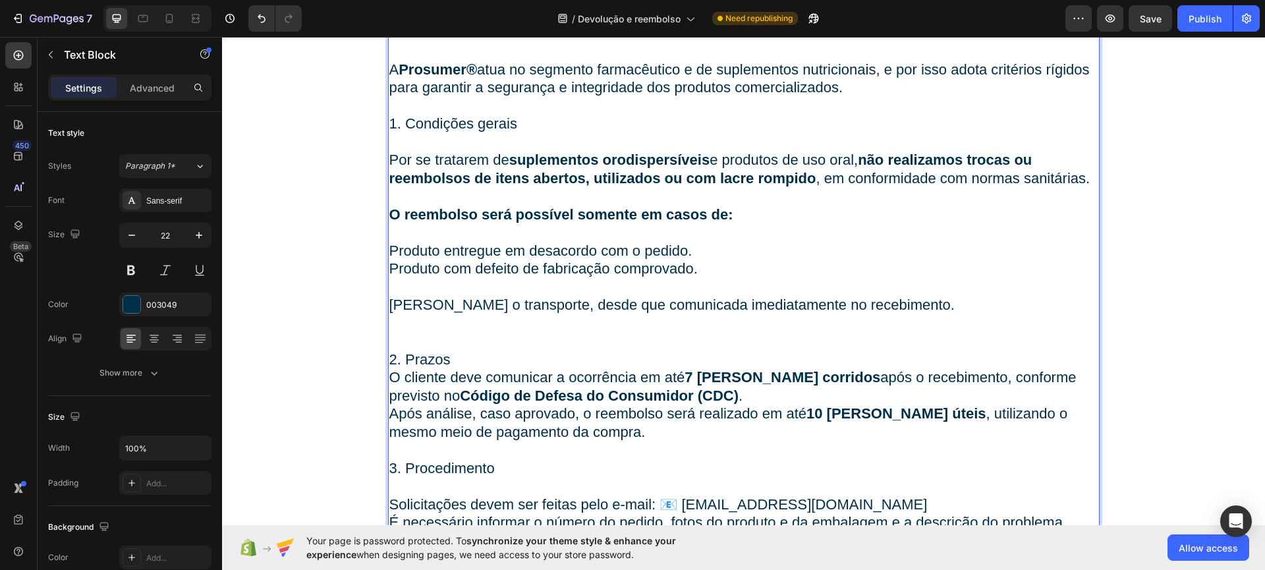
scroll to position [123, 0]
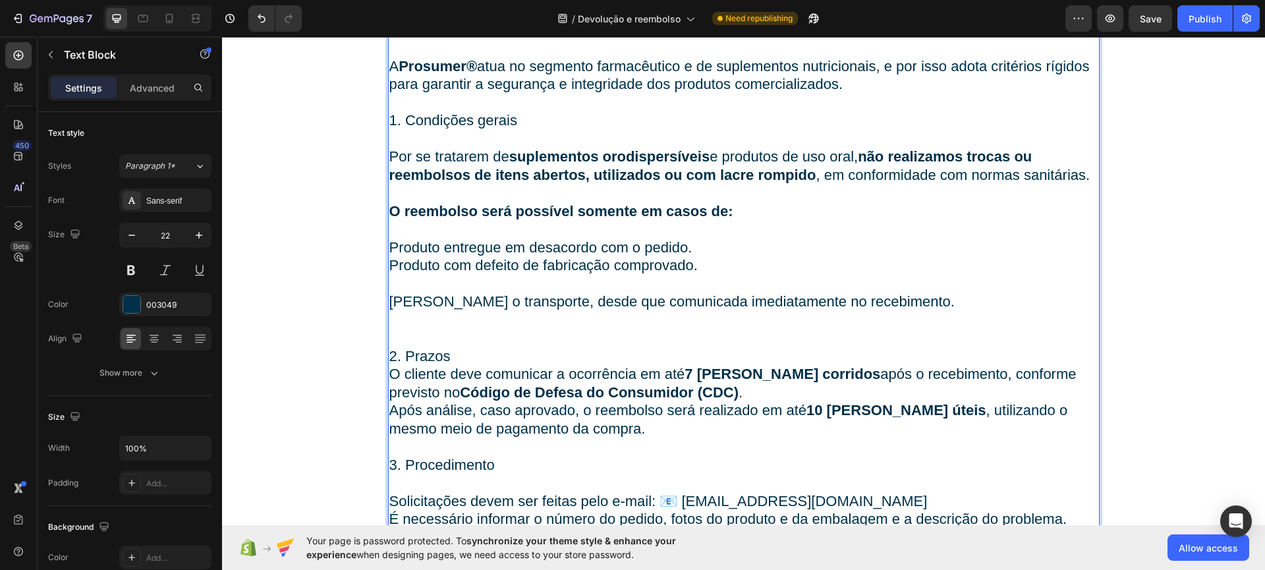
click at [484, 361] on p "2. Prazos" at bounding box center [743, 356] width 709 height 18
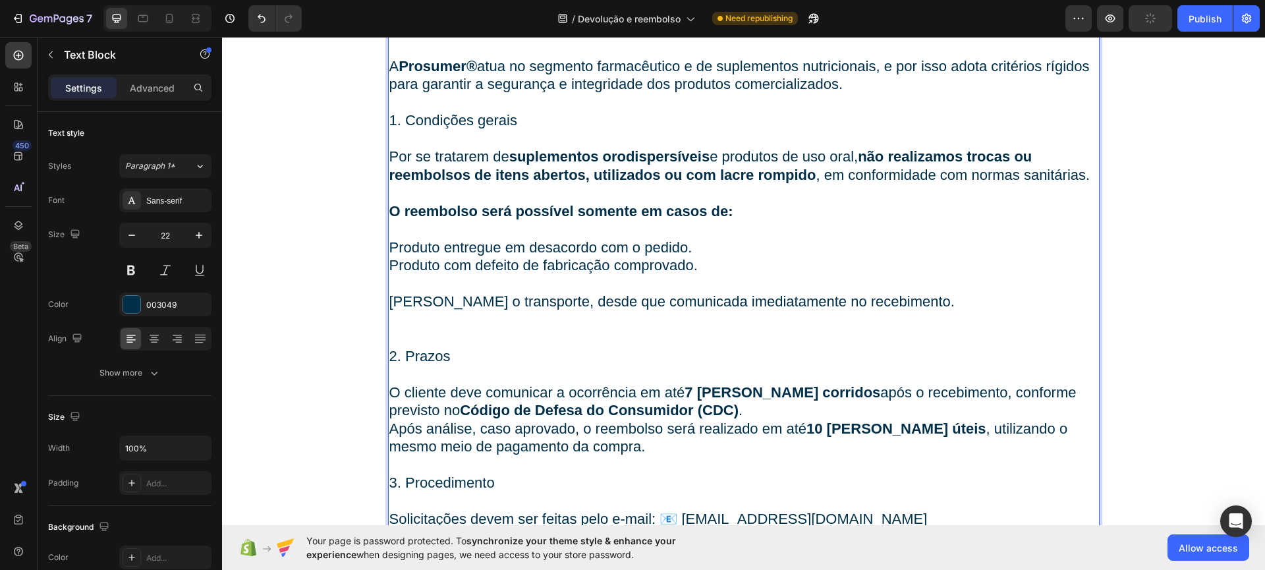
click at [772, 411] on p "O cliente deve comunicar a ocorrência em até 7 dias corridos após o recebimento…" at bounding box center [743, 401] width 709 height 36
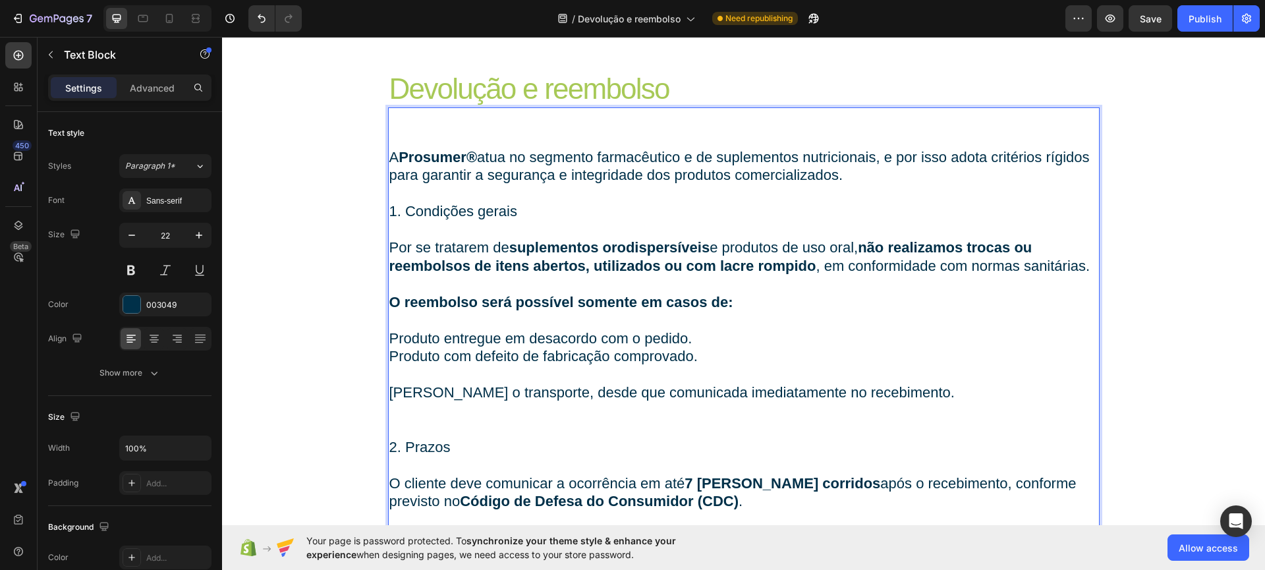
scroll to position [312, 0]
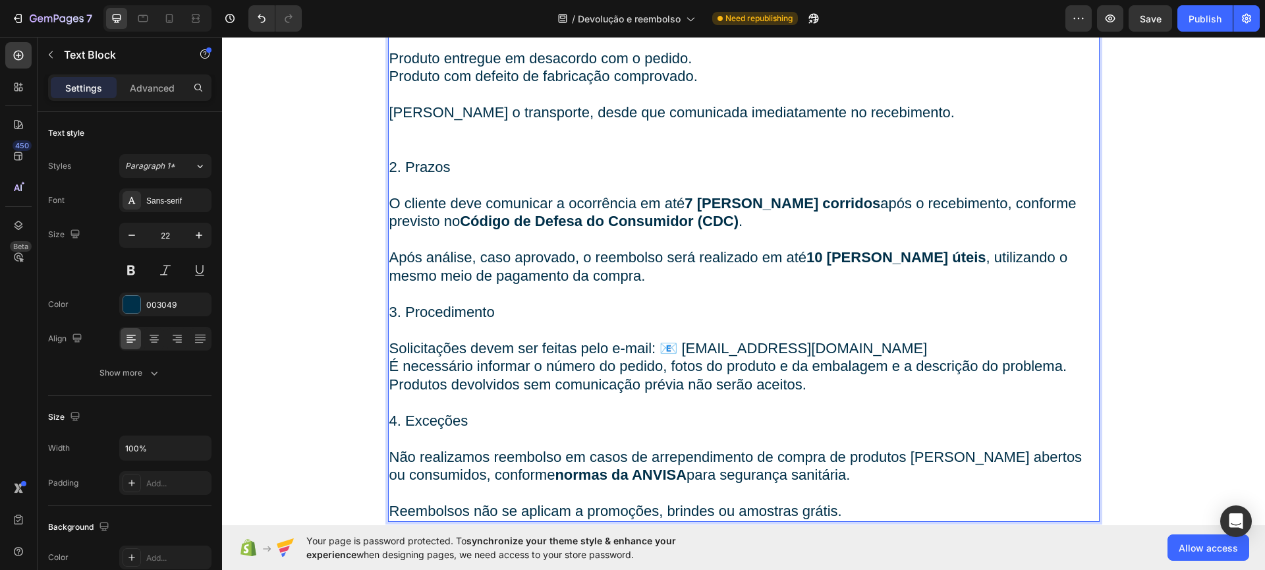
click at [859, 334] on p "Rich Text Editor. Editing area: main" at bounding box center [743, 330] width 709 height 18
click at [859, 337] on p "Rich Text Editor. Editing area: main" at bounding box center [743, 330] width 709 height 18
click at [856, 344] on p "Solicitações devem ser feitas pelo e-mail: 📧 contato@prosumer.com.br" at bounding box center [743, 348] width 709 height 18
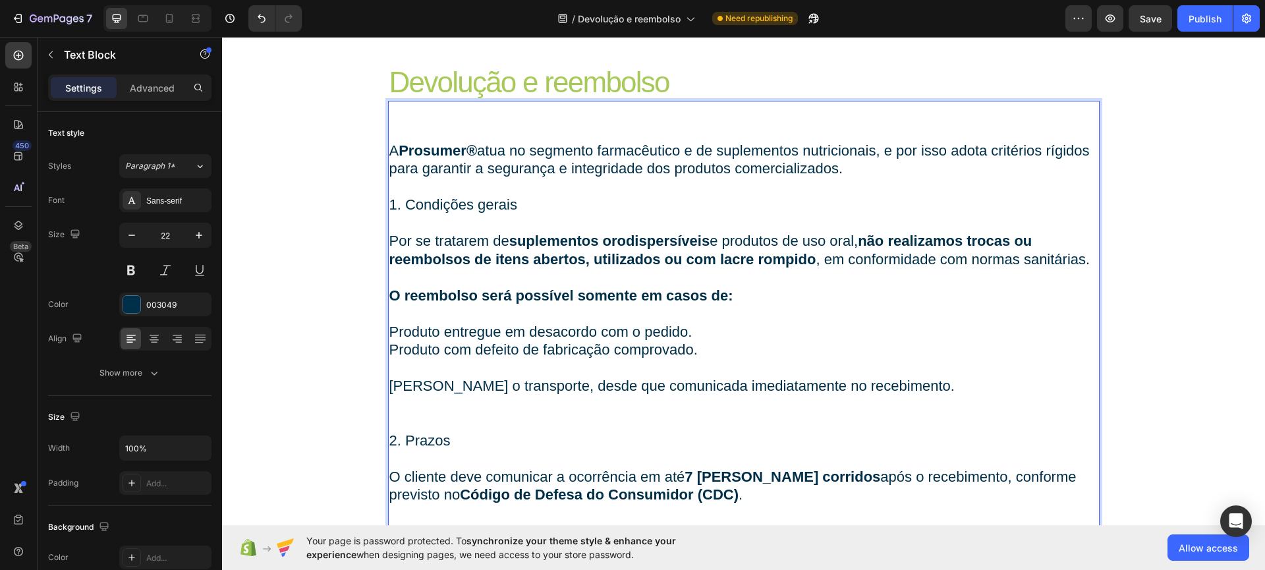
scroll to position [0, 0]
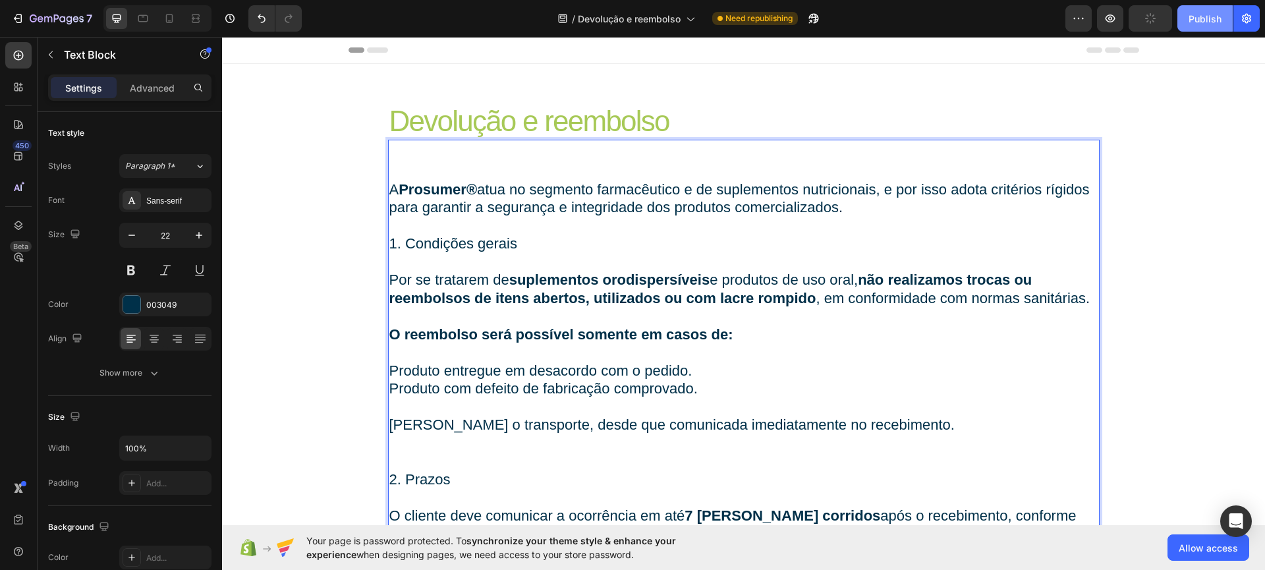
click at [1211, 18] on div "Publish" at bounding box center [1204, 19] width 33 height 14
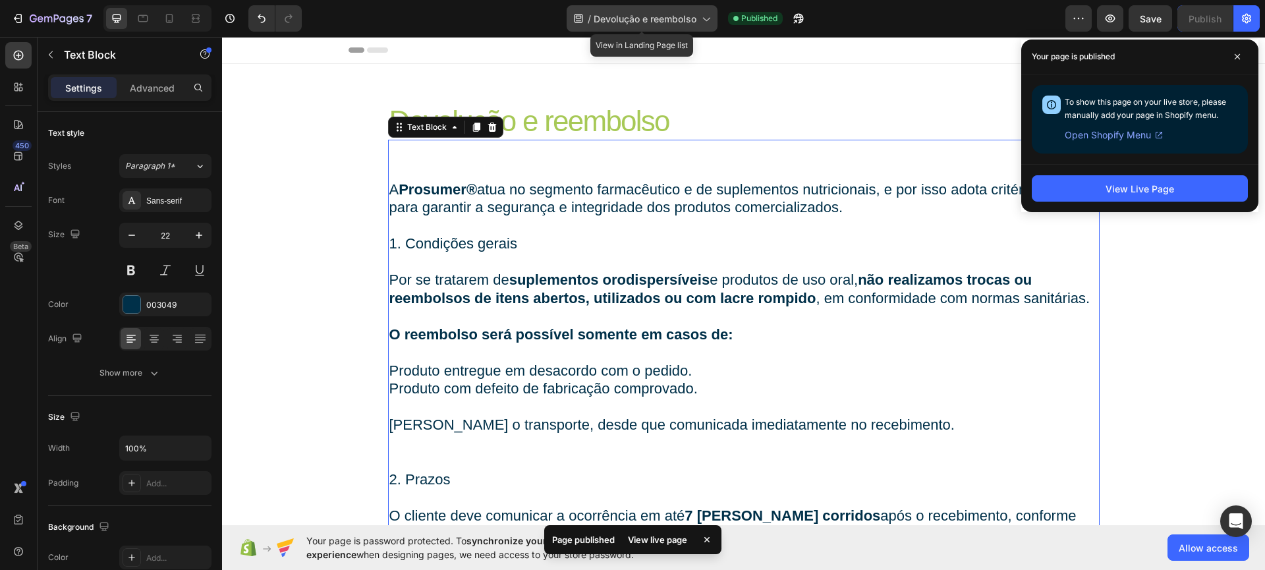
click at [632, 18] on span "Devolução e reembolso" at bounding box center [644, 19] width 103 height 14
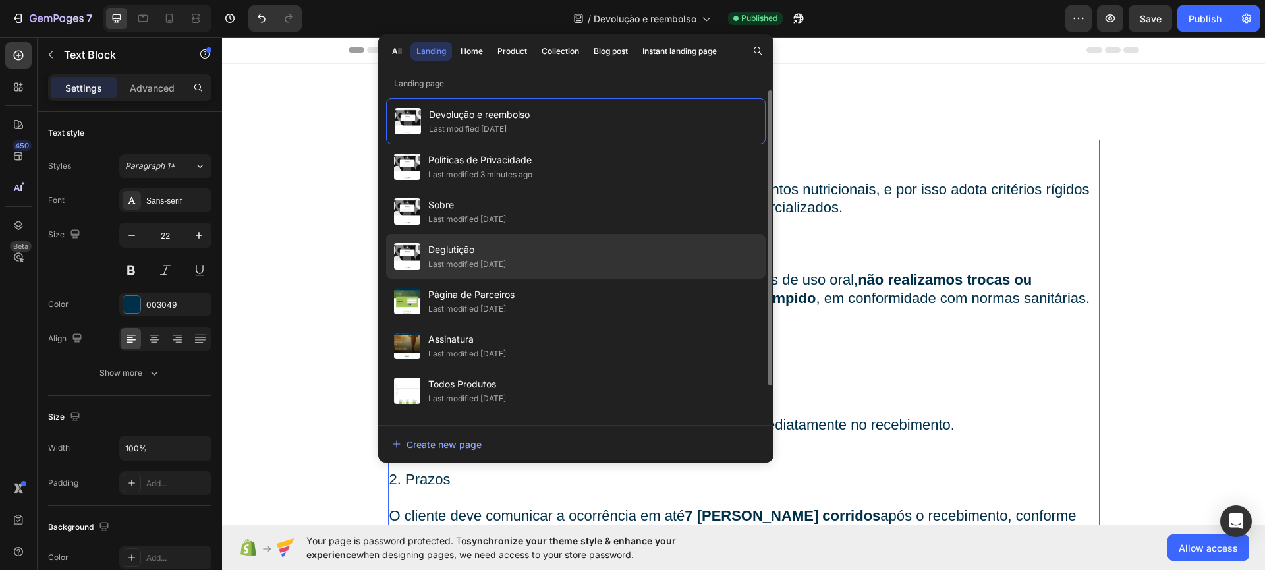
click at [583, 279] on div "Deglutição Last modified 14 days ago" at bounding box center [575, 301] width 379 height 45
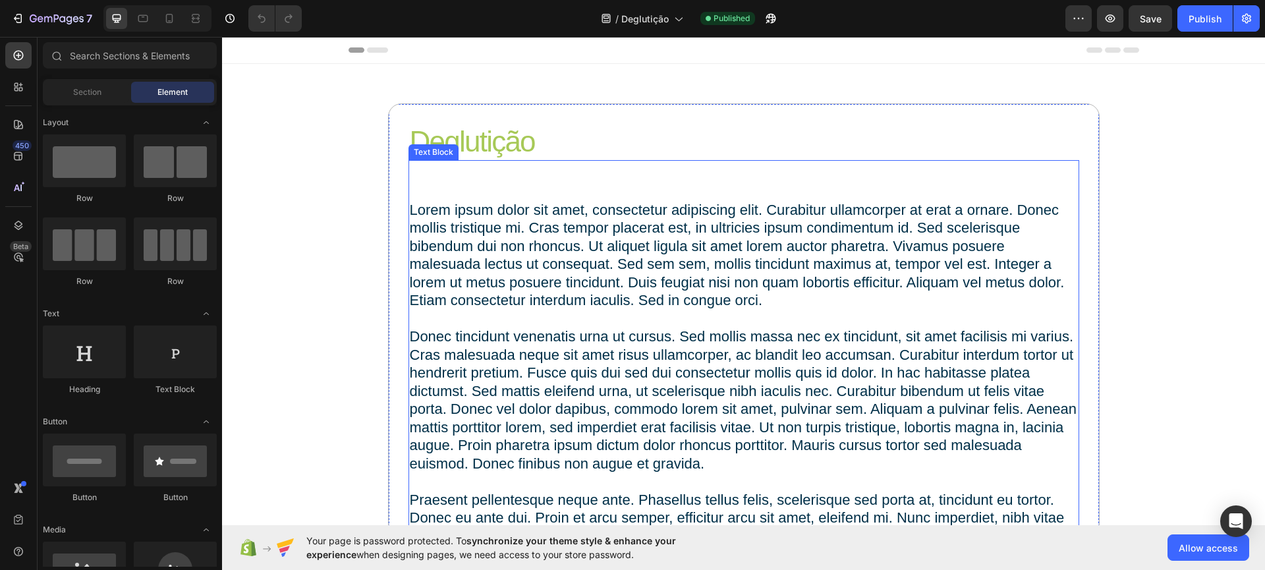
click at [742, 339] on p "Lorem ipsum dolor sit amet, consectetur adipiscing elit. Curabitur ullamcorper …" at bounding box center [744, 391] width 668 height 381
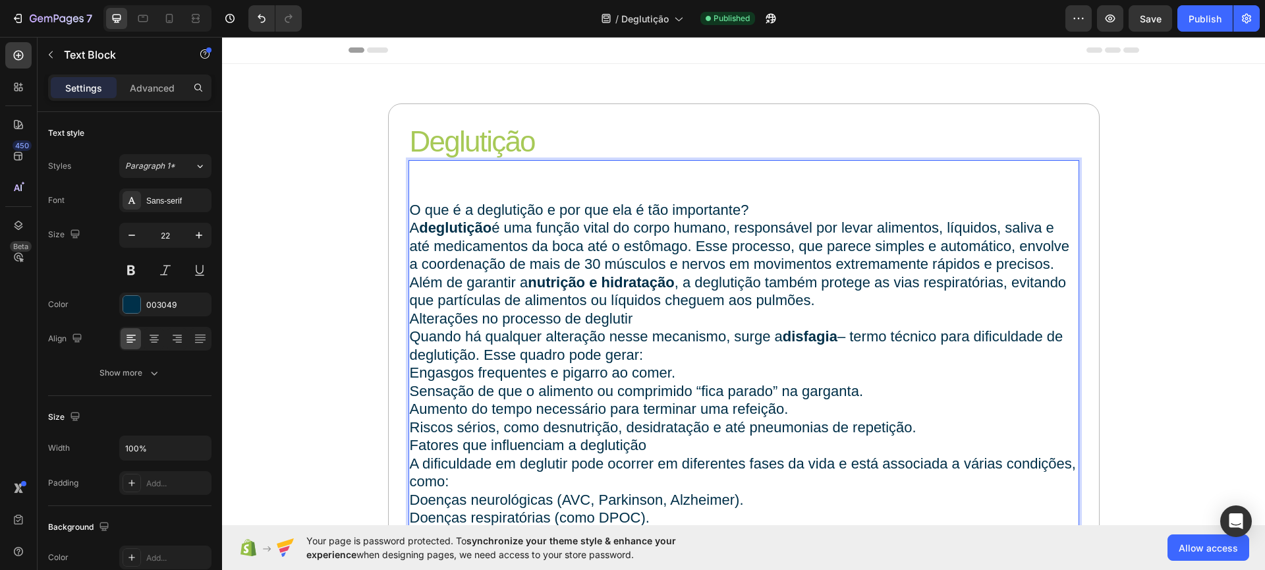
click at [759, 211] on p "O que é a deglutição e por que ela é tão importante?" at bounding box center [744, 210] width 668 height 18
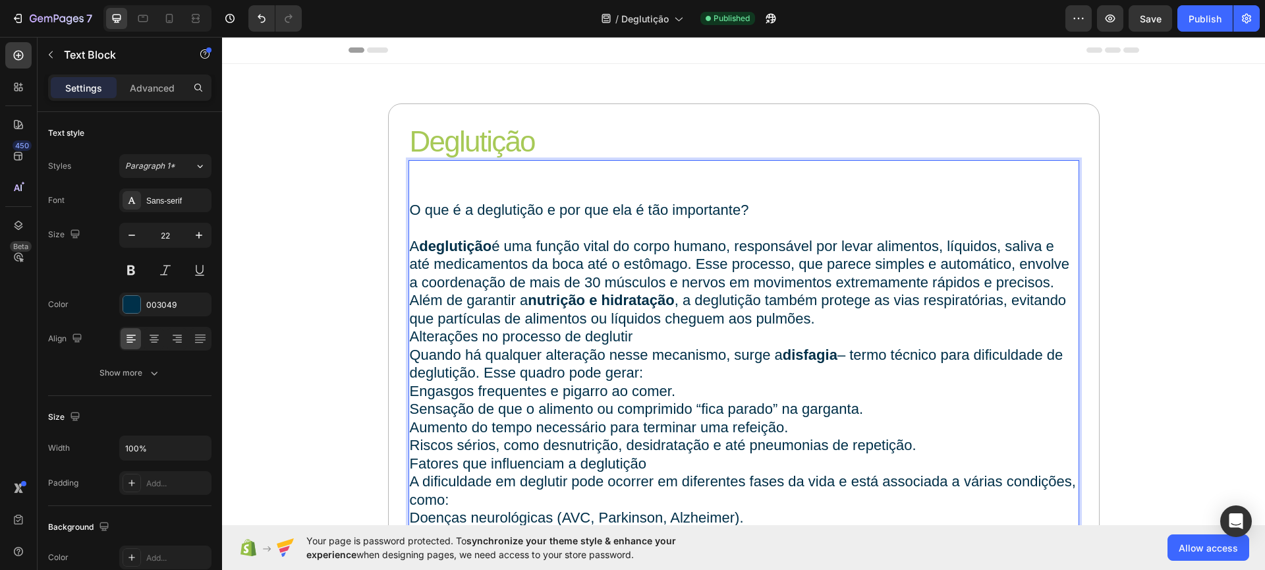
click at [410, 209] on p "O que é a deglutição e por que ela é tão importante?" at bounding box center [744, 210] width 668 height 18
click at [826, 315] on p "Além de garantir a nutrição e hidratação , a deglutição também protege as vias …" at bounding box center [744, 309] width 668 height 36
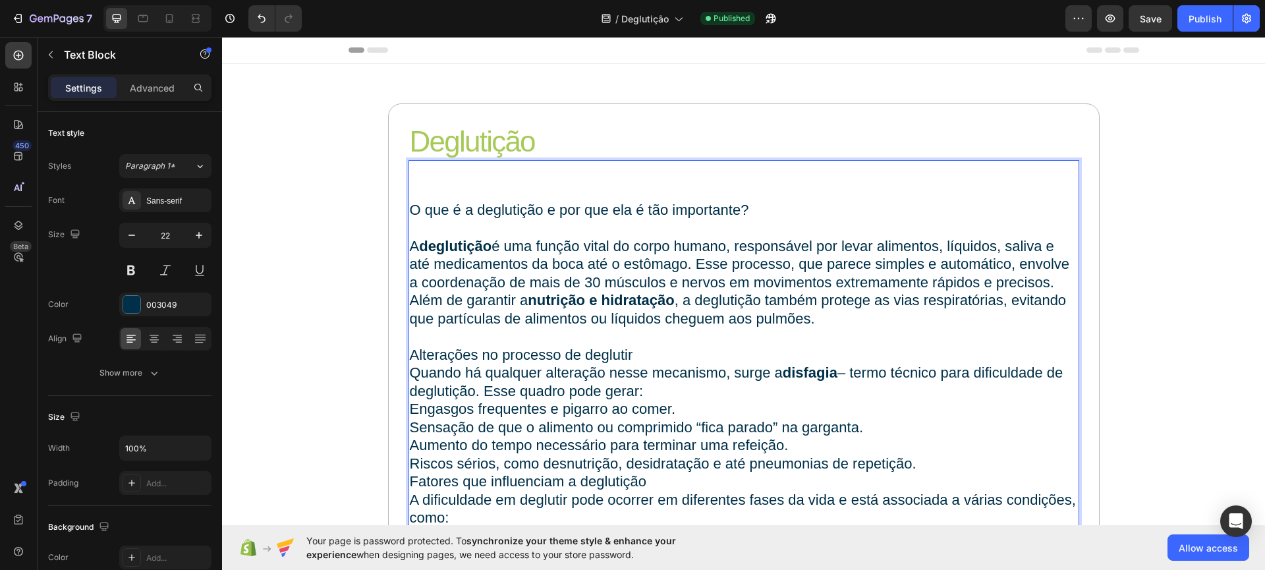
click at [478, 391] on p "Quando há qualquer alteração nesse mecanismo, surge a disfagia – termo técnico …" at bounding box center [744, 382] width 668 height 36
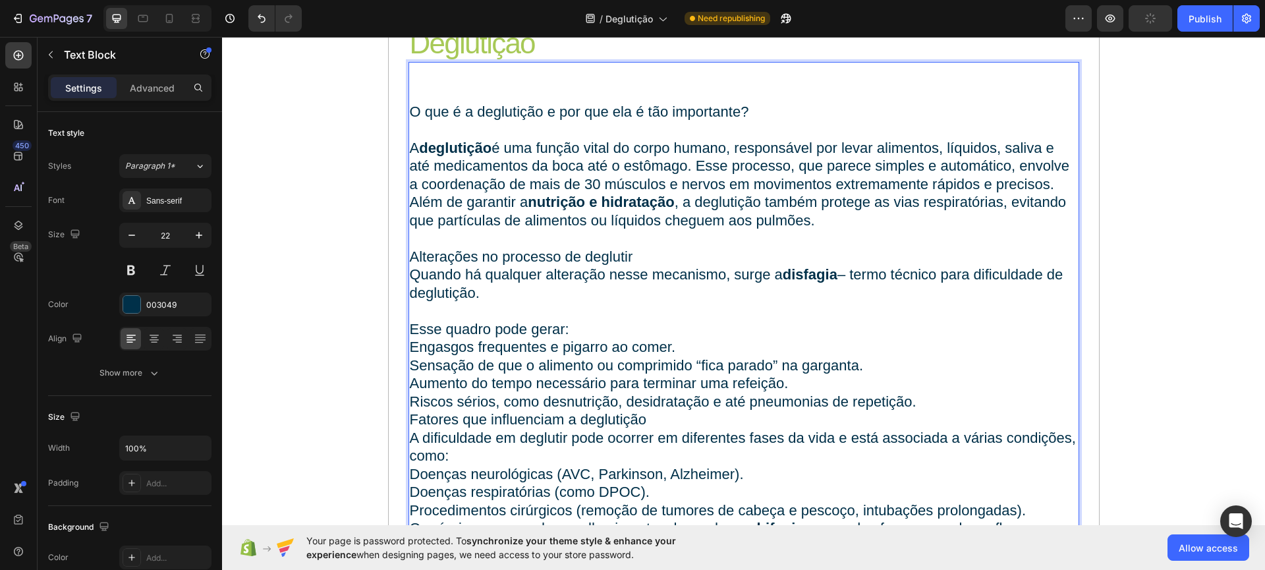
scroll to position [111, 0]
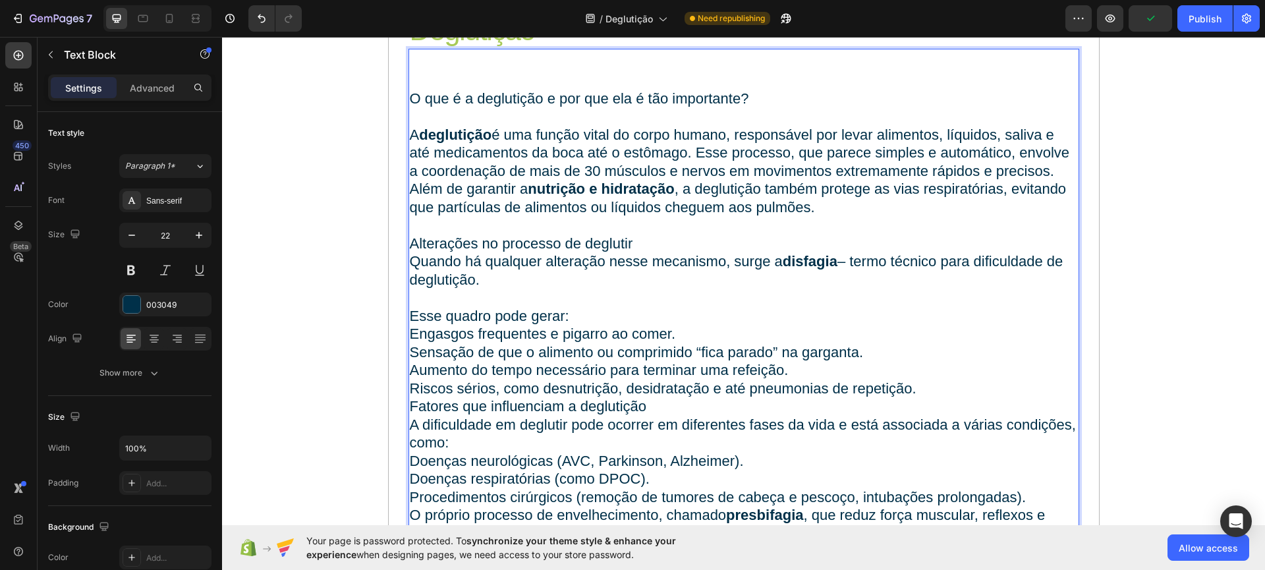
click at [410, 411] on p "Fatores que influenciam a deglutição" at bounding box center [744, 406] width 668 height 18
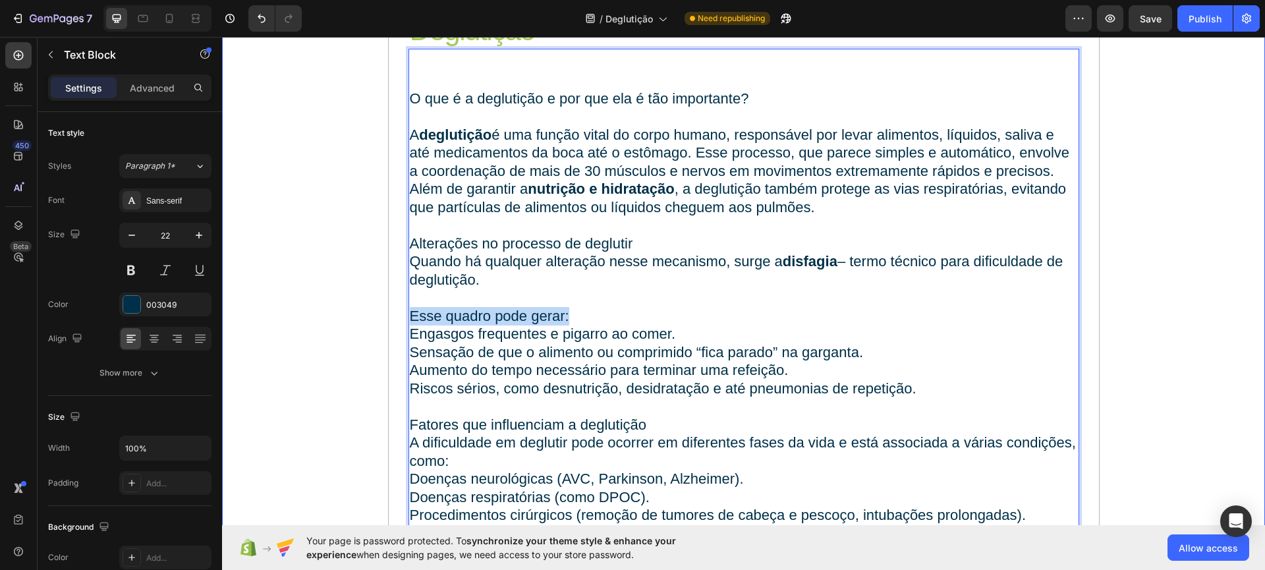
drag, startPoint x: 568, startPoint y: 319, endPoint x: 377, endPoint y: 313, distance: 191.1
click at [377, 313] on div "Deglutição Heading O que é a deglutição e por que ela é tão importante? A deglu…" at bounding box center [743, 355] width 1043 height 727
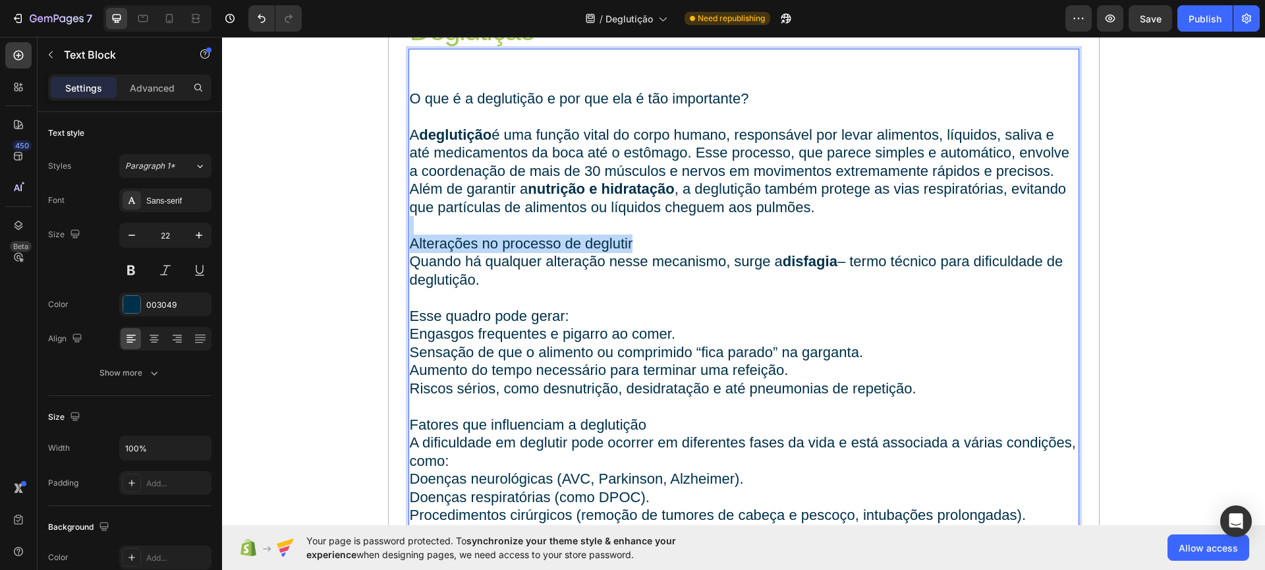
drag, startPoint x: 675, startPoint y: 228, endPoint x: 668, endPoint y: 251, distance: 24.0
click at [674, 250] on div "O que é a deglutição e por que ela é tão importante? A deglutição é uma função …" at bounding box center [743, 388] width 670 height 601
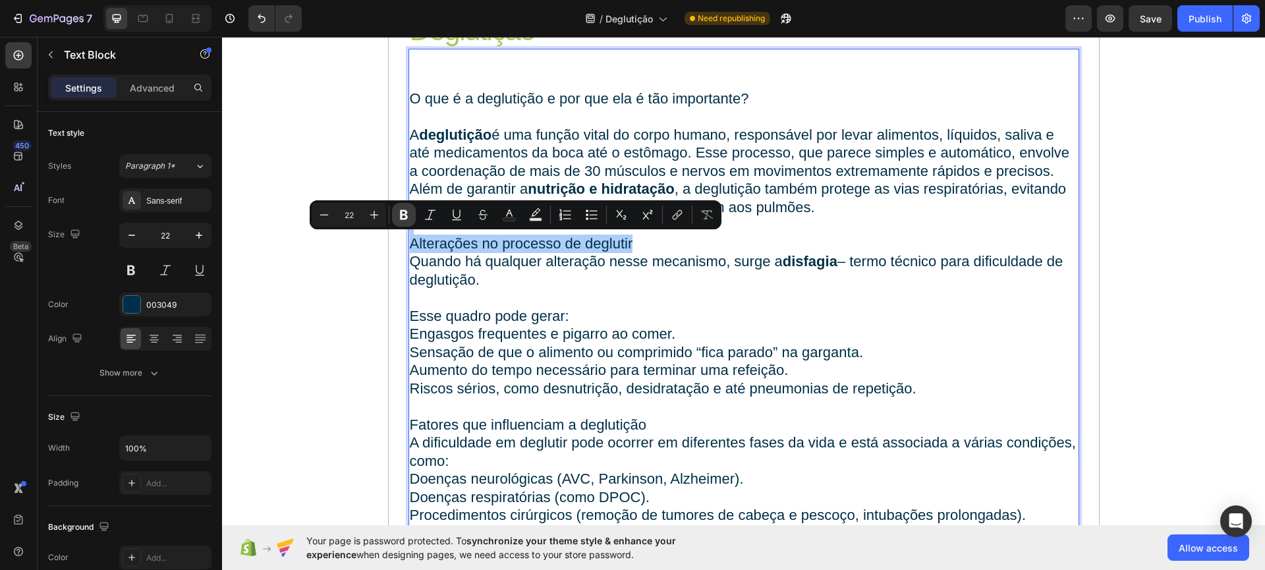
click at [402, 217] on icon "Editor contextual toolbar" at bounding box center [403, 214] width 13 height 13
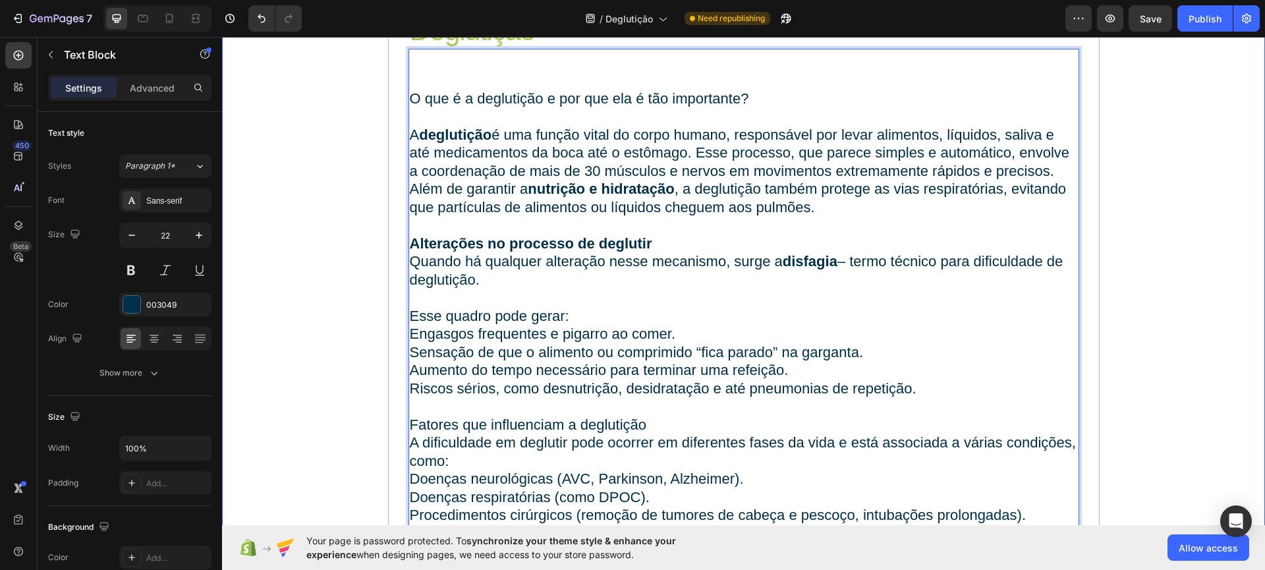
drag, startPoint x: 753, startPoint y: 86, endPoint x: 374, endPoint y: 95, distance: 379.5
click at [374, 95] on div "Deglutição Heading O que é a deglutição e por que ela é tão importante? A deglu…" at bounding box center [743, 355] width 1043 height 727
drag, startPoint x: 742, startPoint y: 107, endPoint x: 405, endPoint y: 119, distance: 337.4
click at [410, 119] on p "Rich Text Editor. Editing area: main" at bounding box center [744, 116] width 668 height 18
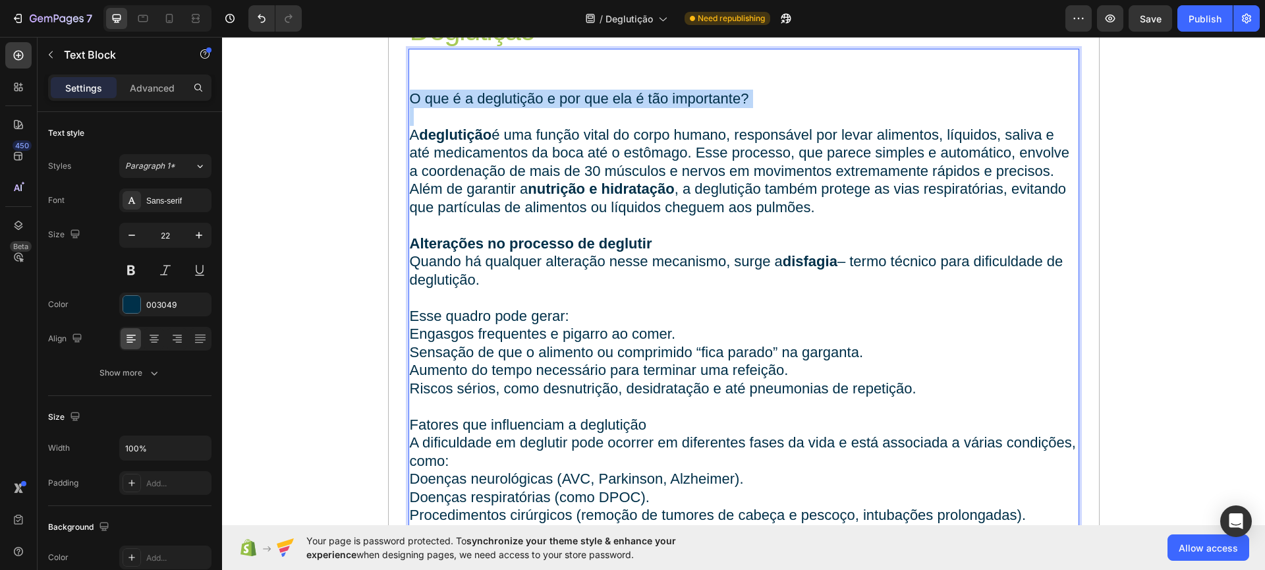
drag, startPoint x: 408, startPoint y: 102, endPoint x: 837, endPoint y: 113, distance: 429.6
click at [837, 113] on div "O que é a deglutição e por que ela é tão importante? A deglutição é uma função …" at bounding box center [743, 388] width 670 height 601
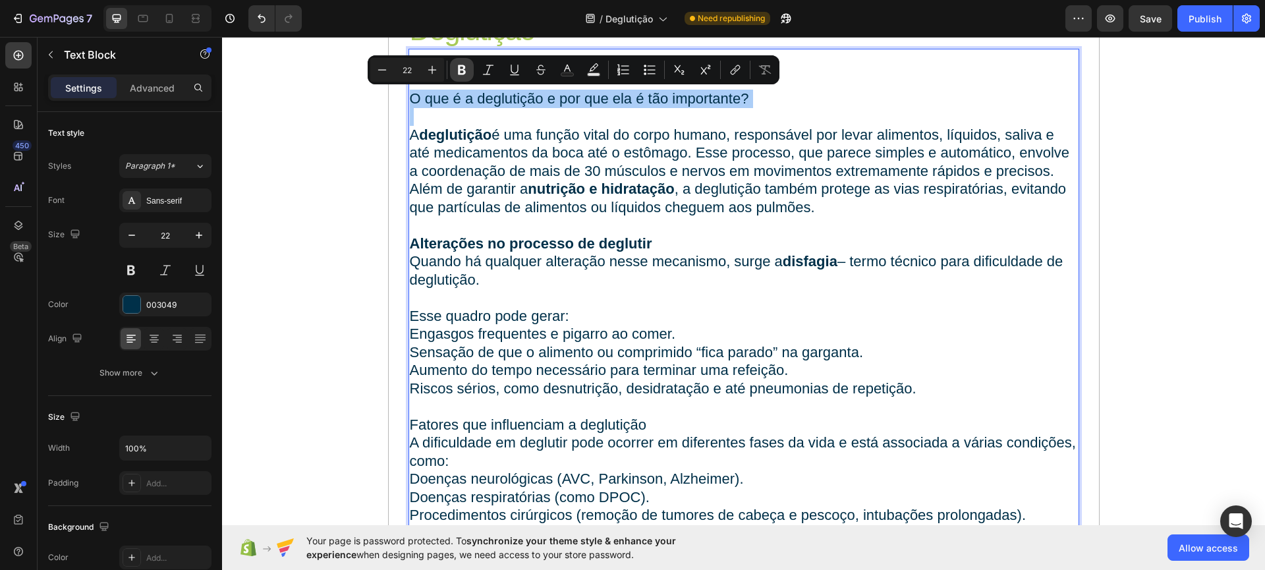
click at [454, 74] on button "Bold" at bounding box center [462, 70] width 24 height 24
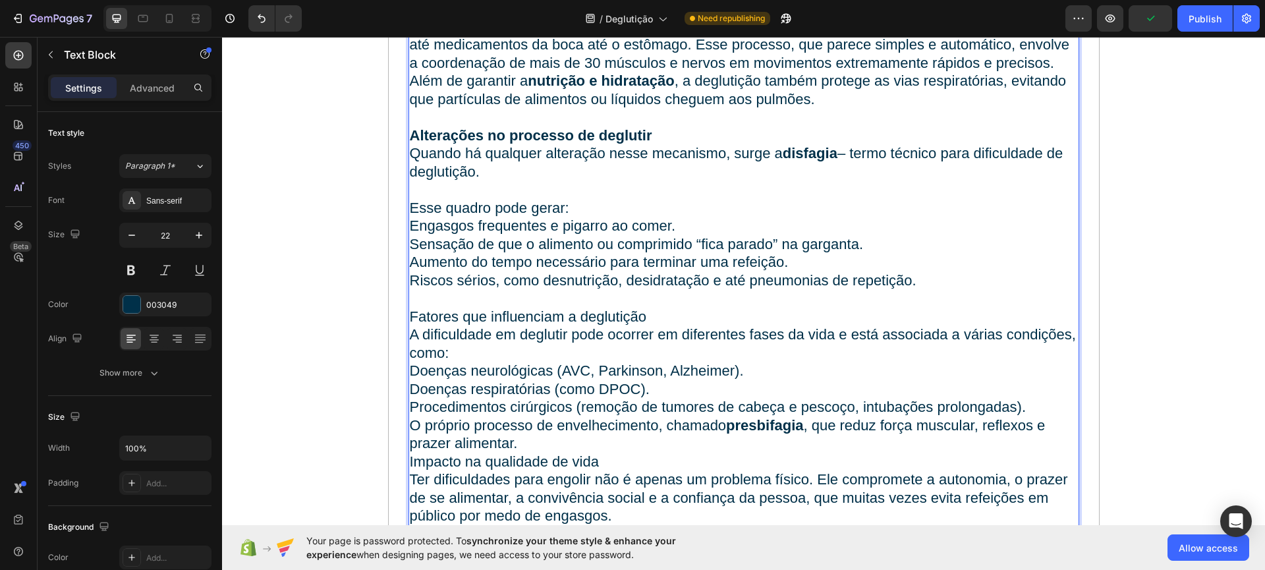
scroll to position [238, 0]
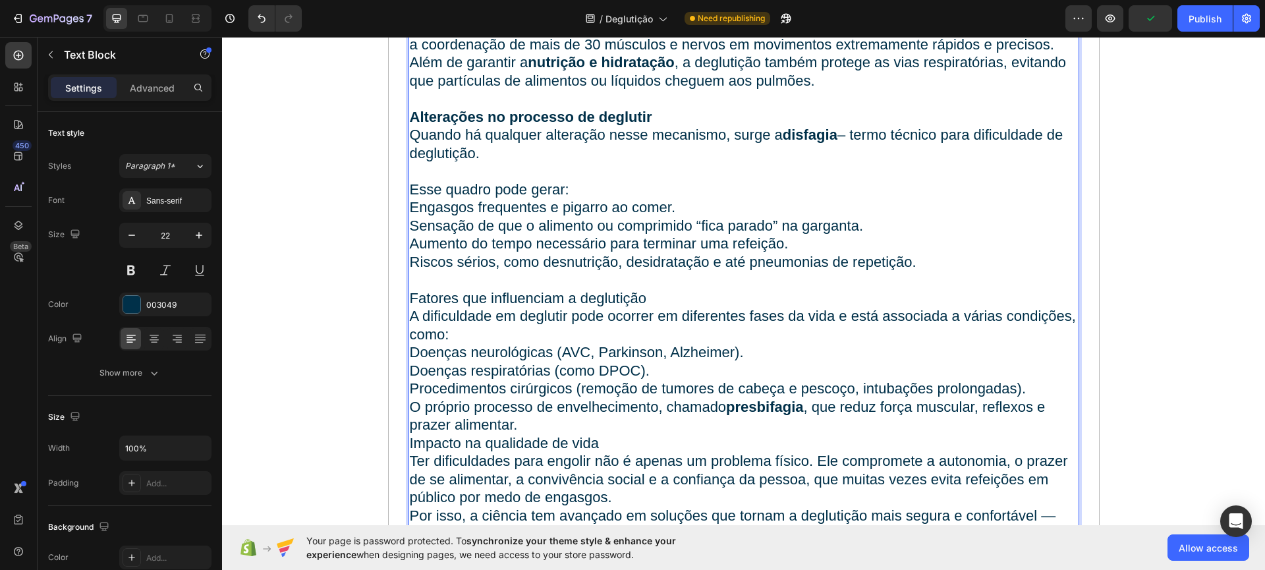
click at [580, 202] on p "Engasgos frequentes e pigarro ao comer." at bounding box center [744, 207] width 668 height 18
click at [575, 187] on p "Esse quadro pode gerar:" at bounding box center [744, 189] width 668 height 18
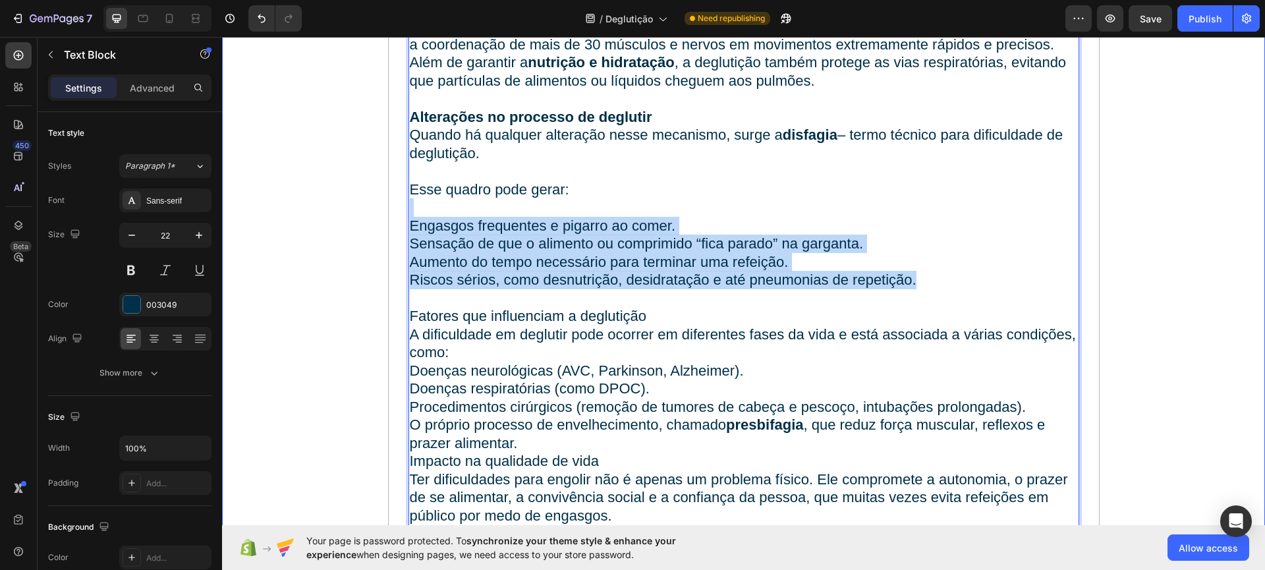
drag, startPoint x: 917, startPoint y: 281, endPoint x: 352, endPoint y: 211, distance: 570.1
click at [352, 211] on div "Deglutição Heading O que é a deglutição e por que ela é tão importante? A deglu…" at bounding box center [743, 239] width 1043 height 746
click at [547, 238] on p "Sensação de que o alimento ou comprimido “fica parado” na garganta." at bounding box center [744, 243] width 668 height 18
drag, startPoint x: 420, startPoint y: 227, endPoint x: 942, endPoint y: 290, distance: 525.5
click at [942, 290] on div "O que é a deglutição e por que ela é tão importante? A deglutição é uma função …" at bounding box center [743, 271] width 670 height 618
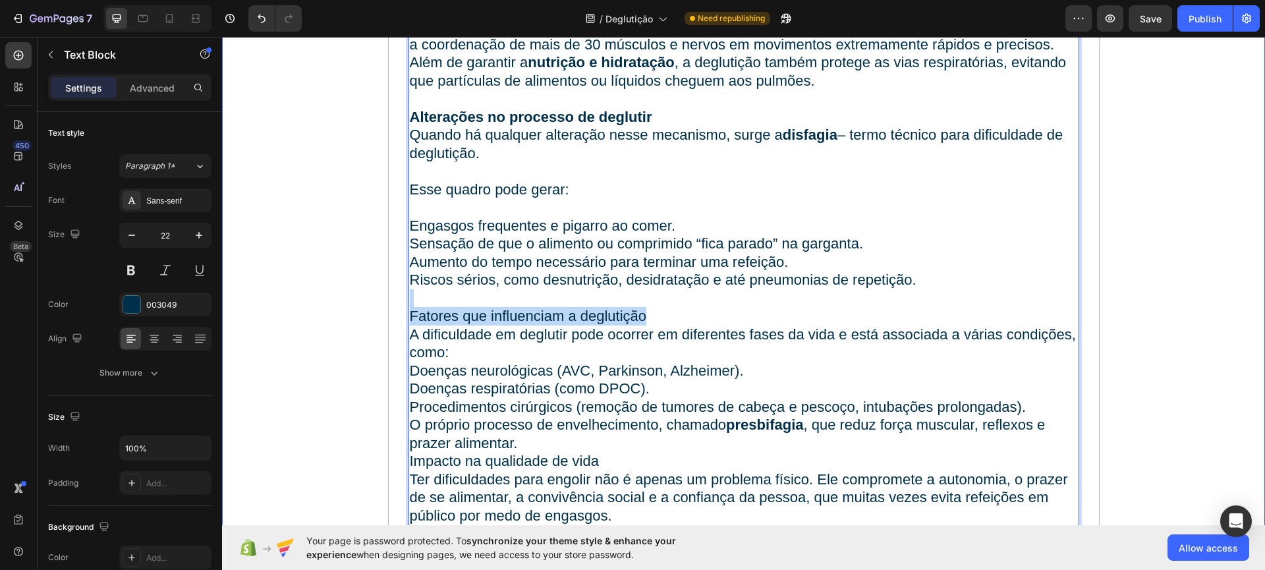
drag, startPoint x: 653, startPoint y: 310, endPoint x: 366, endPoint y: 298, distance: 287.4
click at [366, 298] on div "Deglutição Heading O que é a deglutição e por que ela é tão importante? A deglu…" at bounding box center [743, 239] width 1043 height 746
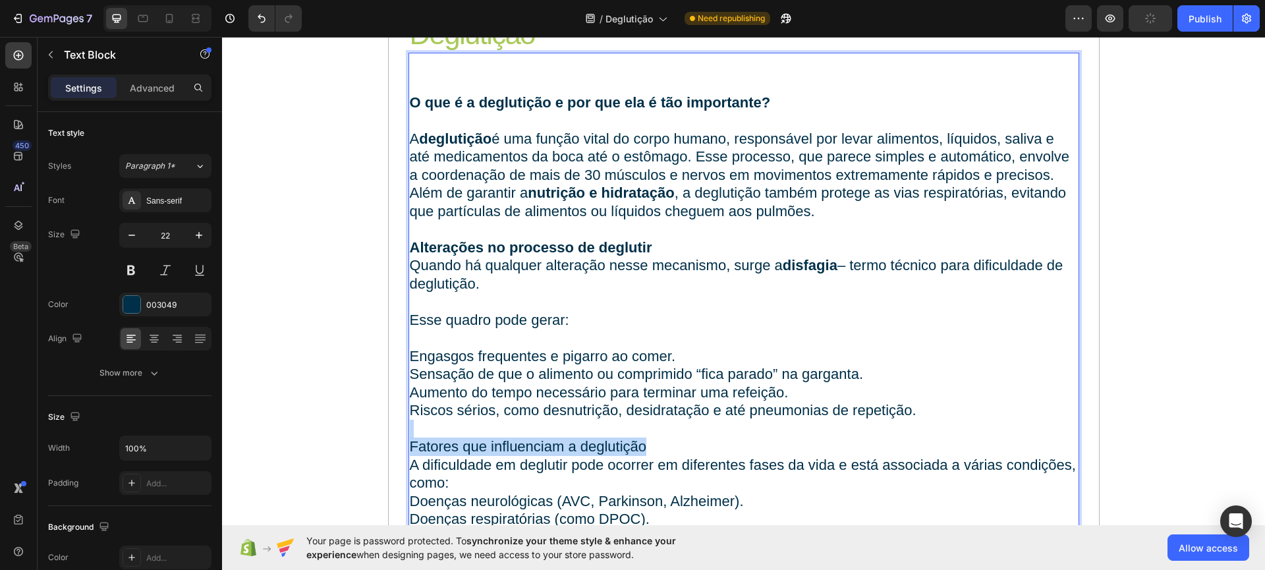
scroll to position [358, 0]
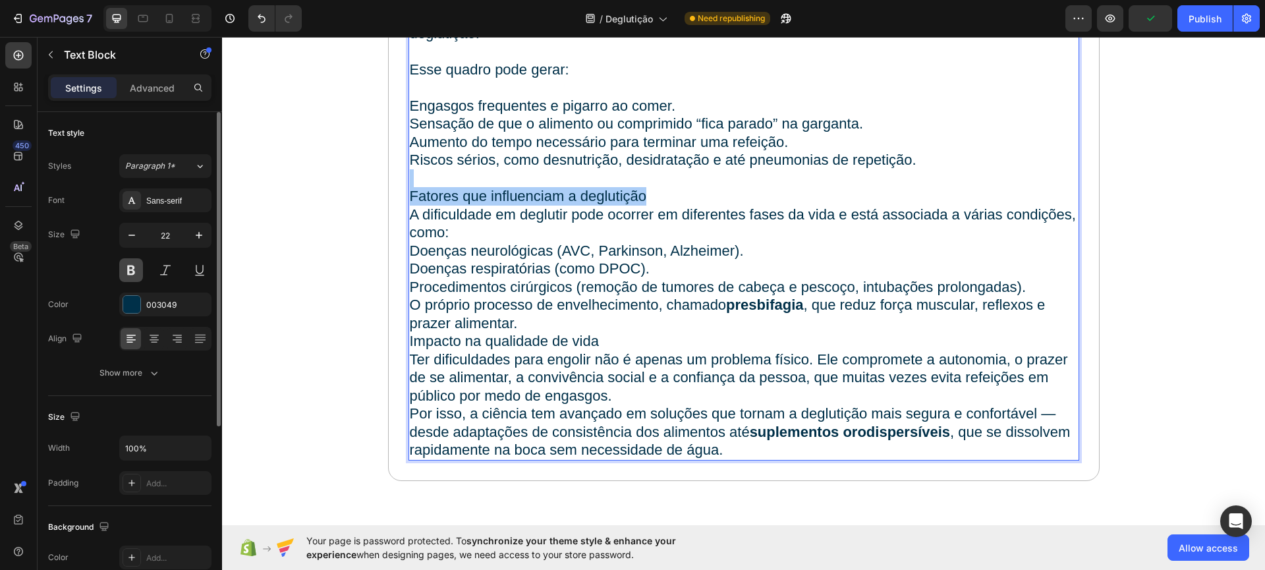
click at [129, 269] on button at bounding box center [131, 270] width 24 height 24
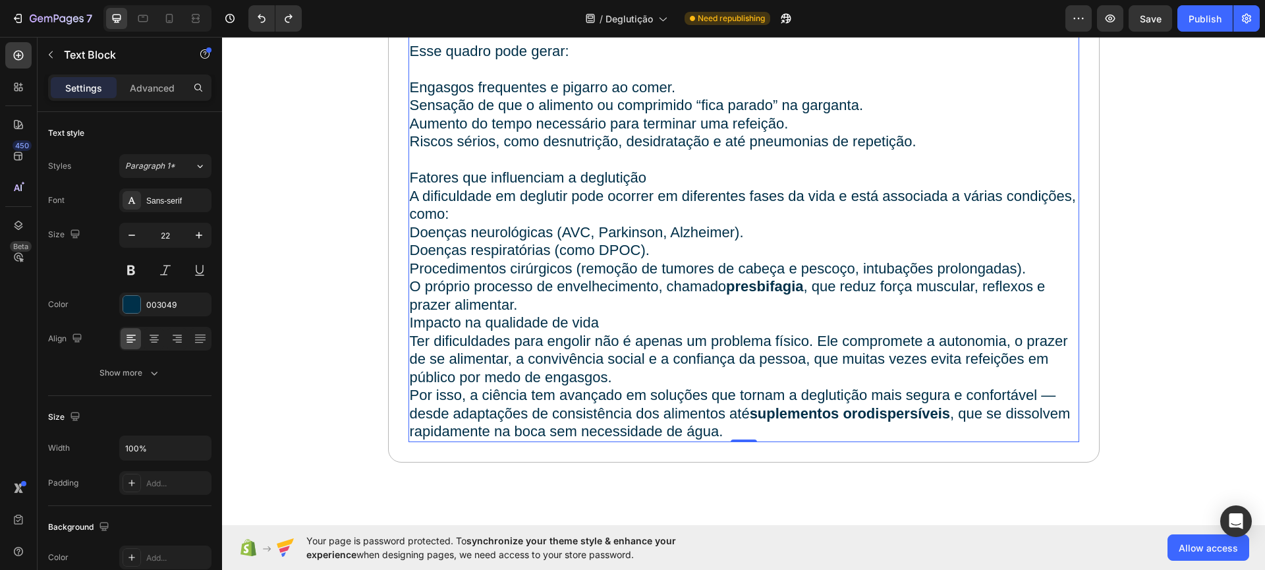
click at [643, 192] on p "A dificuldade em deglutir pode ocorrer em diferentes fases da vida e está assoc…" at bounding box center [744, 205] width 668 height 36
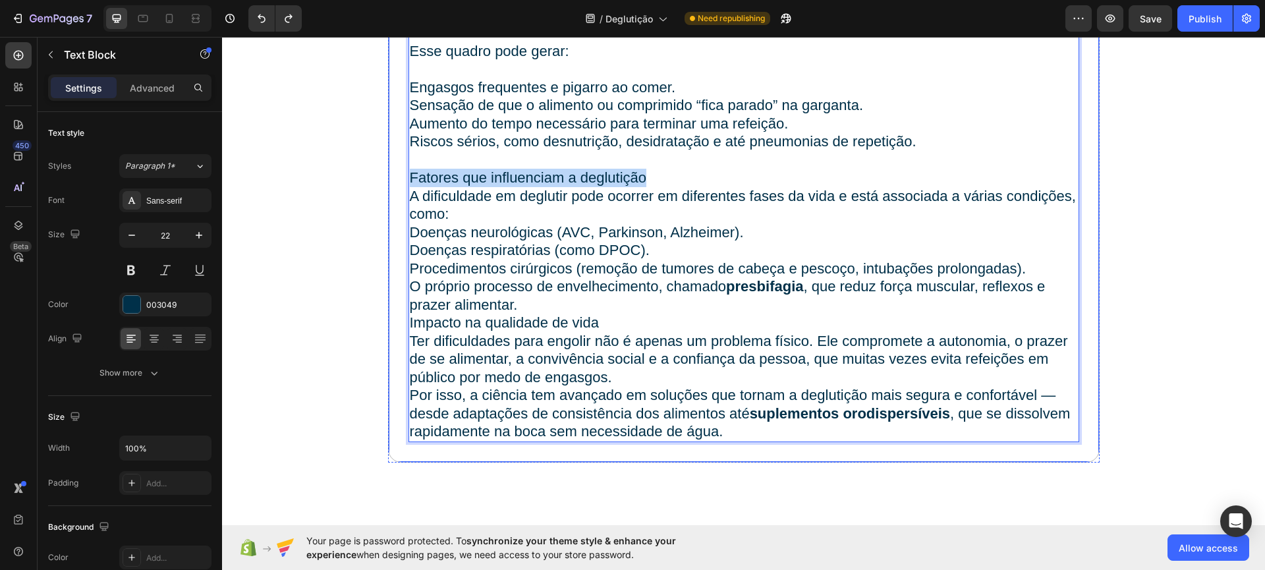
drag, startPoint x: 648, startPoint y: 176, endPoint x: 375, endPoint y: 186, distance: 272.8
click at [375, 186] on div "Deglutição Heading O que é a deglutição e por que ela é tão importante? A deglu…" at bounding box center [743, 100] width 1043 height 746
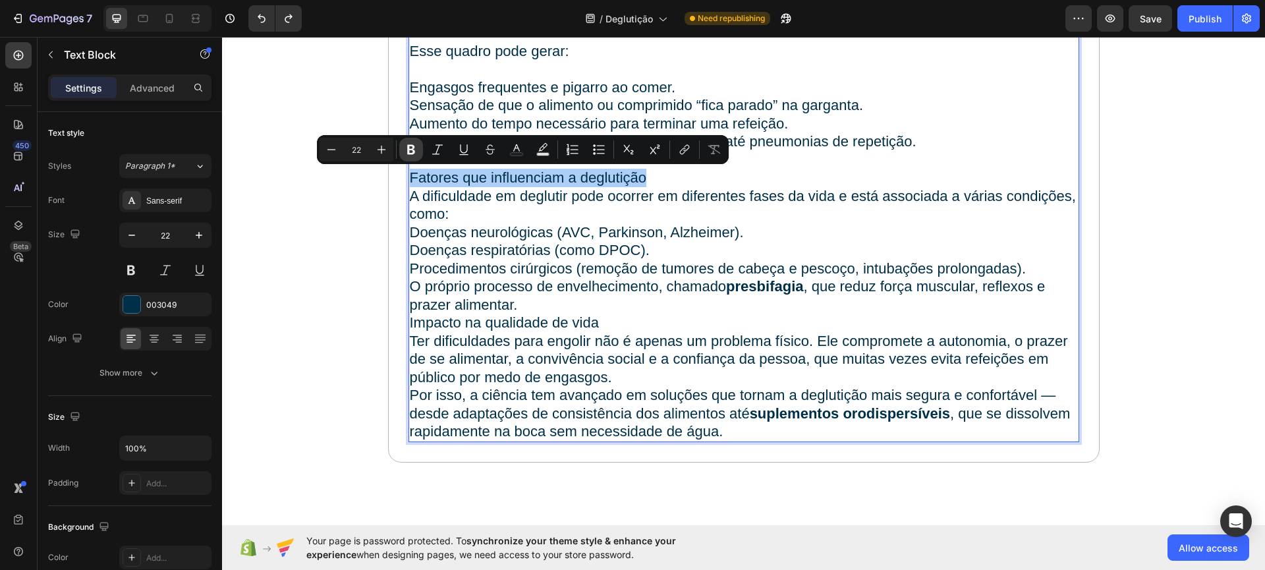
click at [412, 150] on icon "Editor contextual toolbar" at bounding box center [411, 150] width 8 height 10
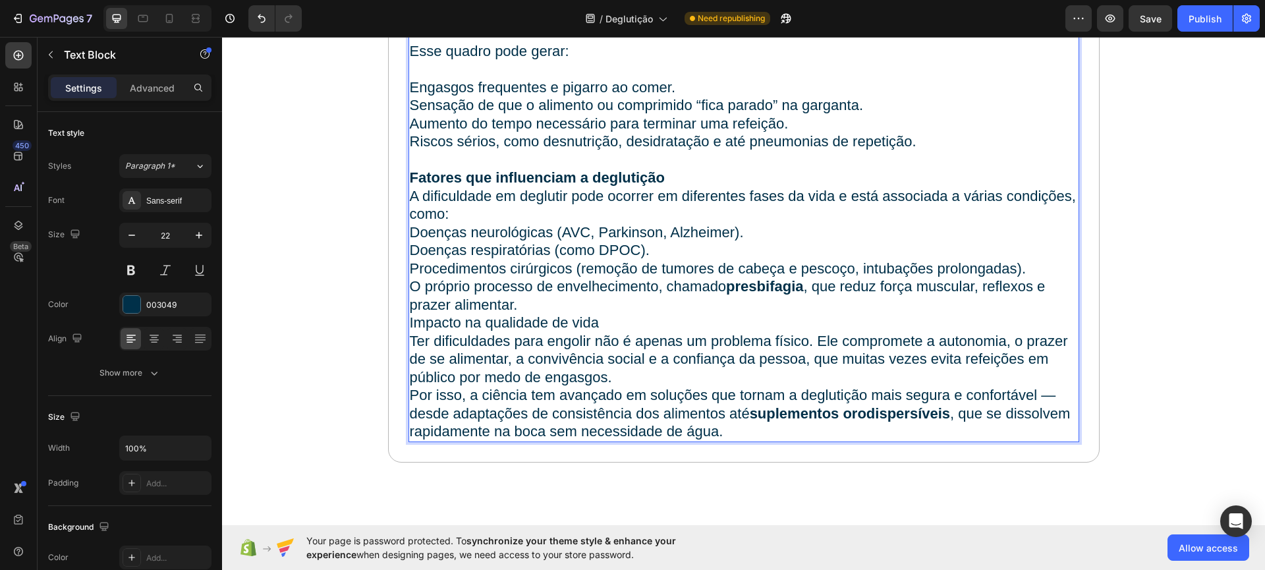
click at [694, 178] on p "Fatores que influenciam a deglutição" at bounding box center [744, 178] width 668 height 18
click at [410, 288] on p "O próprio processo de envelhecimento, chamado presbifagia , que reduz força mus…" at bounding box center [744, 295] width 668 height 36
click at [533, 298] on p "O próprio processo de envelhecimento, chamado presbifagia , que reduz força mus…" at bounding box center [744, 295] width 668 height 36
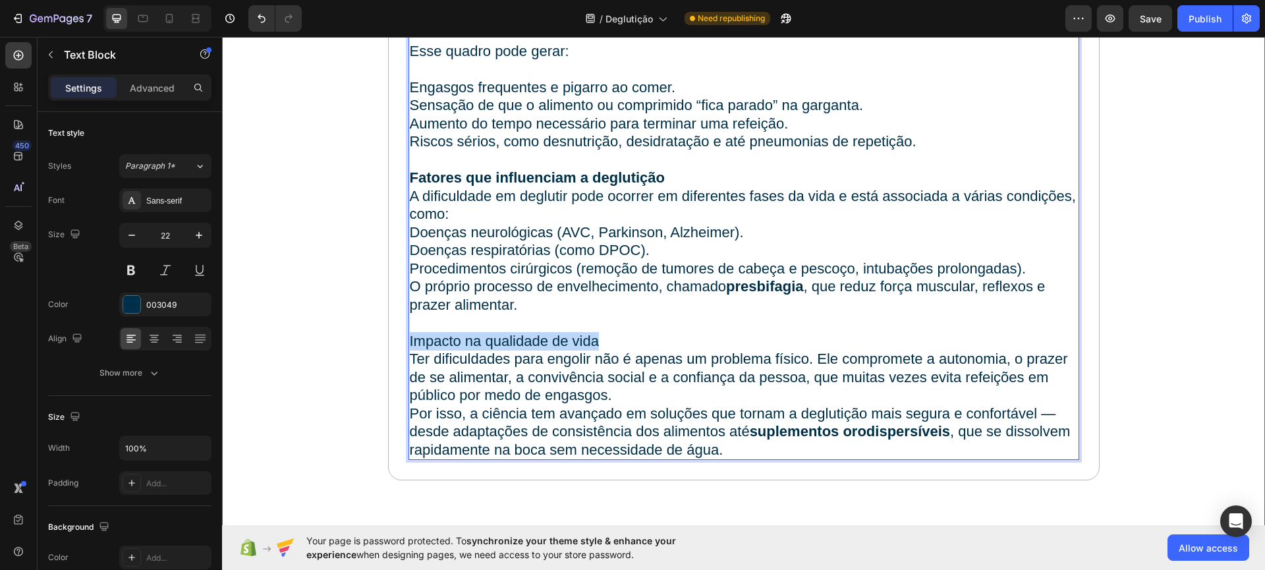
drag, startPoint x: 484, startPoint y: 330, endPoint x: 366, endPoint y: 338, distance: 118.2
click at [366, 338] on div "Deglutição Heading O que é a deglutição e por que ela é tão importante? A deglu…" at bounding box center [743, 108] width 1043 height 763
click at [429, 338] on p "Impacto na qualidade de vida" at bounding box center [744, 341] width 668 height 18
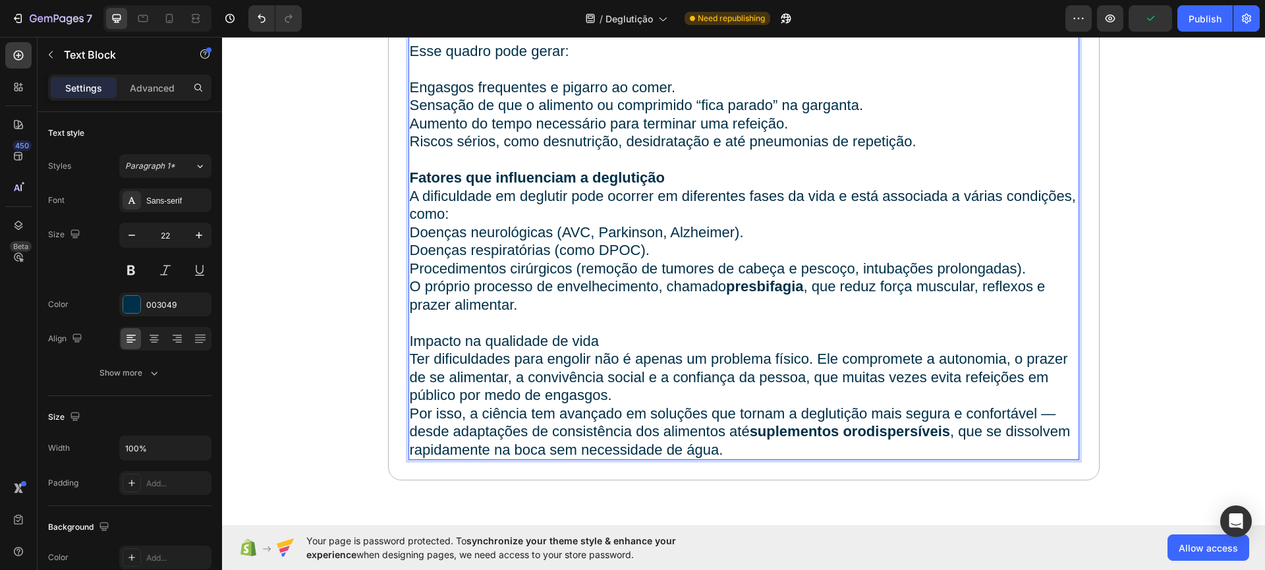
click at [584, 412] on p "Por isso, a ciência tem avançado em soluções que tornam a deglutição mais segur…" at bounding box center [744, 431] width 668 height 55
click at [623, 393] on p "Ter dificuldades para engolir não é apenas um problema físico. Ele compromete a…" at bounding box center [744, 377] width 668 height 55
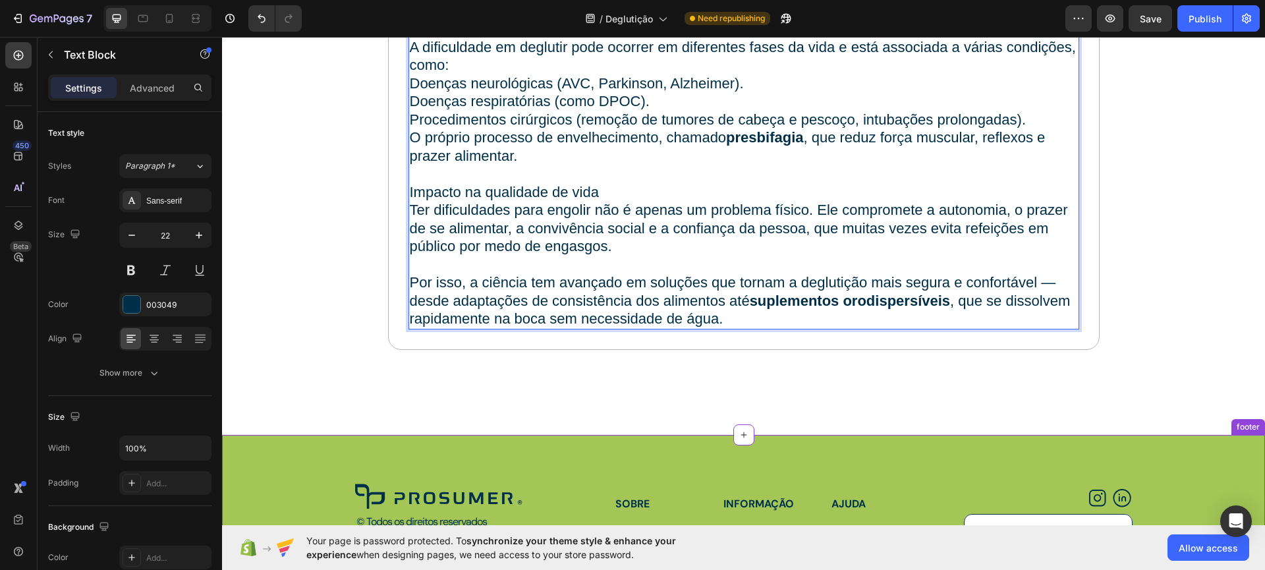
scroll to position [507, 0]
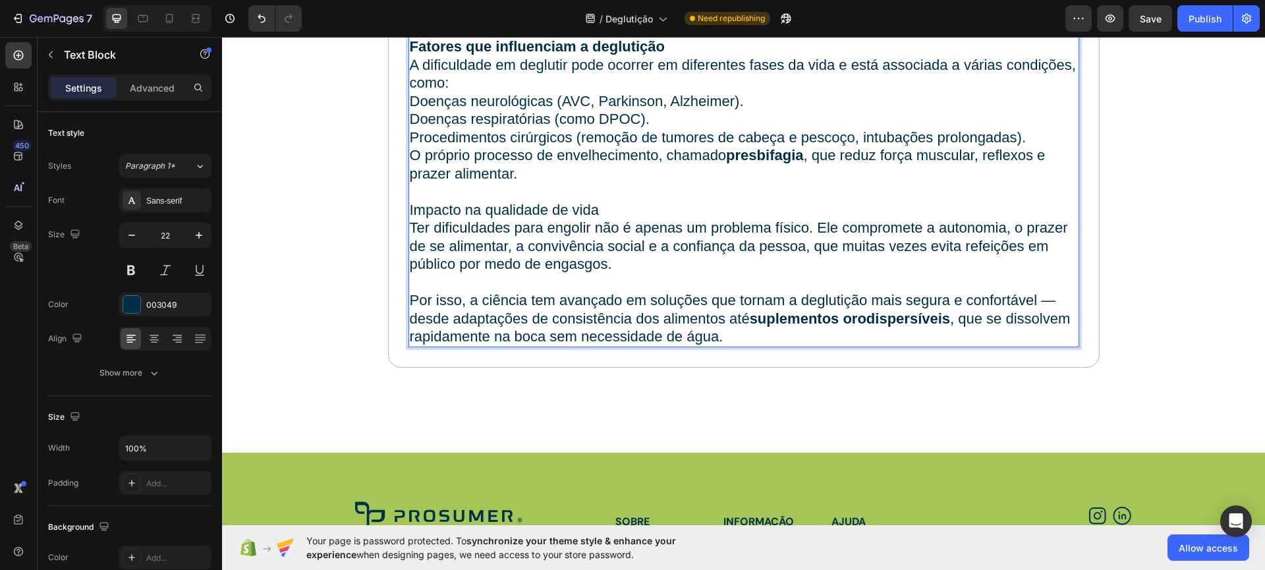
click at [603, 213] on p "Impacto na qualidade de vida" at bounding box center [744, 210] width 668 height 18
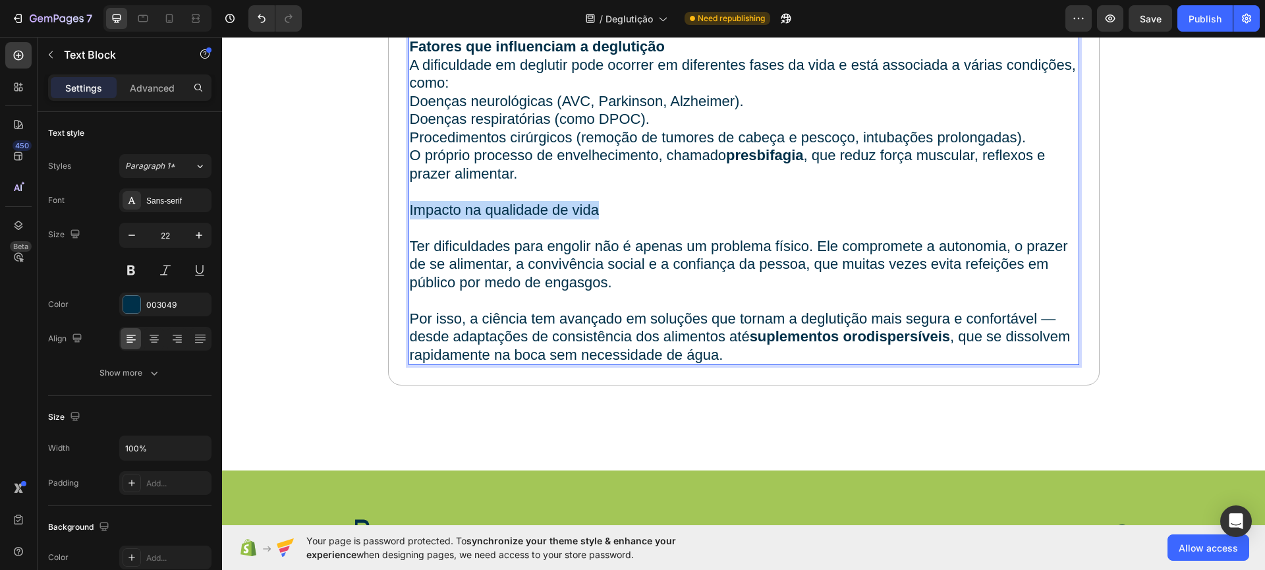
drag, startPoint x: 579, startPoint y: 211, endPoint x: 406, endPoint y: 217, distance: 172.7
click at [410, 217] on p "Impacto na qualidade de vida" at bounding box center [744, 210] width 668 height 18
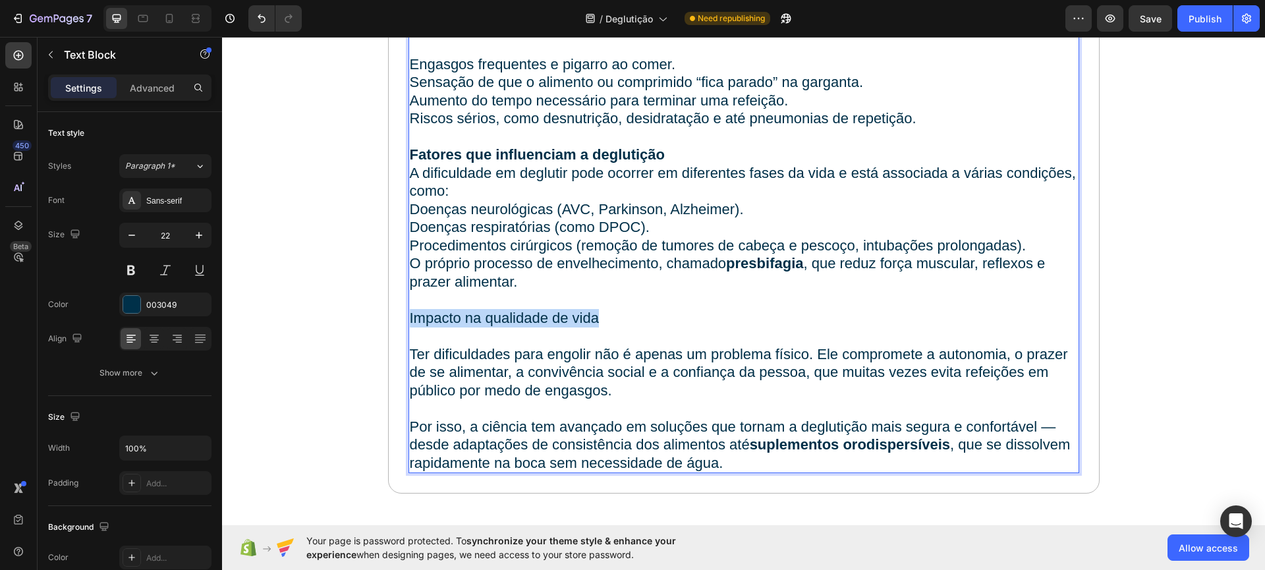
scroll to position [376, 0]
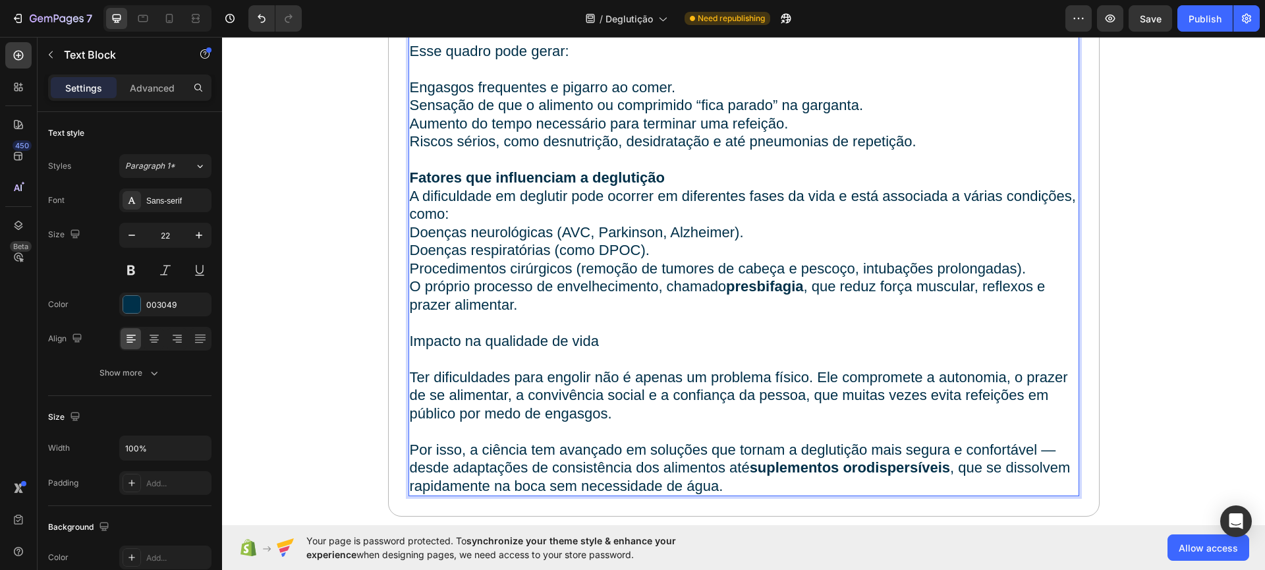
click at [674, 178] on p "Fatores que influenciam a deglutição" at bounding box center [744, 178] width 668 height 18
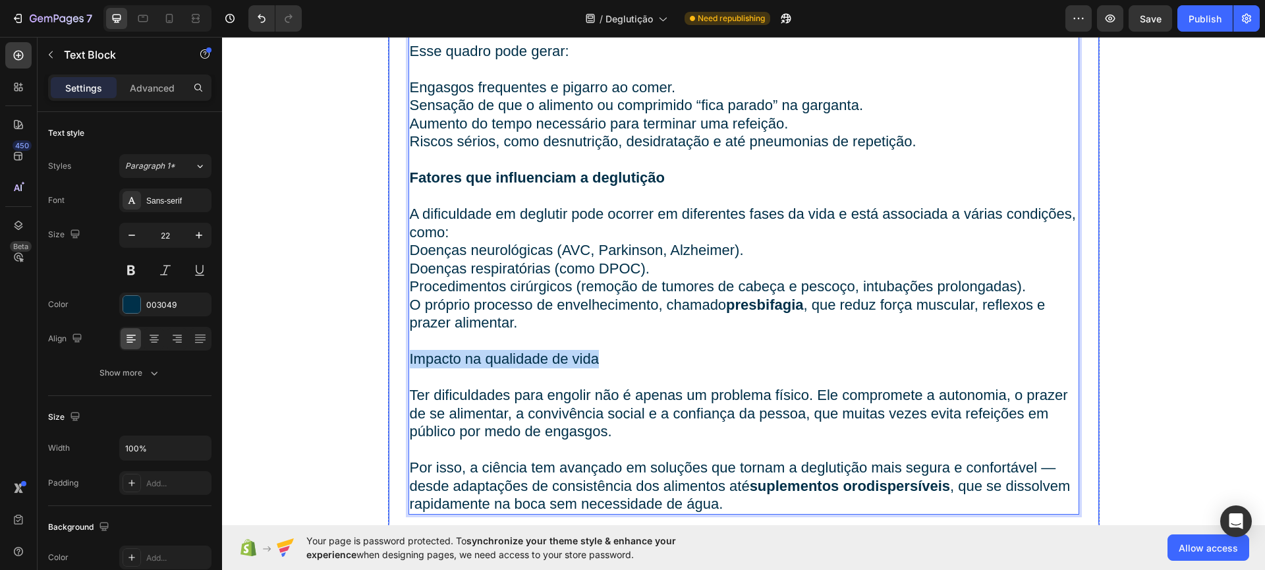
drag, startPoint x: 616, startPoint y: 358, endPoint x: 398, endPoint y: 362, distance: 218.7
click at [398, 362] on div "Deglutição Heading O que é a deglutição e por que ela é tão importante? A deglu…" at bounding box center [743, 130] width 711 height 807
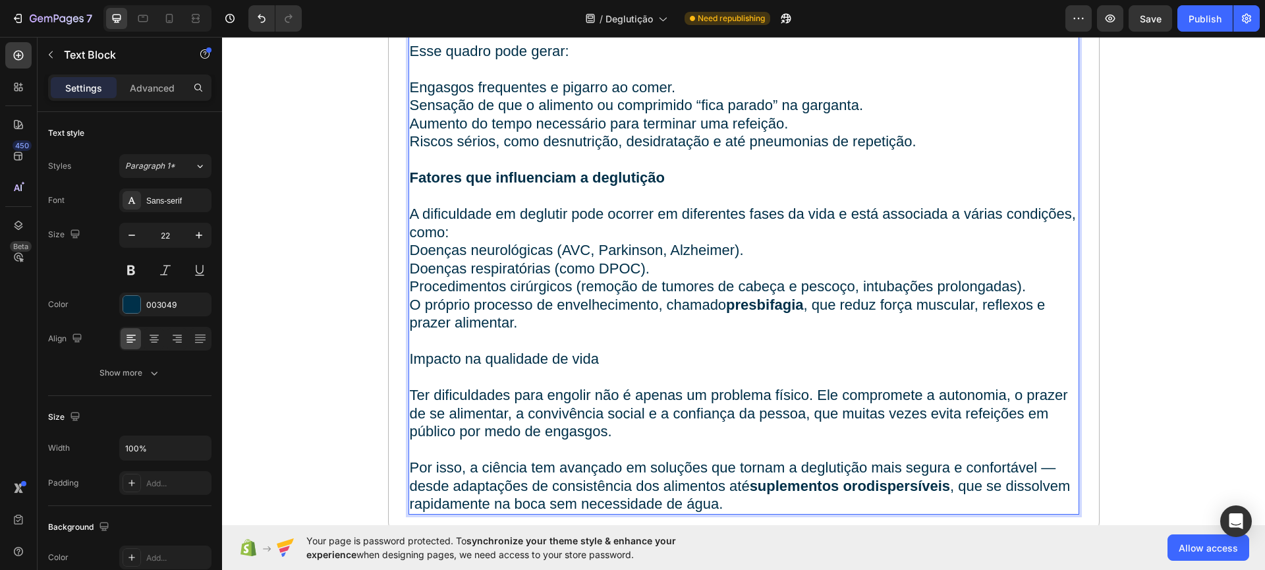
click at [493, 172] on strong "Fatores que influenciam a deglutição" at bounding box center [538, 177] width 256 height 16
click at [529, 176] on strong "Fatores que influenciam a deglutição" at bounding box center [538, 177] width 256 height 16
click at [501, 350] on p "Impacto na qualidade de vida" at bounding box center [744, 359] width 668 height 18
click at [496, 358] on p "Impacto na qualidade de vida" at bounding box center [744, 359] width 668 height 18
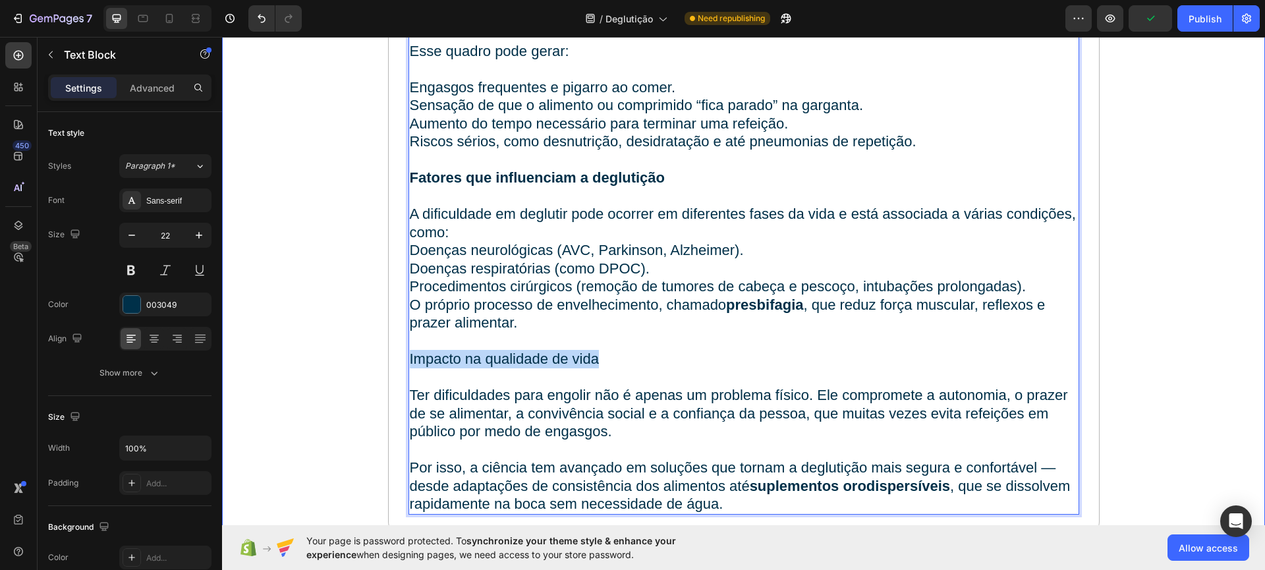
drag, startPoint x: 458, startPoint y: 365, endPoint x: 358, endPoint y: 358, distance: 100.4
click at [358, 358] on div "Deglutição Heading O que é a deglutição e por que ela é tão importante? A deglu…" at bounding box center [743, 136] width 1043 height 818
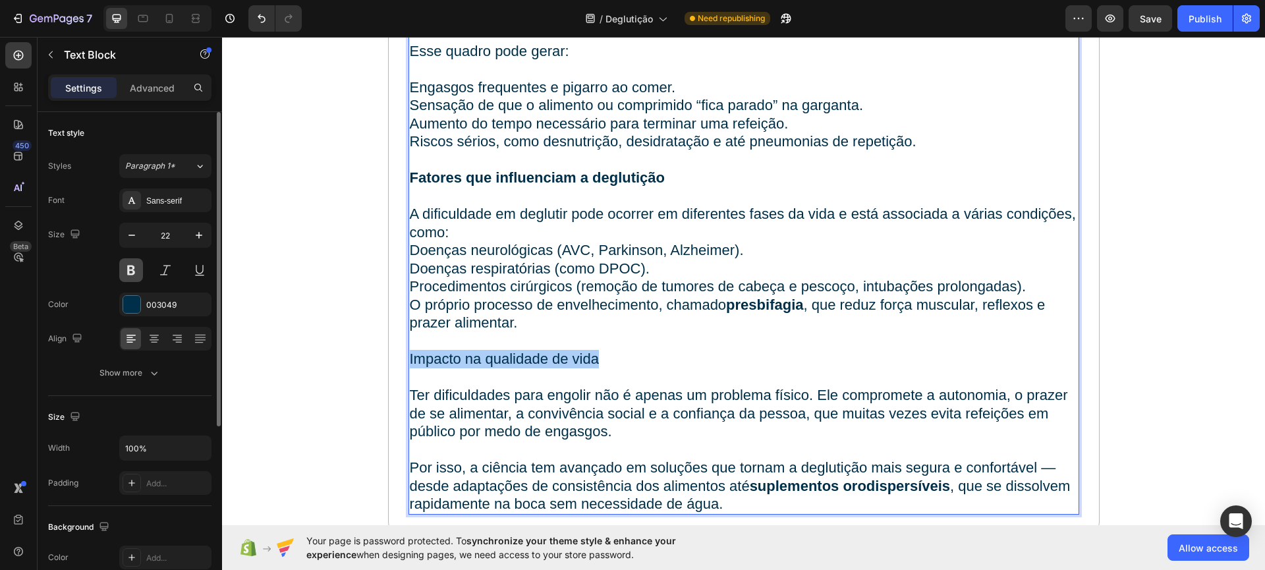
click at [122, 266] on button at bounding box center [131, 270] width 24 height 24
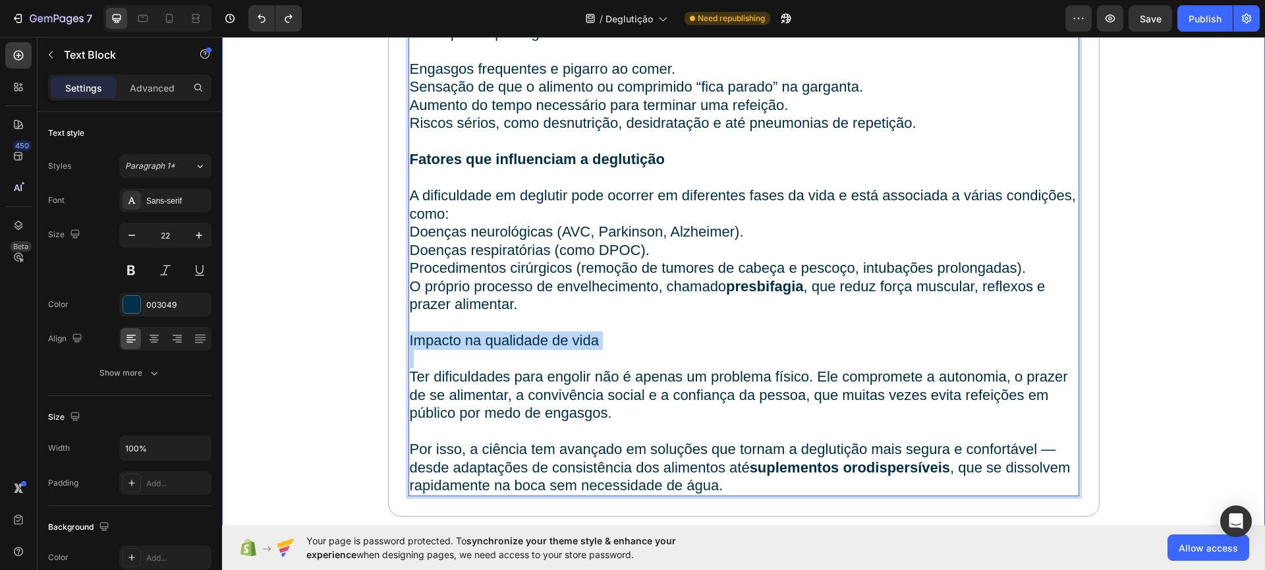
drag, startPoint x: 561, startPoint y: 352, endPoint x: 377, endPoint y: 346, distance: 184.5
click at [377, 346] on div "Deglutição Heading O que é a deglutição e por que ela é tão importante? A deglu…" at bounding box center [743, 118] width 1043 height 818
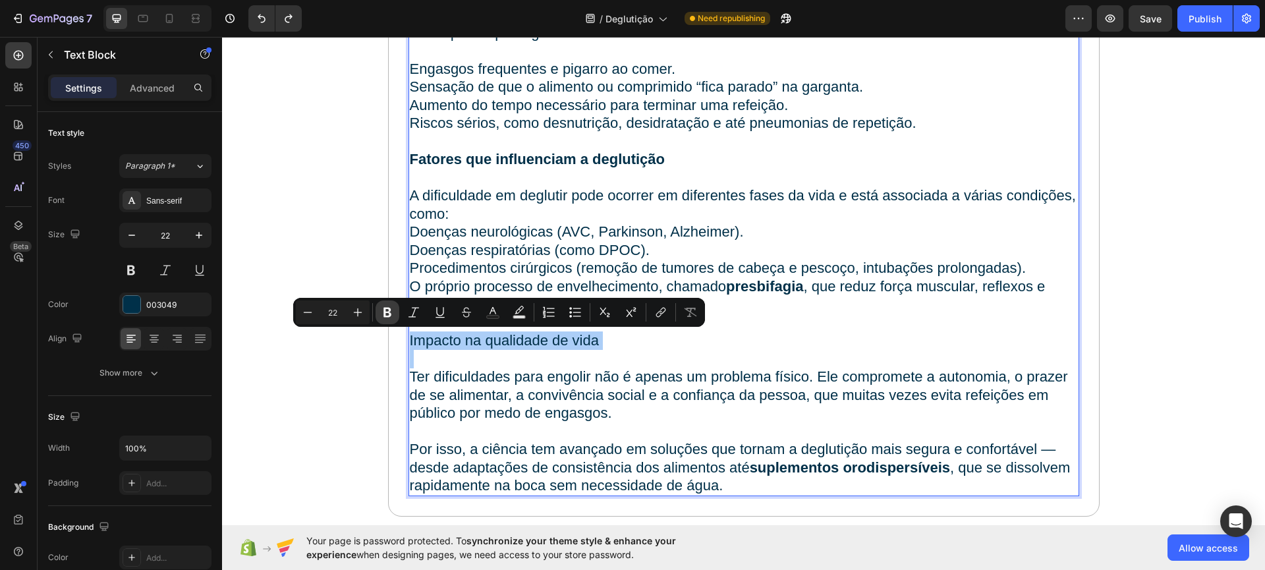
click at [387, 315] on icon "Editor contextual toolbar" at bounding box center [387, 312] width 13 height 13
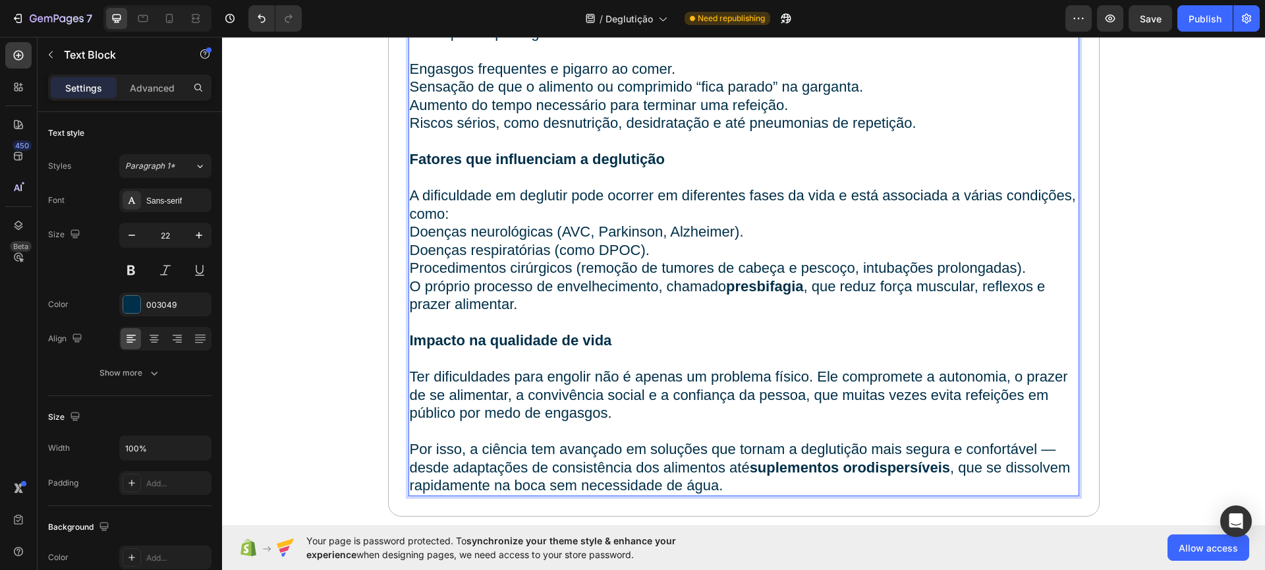
click at [649, 265] on p "Procedimentos cirúrgicos (remoção de tumores de cabeça e pescoço, intubações pr…" at bounding box center [744, 268] width 668 height 18
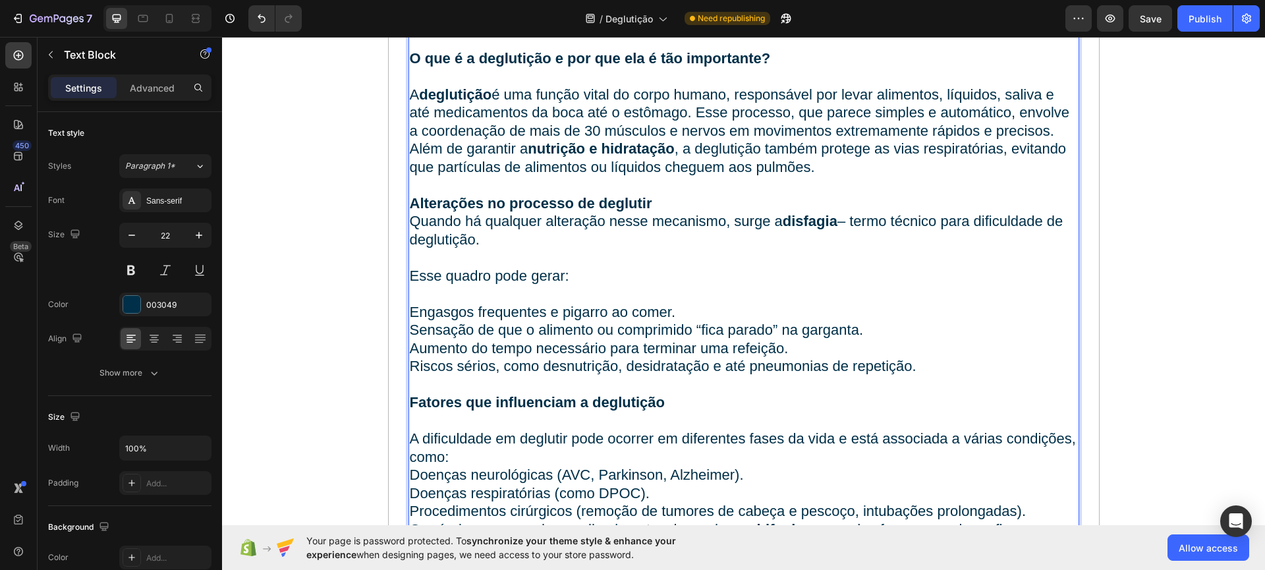
scroll to position [0, 0]
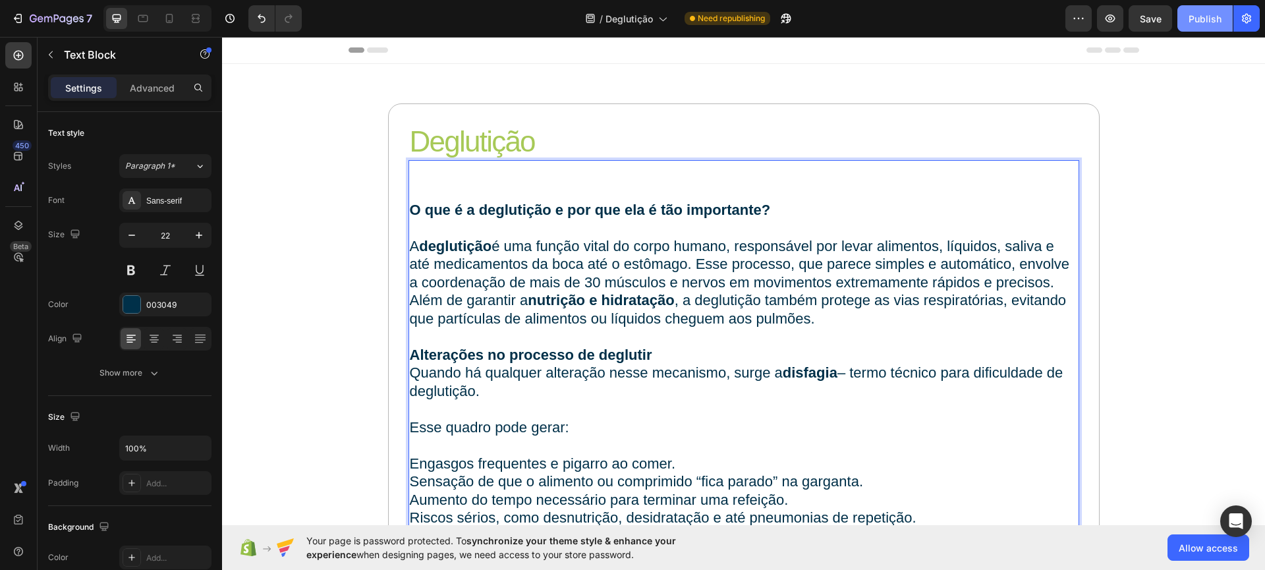
click at [1204, 31] on button "Publish" at bounding box center [1204, 18] width 55 height 26
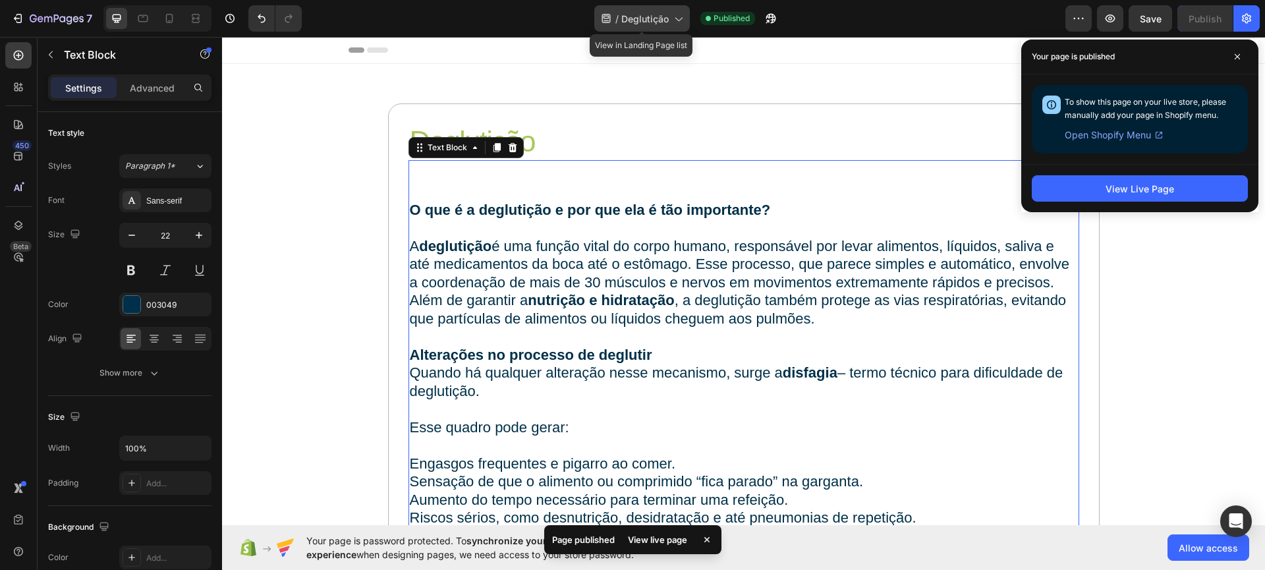
click at [627, 13] on span "Deglutição" at bounding box center [644, 19] width 47 height 14
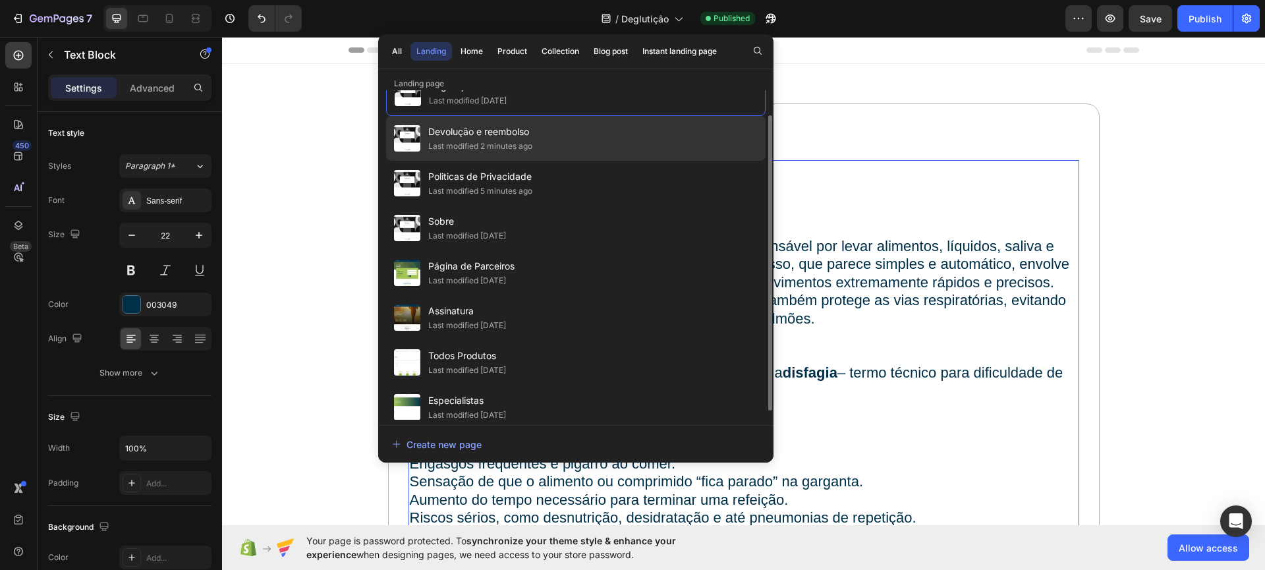
scroll to position [38, 0]
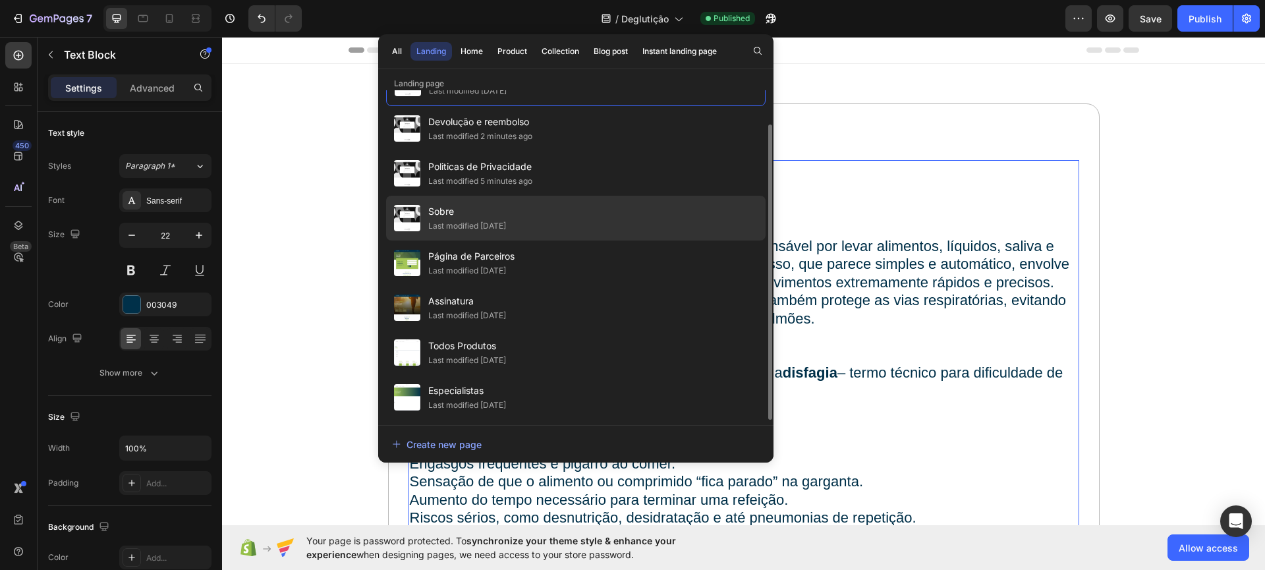
click at [580, 240] on div "Sobre Last modified 2 days ago" at bounding box center [575, 262] width 379 height 45
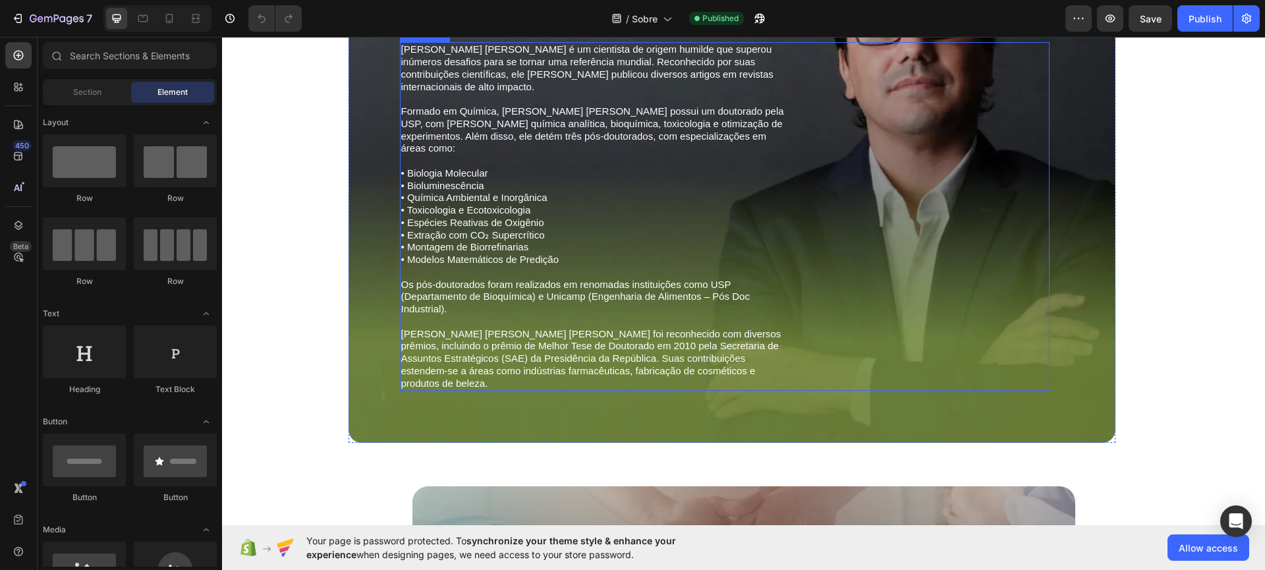
scroll to position [647, 0]
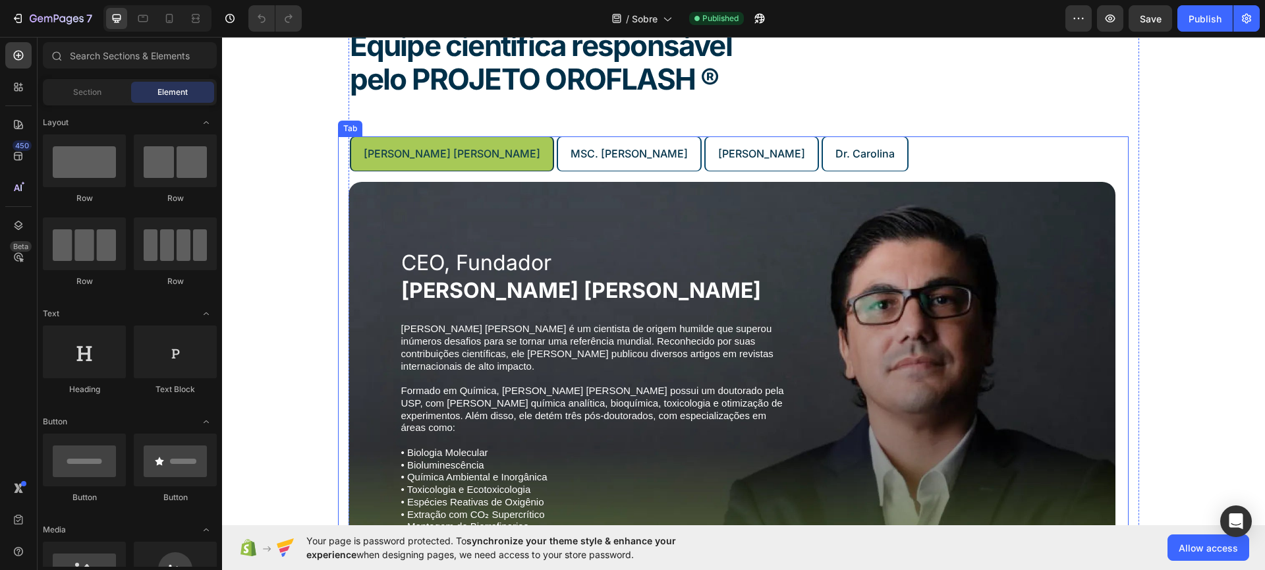
click at [570, 163] on p "MSC. [PERSON_NAME]" at bounding box center [628, 153] width 117 height 19
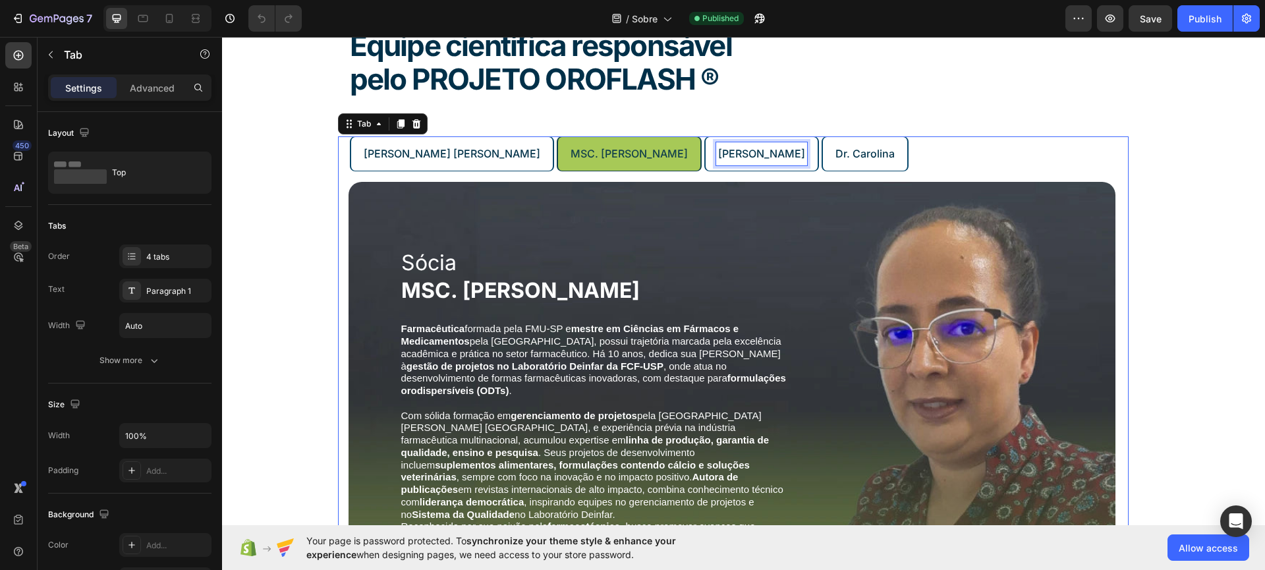
click at [716, 165] on div "[PERSON_NAME]" at bounding box center [761, 153] width 91 height 23
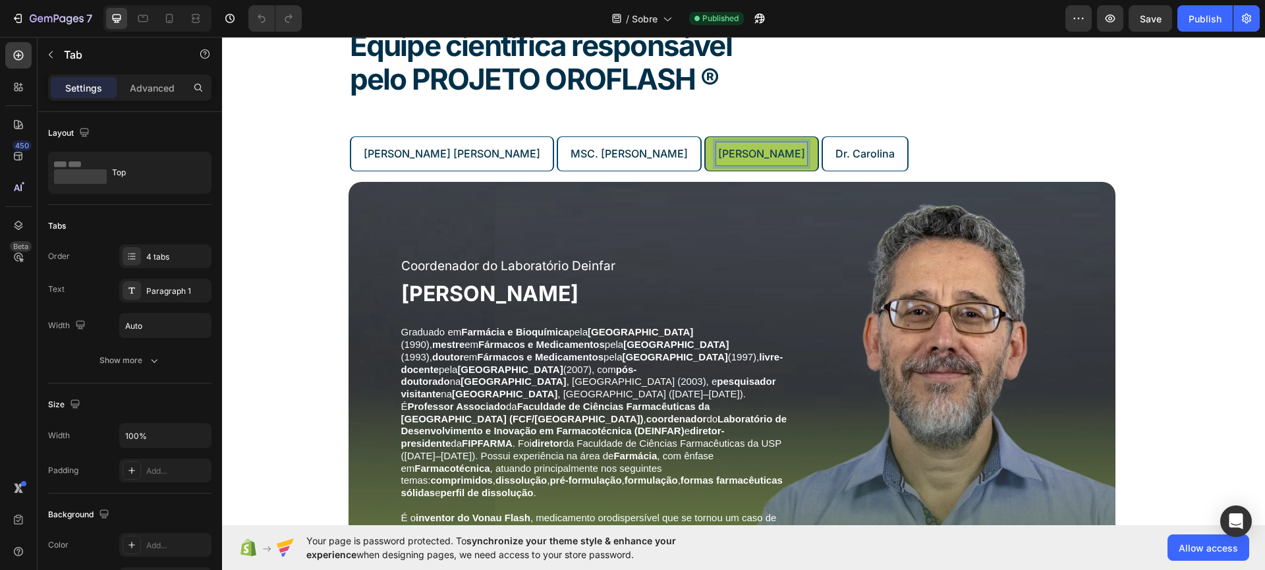
click at [878, 171] on ul "[PERSON_NAME] [PERSON_NAME] MSC. [PERSON_NAME] [PERSON_NAME] Dr. Carolina" at bounding box center [739, 153] width 778 height 35
click at [841, 163] on p "Dr. Carolina" at bounding box center [864, 153] width 59 height 19
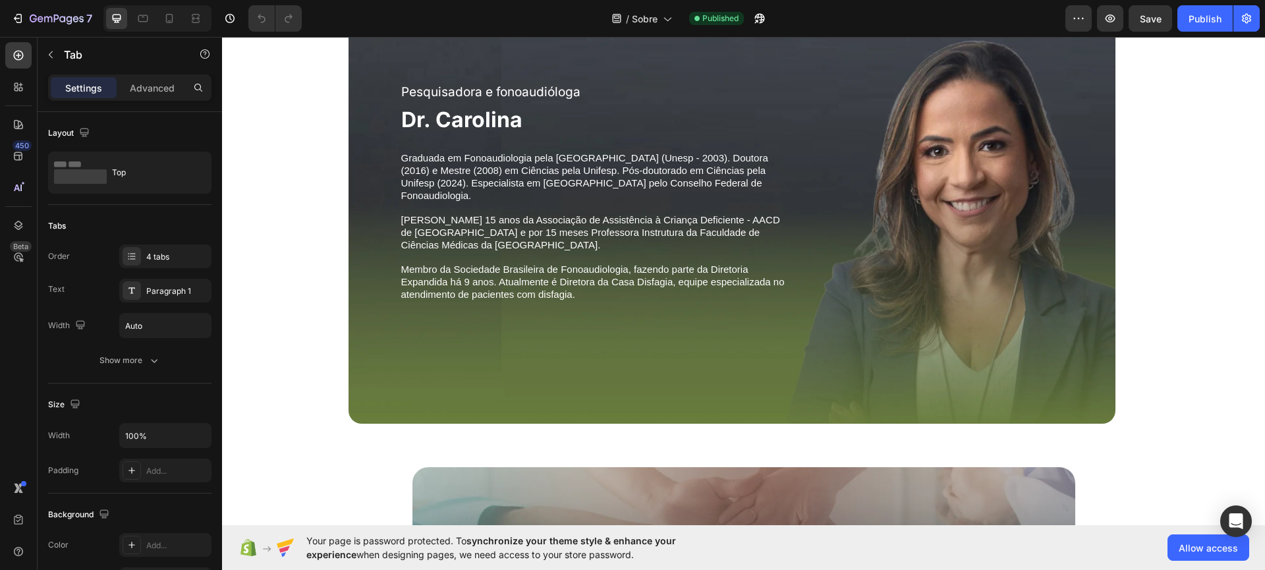
scroll to position [733, 0]
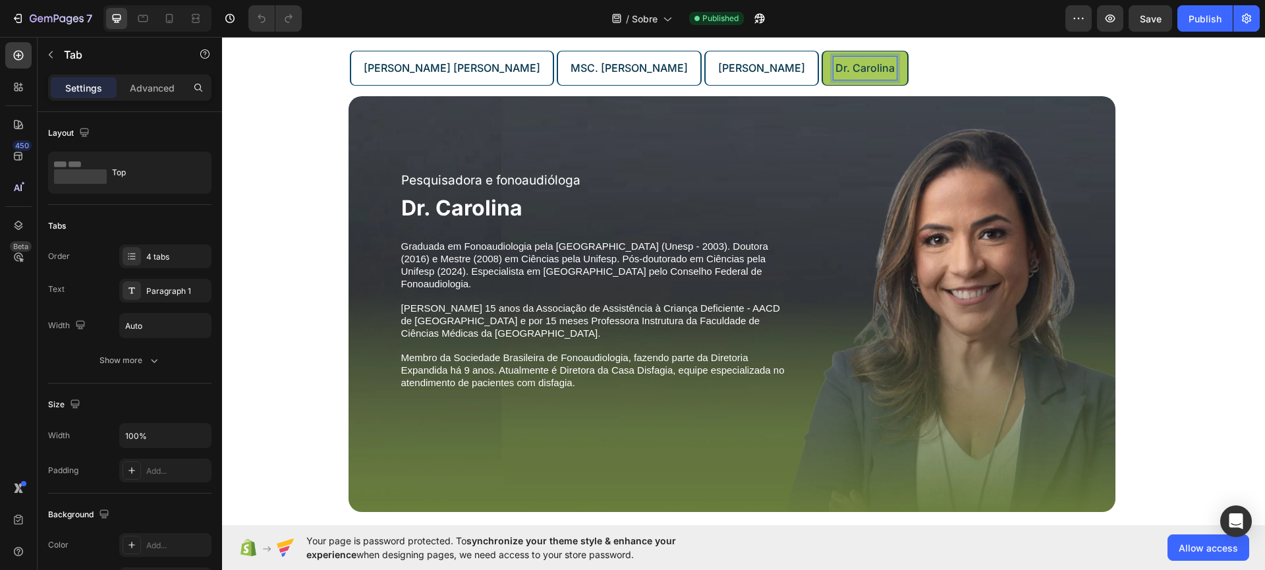
click at [726, 78] on p "[PERSON_NAME]" at bounding box center [761, 68] width 87 height 19
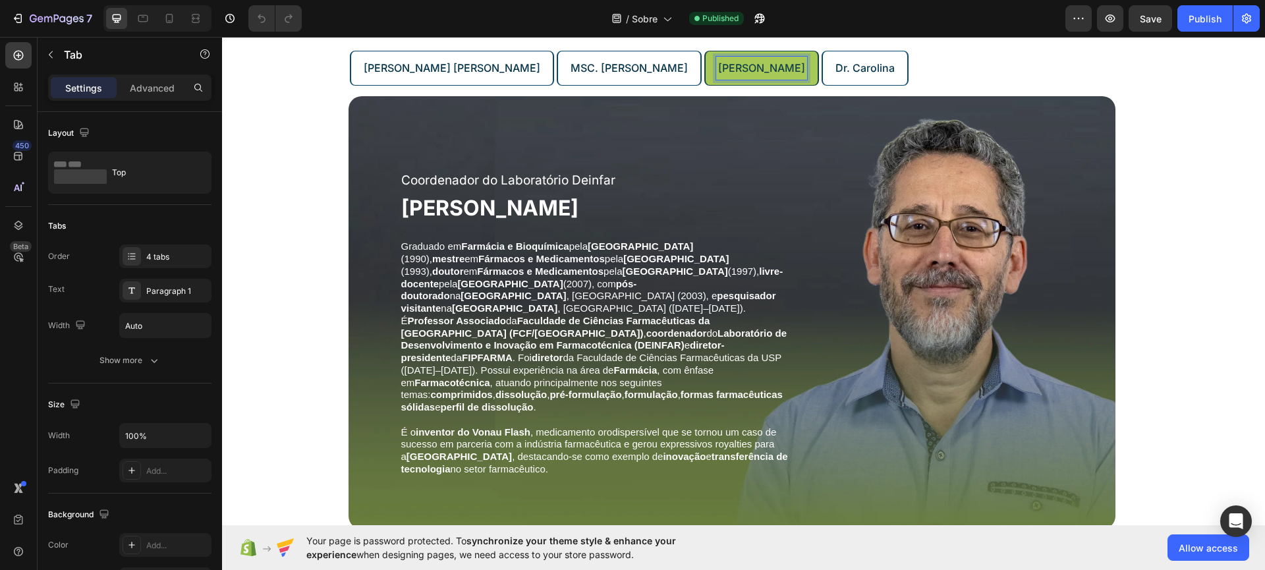
click at [835, 78] on p "Dr. Carolina" at bounding box center [864, 68] width 59 height 19
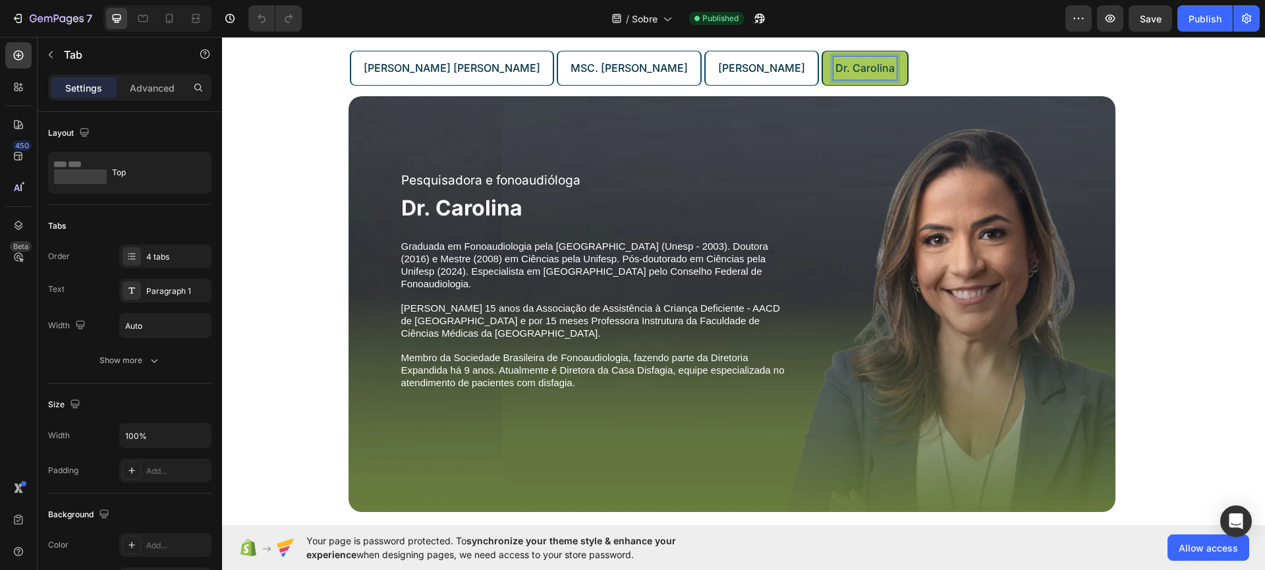
click at [616, 78] on p "MSC. [PERSON_NAME]" at bounding box center [628, 68] width 117 height 19
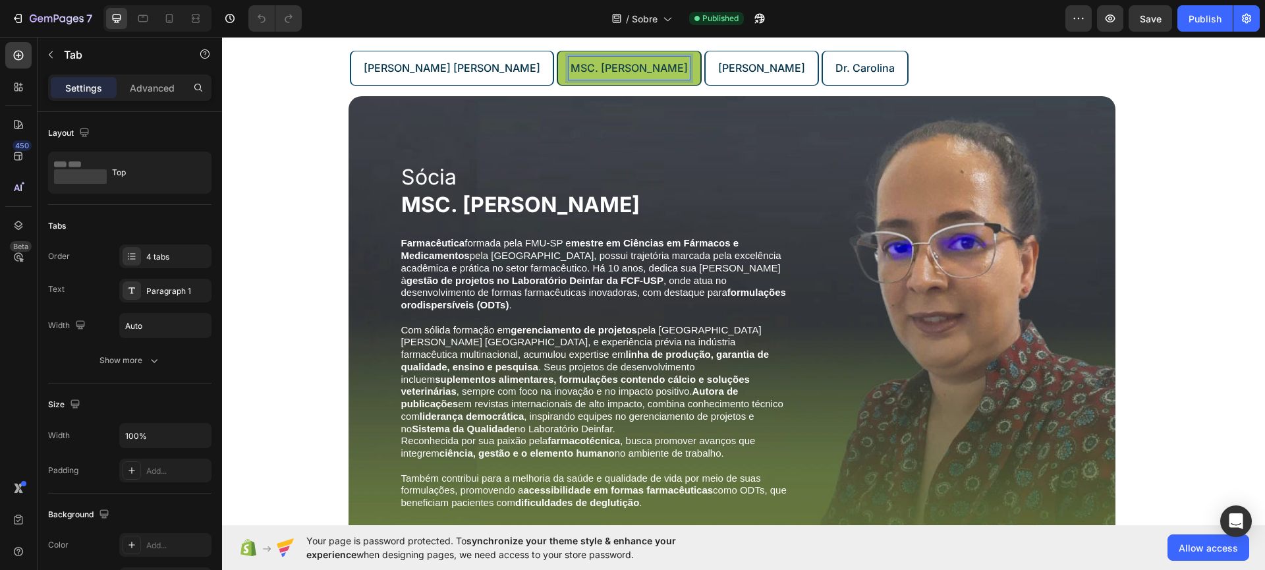
click at [479, 78] on p "[PERSON_NAME] [PERSON_NAME]" at bounding box center [452, 68] width 177 height 19
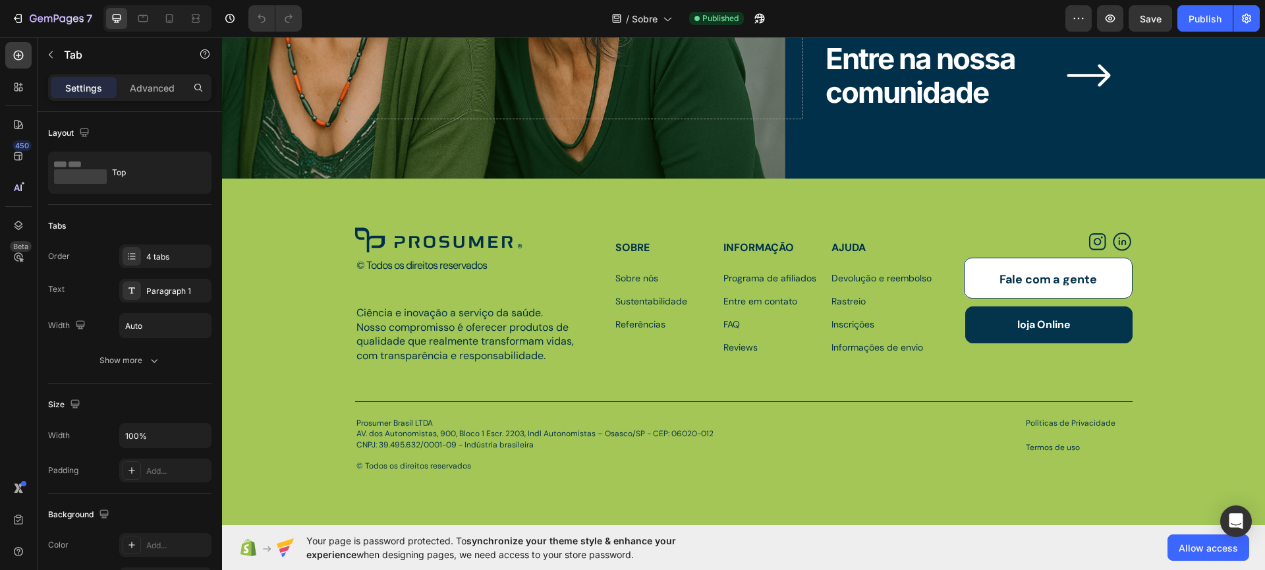
scroll to position [1991, 0]
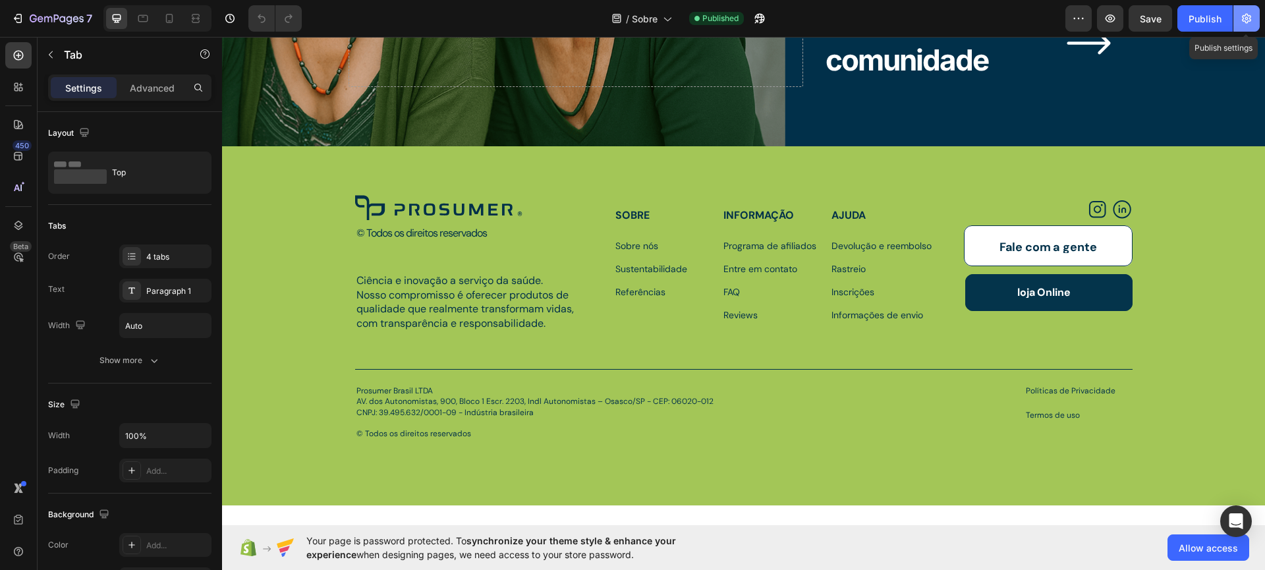
click at [1237, 21] on button "button" at bounding box center [1246, 18] width 26 height 26
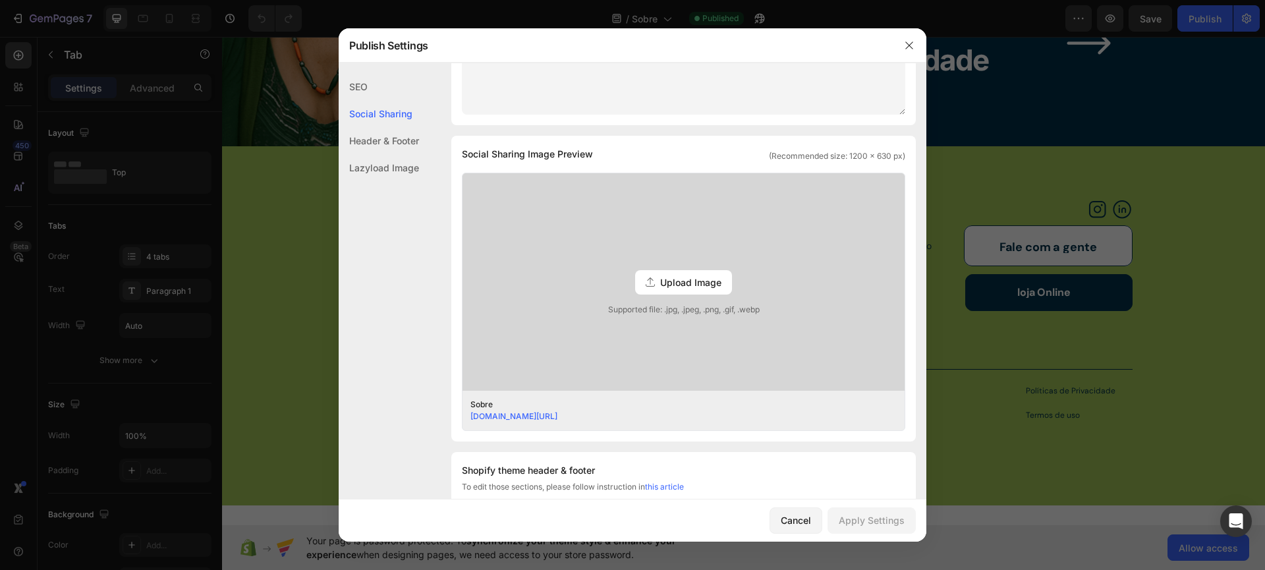
scroll to position [446, 0]
